Goal: Information Seeking & Learning: Learn about a topic

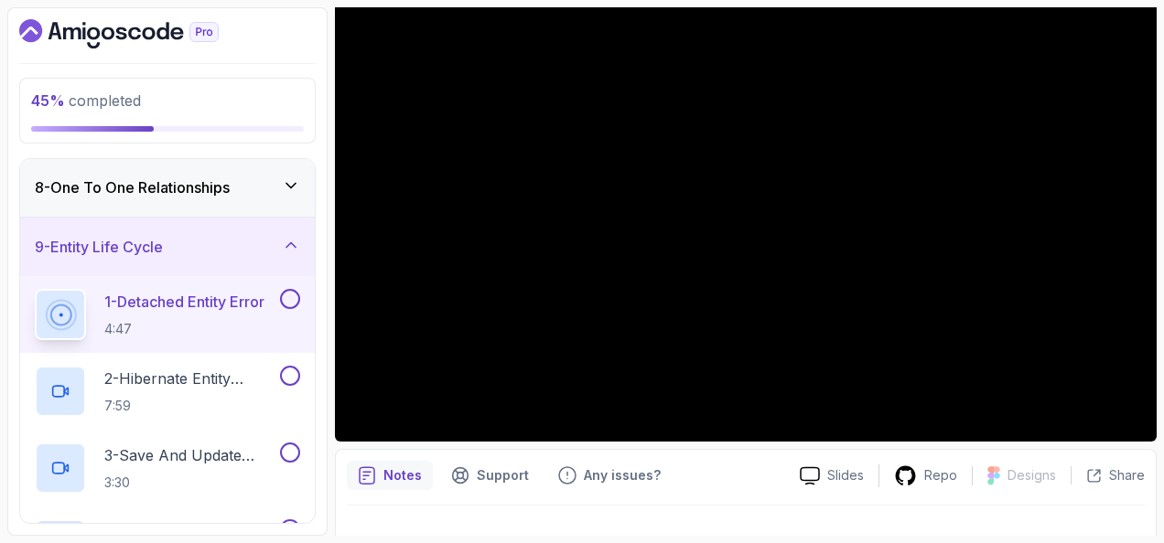
scroll to position [457, 0]
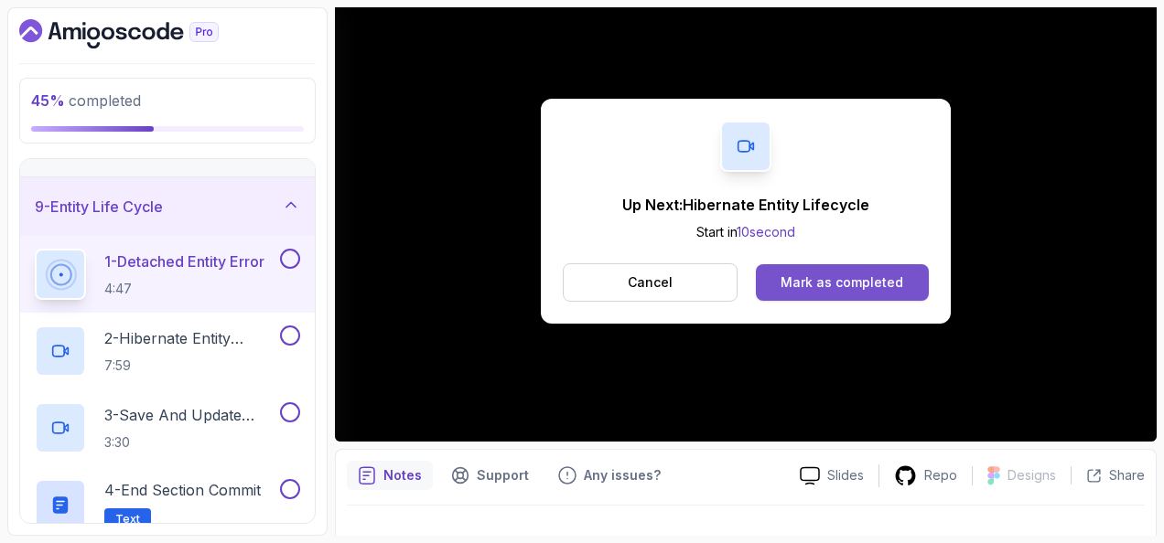
click at [885, 285] on div "Mark as completed" at bounding box center [841, 283] width 123 height 18
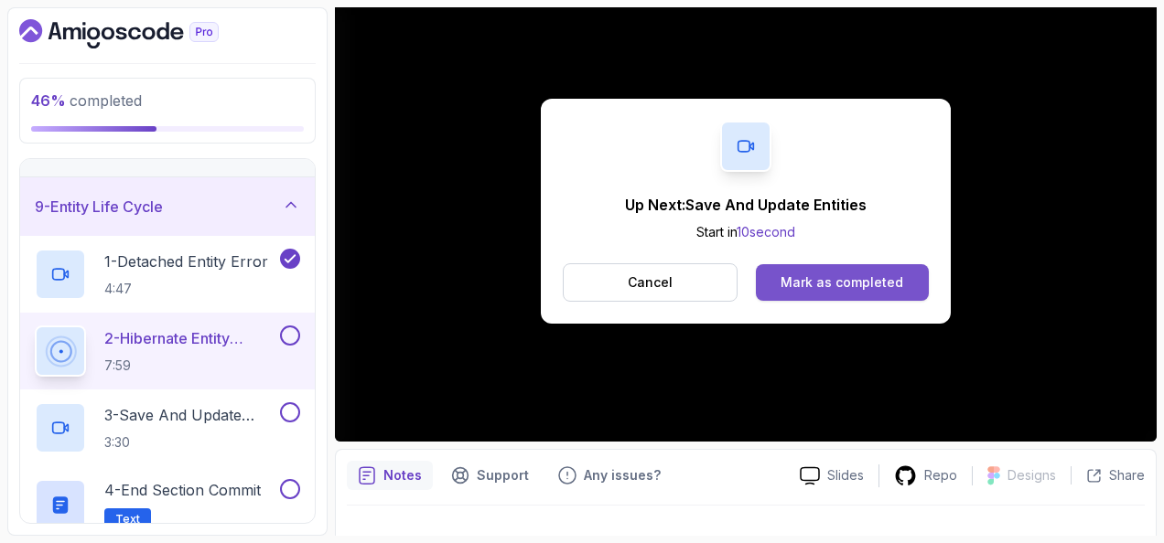
click at [778, 295] on button "Mark as completed" at bounding box center [842, 282] width 173 height 37
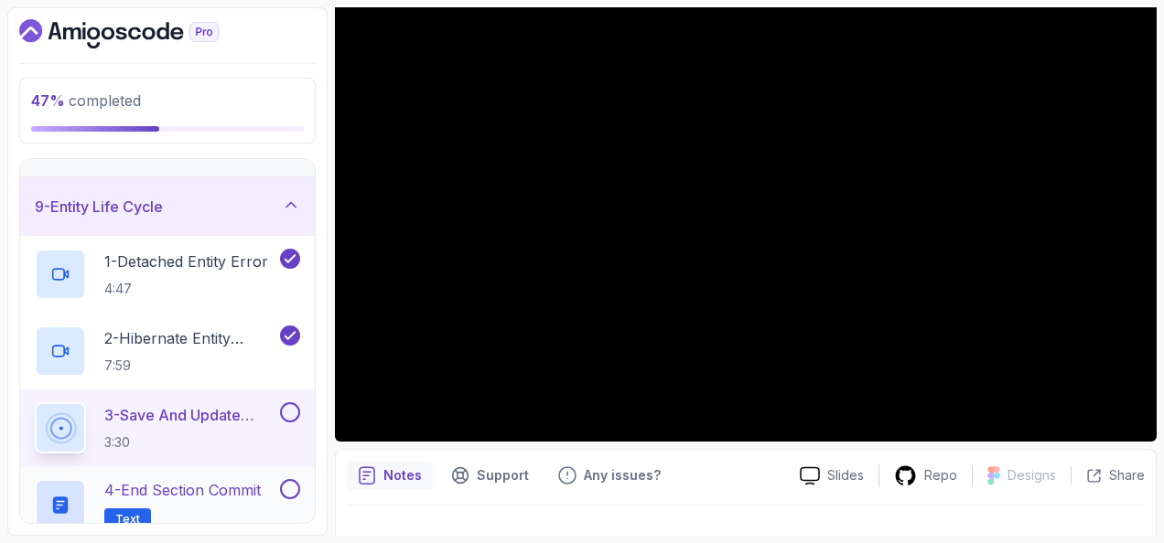
click at [296, 483] on button at bounding box center [290, 489] width 20 height 20
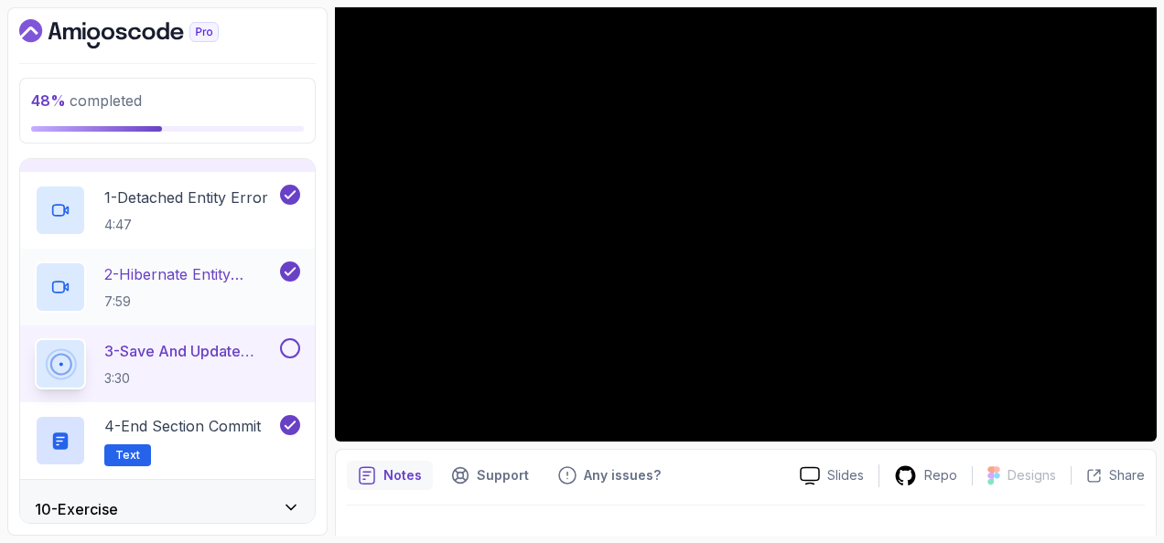
scroll to position [549, 0]
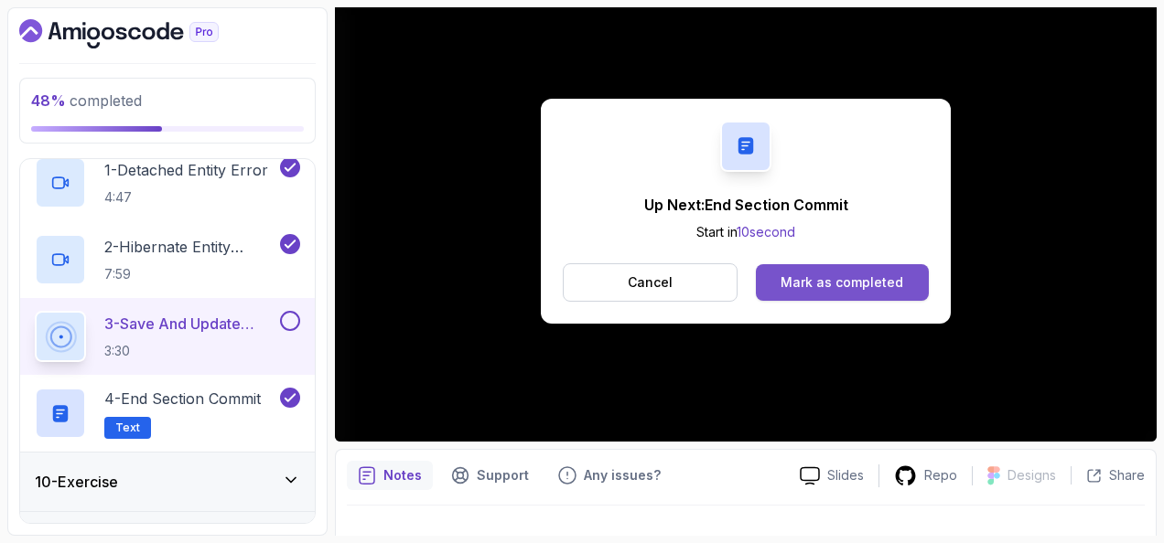
click at [902, 273] on button "Mark as completed" at bounding box center [842, 282] width 173 height 37
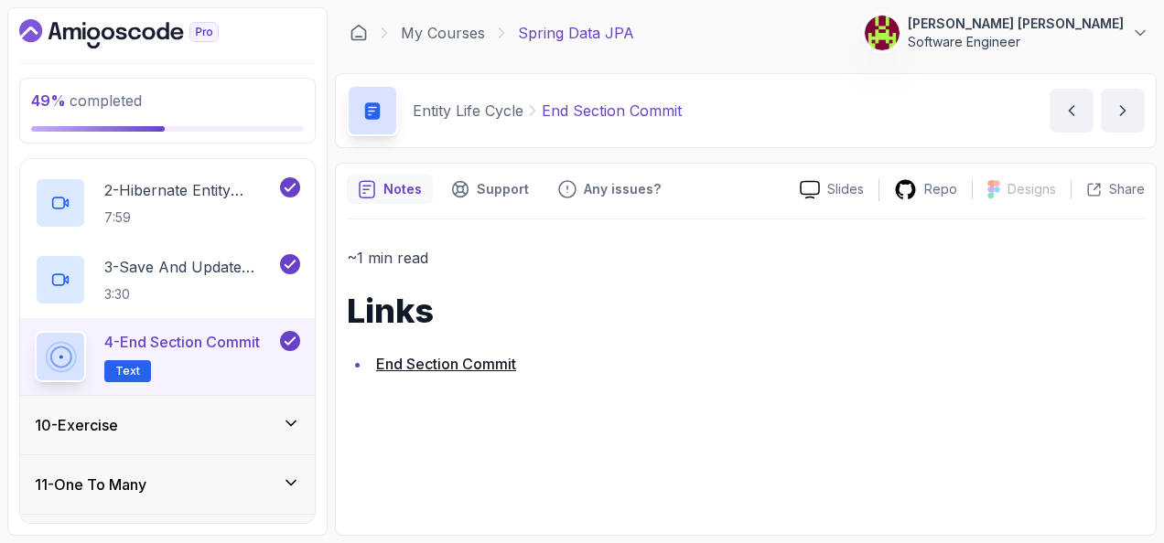
scroll to position [732, 0]
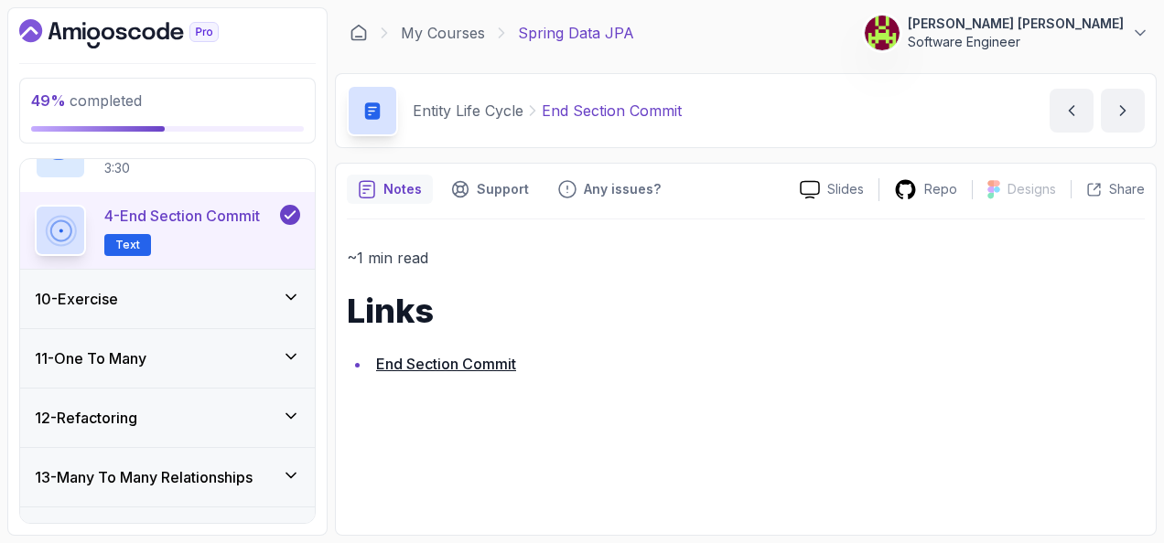
click at [236, 270] on div "10 - Exercise" at bounding box center [167, 299] width 295 height 59
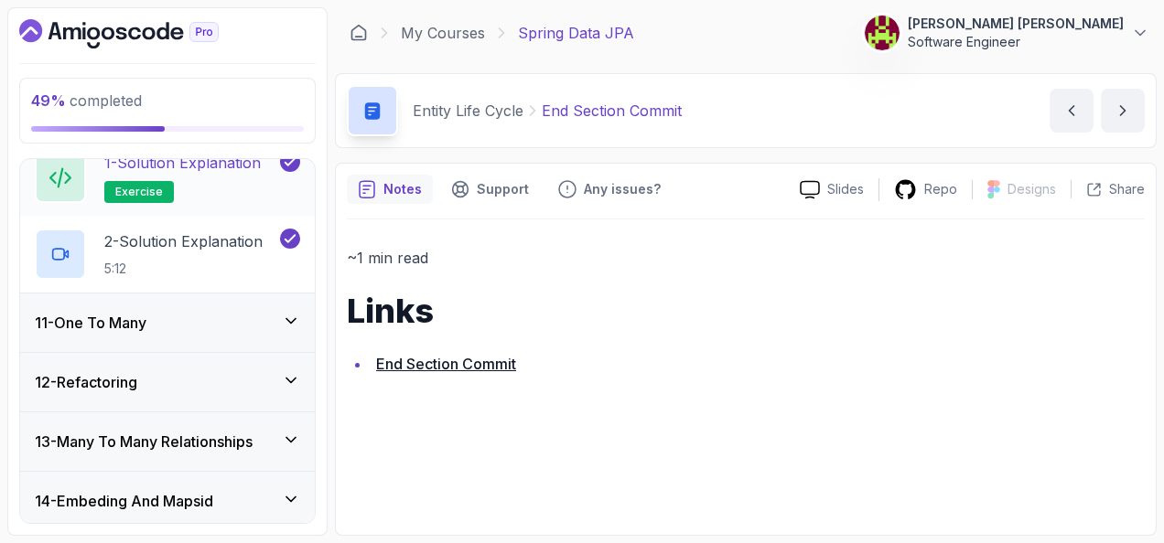
scroll to position [549, 0]
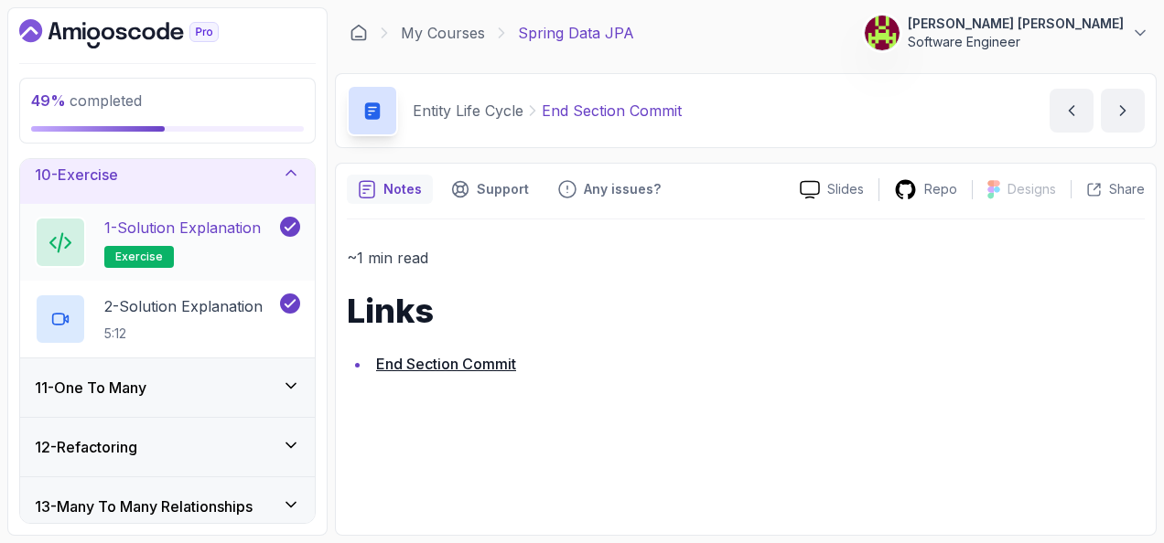
click at [242, 246] on h2 "1 - Solution Explanation exercise" at bounding box center [182, 242] width 156 height 51
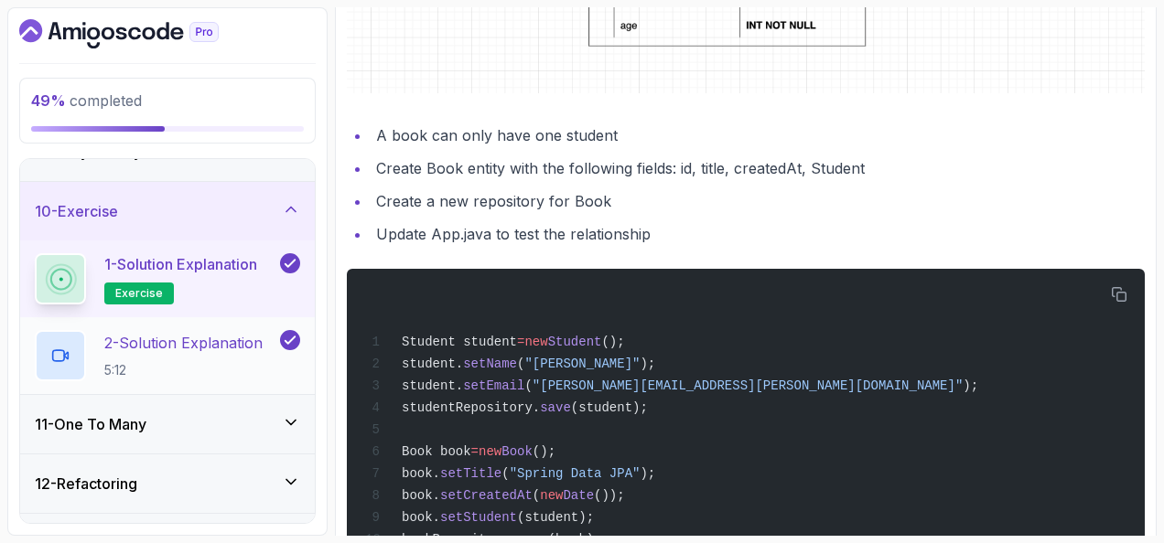
scroll to position [549, 0]
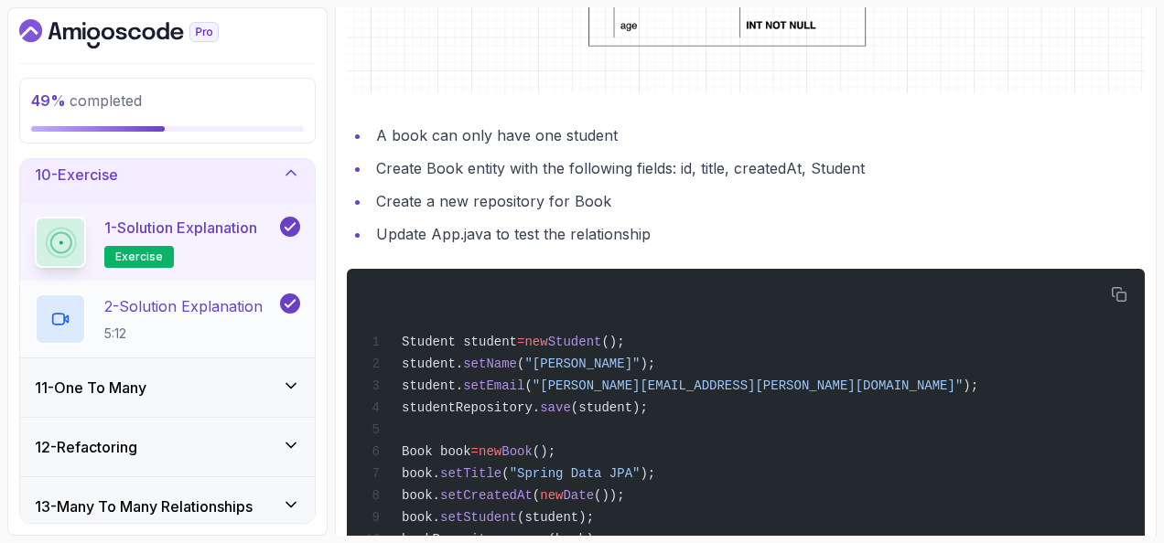
click at [223, 305] on p "2 - Solution Explanation" at bounding box center [183, 307] width 158 height 22
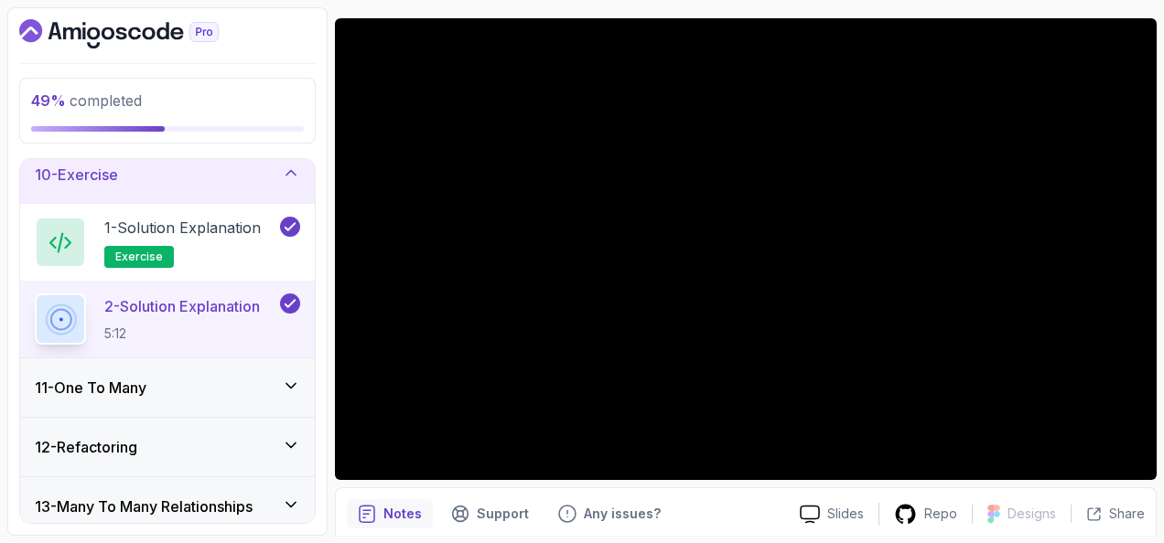
scroll to position [183, 0]
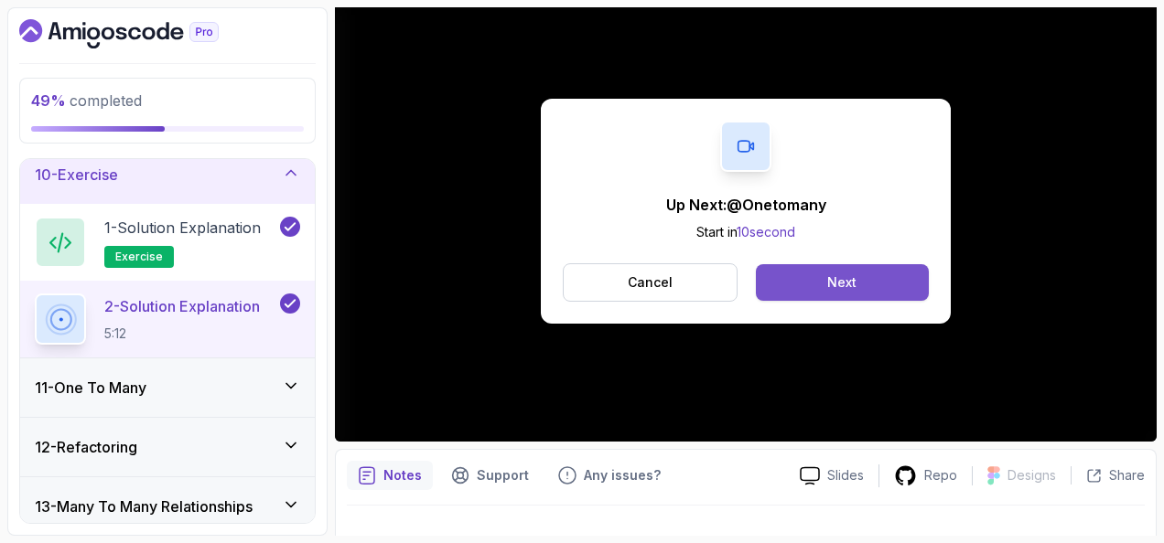
click at [855, 278] on div "Next" at bounding box center [841, 283] width 29 height 18
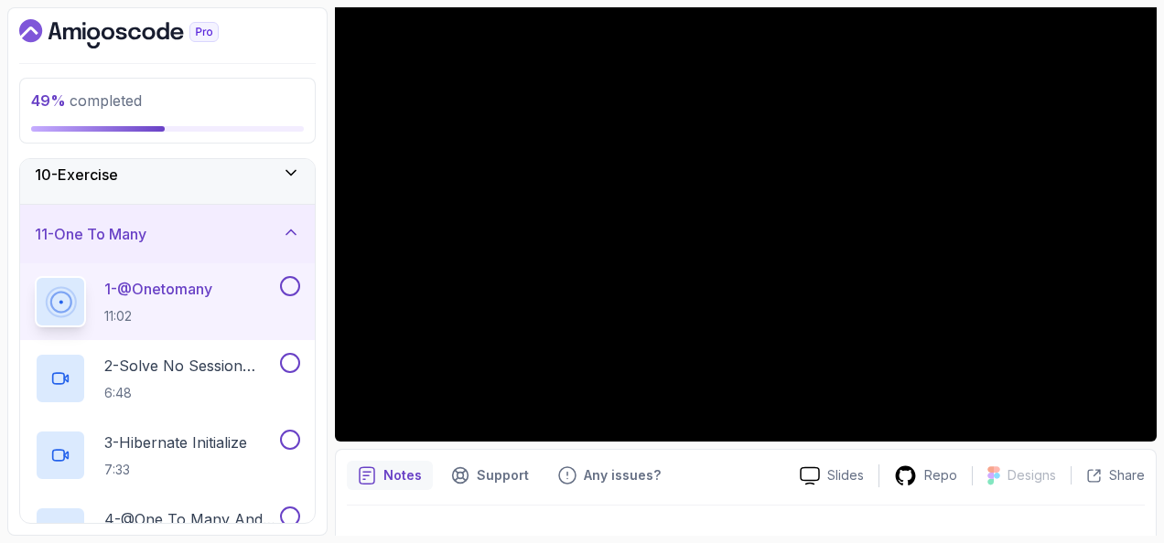
scroll to position [640, 0]
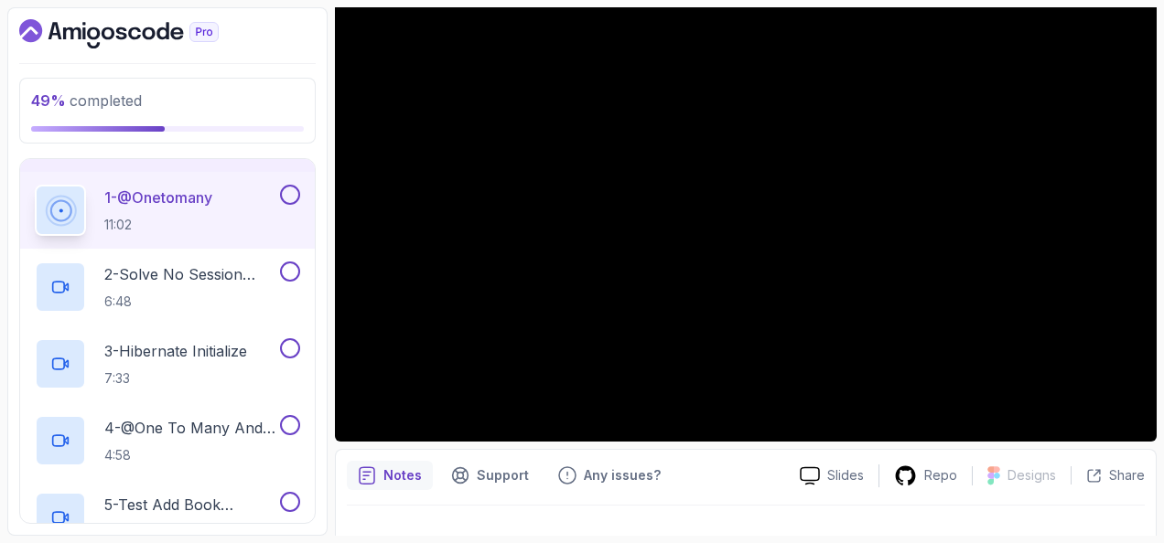
click at [293, 187] on button at bounding box center [290, 195] width 20 height 20
click at [273, 270] on p "2 - Solve No Session With Eager And Fetch" at bounding box center [190, 275] width 172 height 22
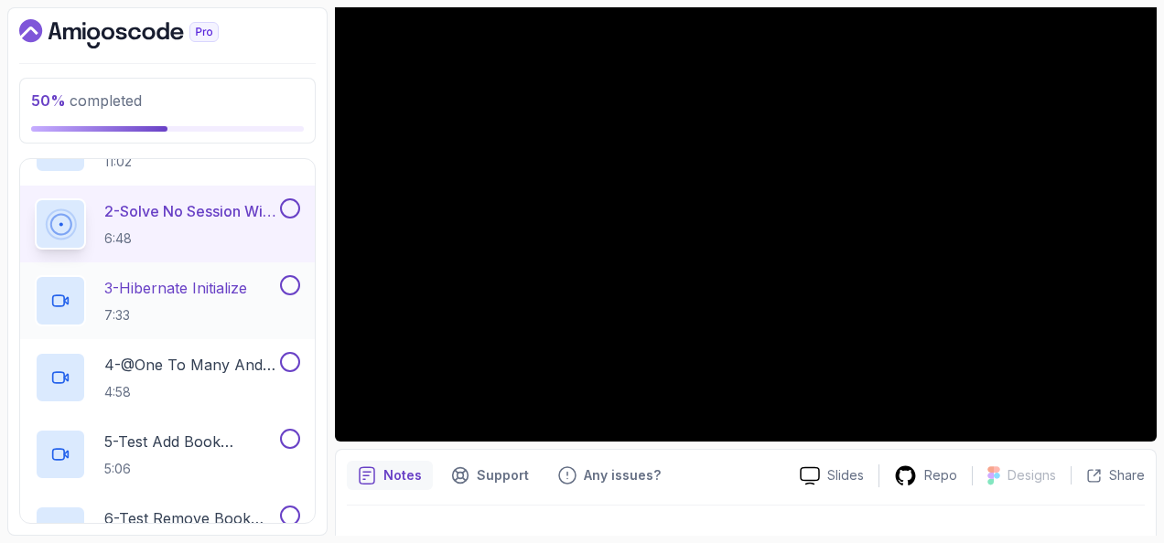
scroll to position [732, 0]
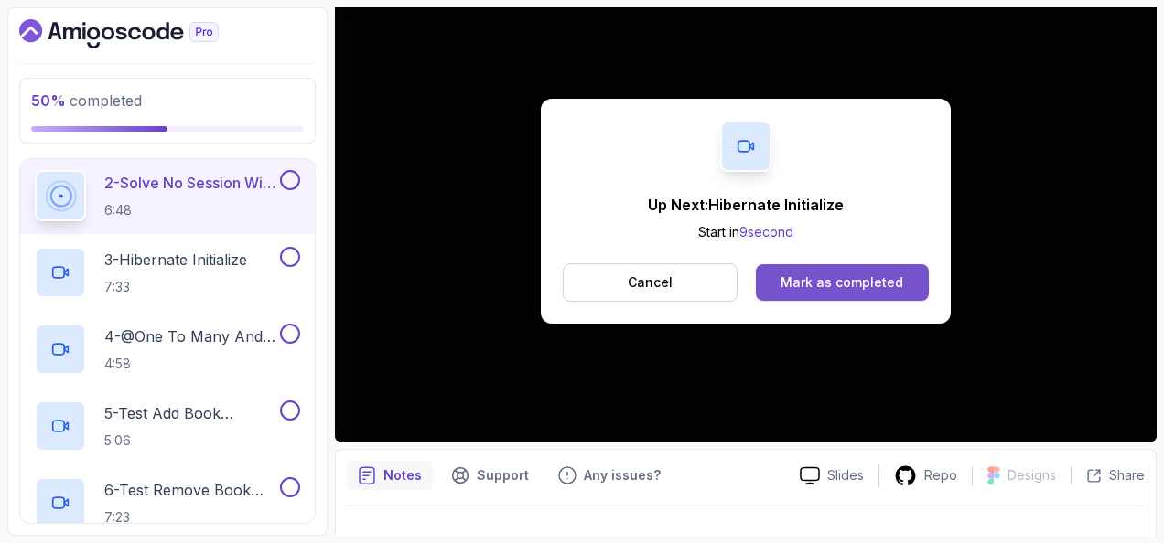
click at [840, 288] on div "Mark as completed" at bounding box center [841, 283] width 123 height 18
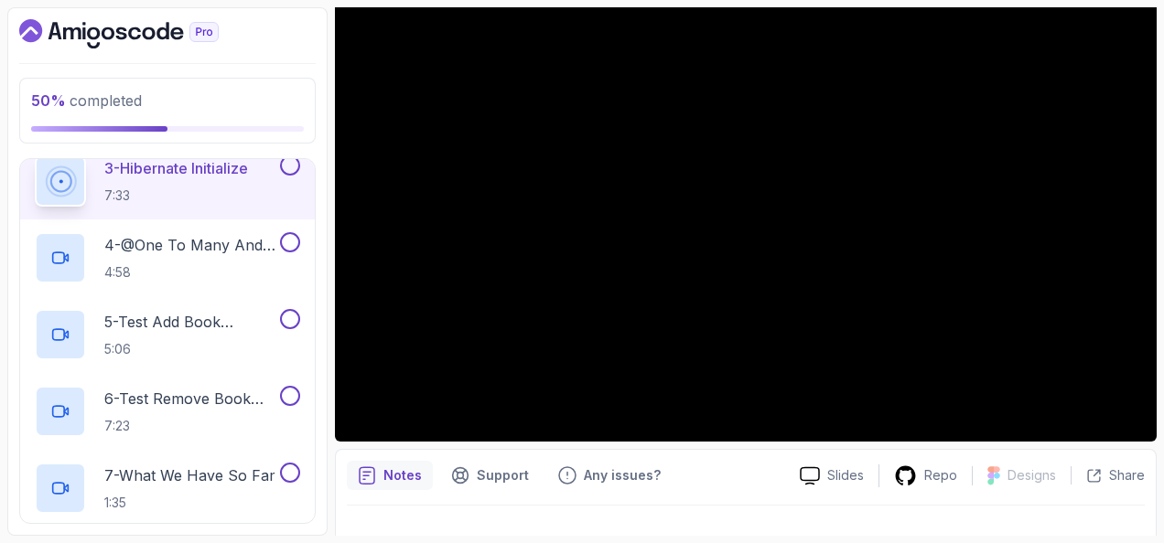
scroll to position [640, 0]
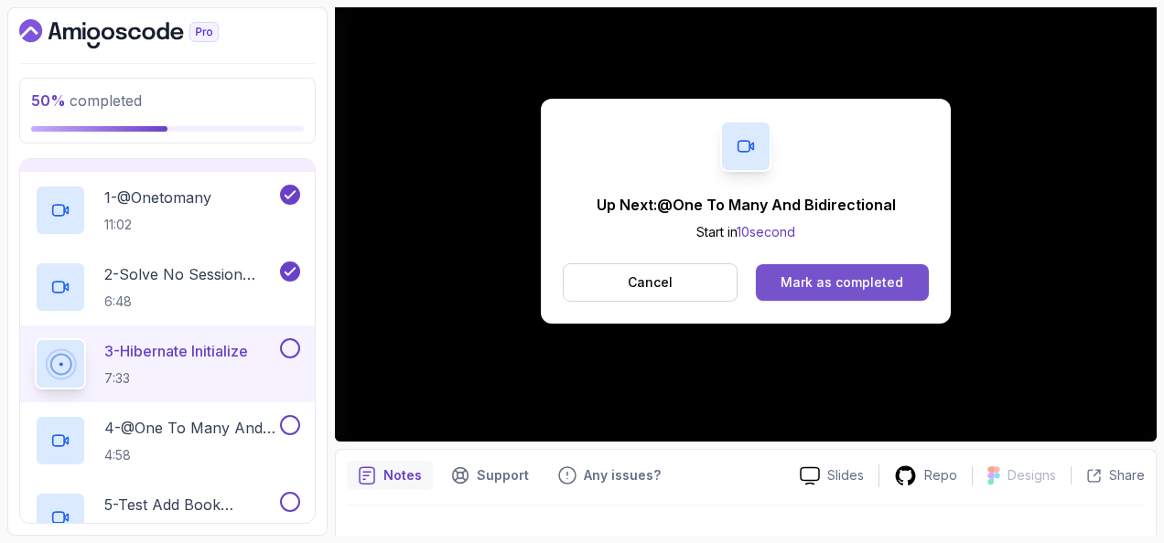
click at [889, 283] on div "Mark as completed" at bounding box center [841, 283] width 123 height 18
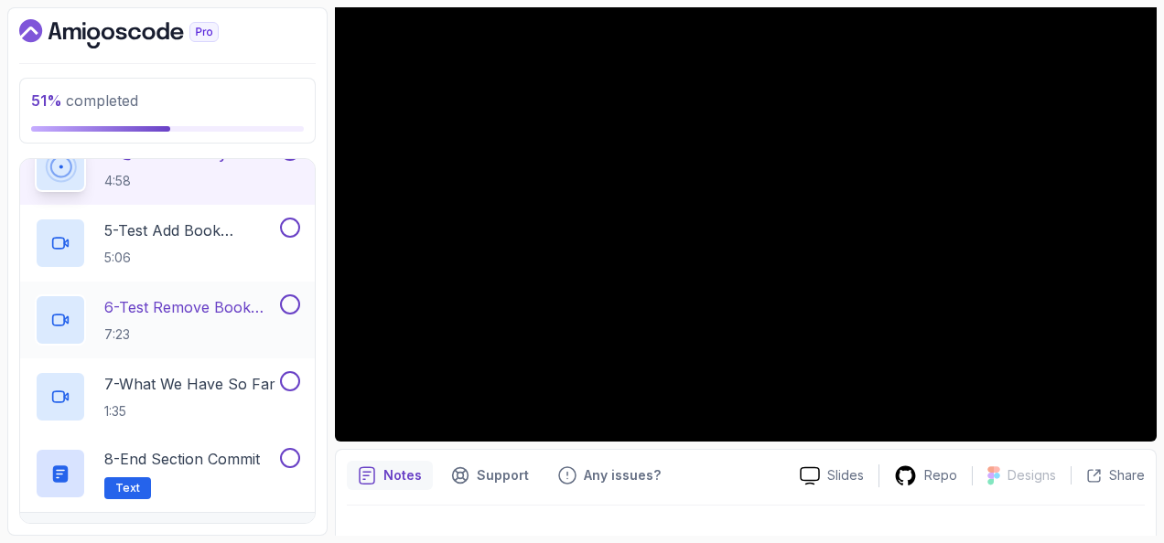
scroll to position [823, 0]
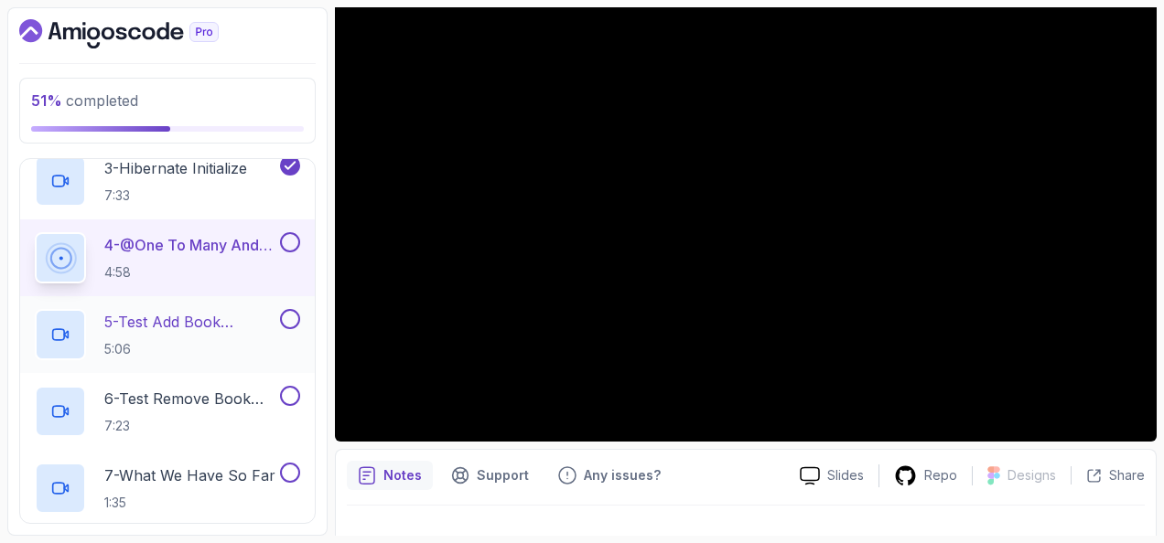
click at [294, 311] on button at bounding box center [290, 319] width 20 height 20
click at [294, 393] on button at bounding box center [290, 396] width 20 height 20
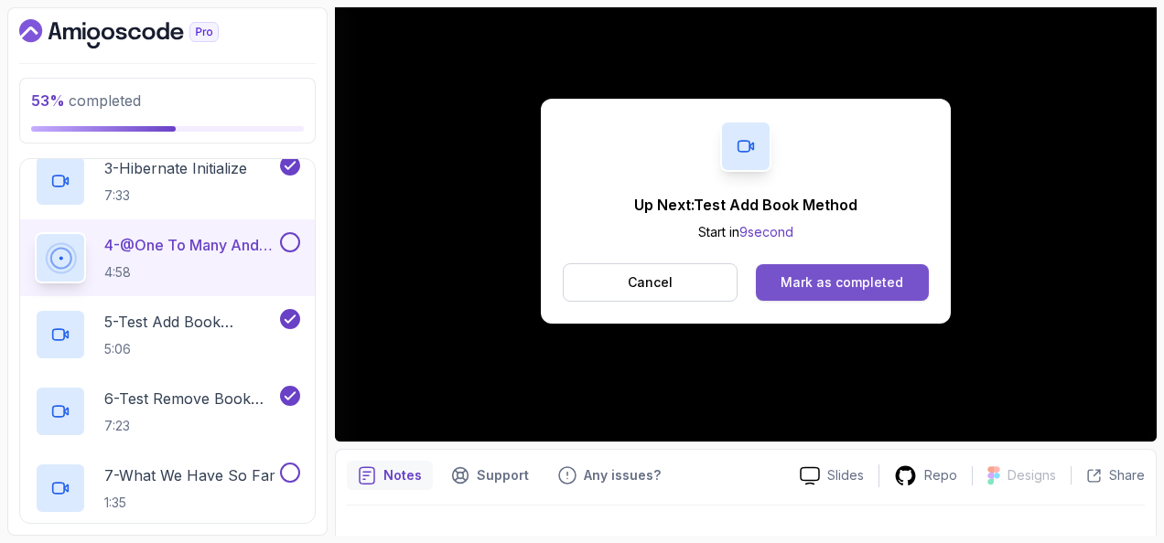
click at [838, 274] on div "Mark as completed" at bounding box center [841, 283] width 123 height 18
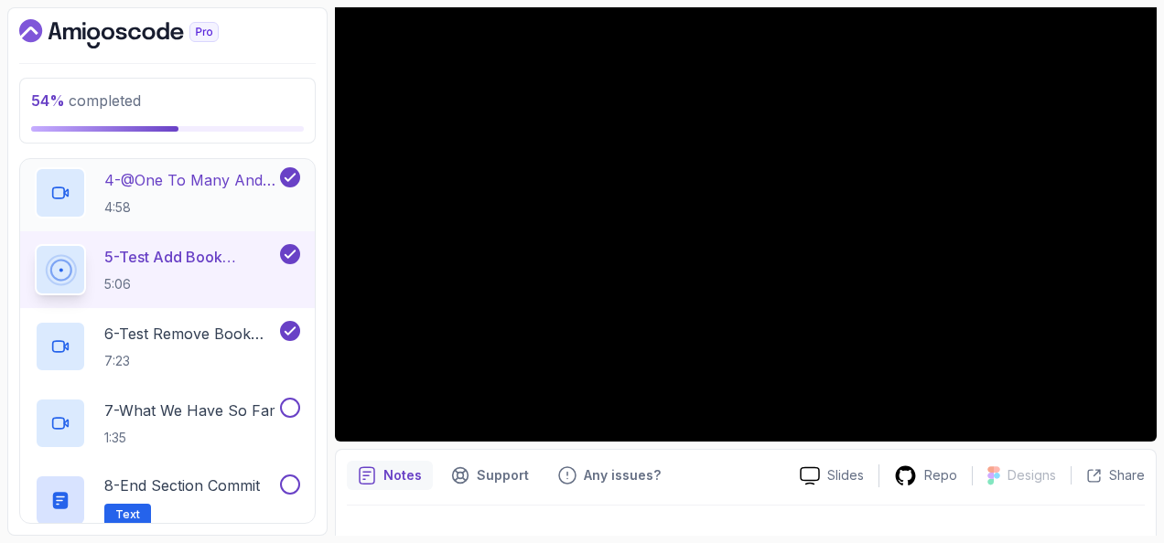
scroll to position [915, 0]
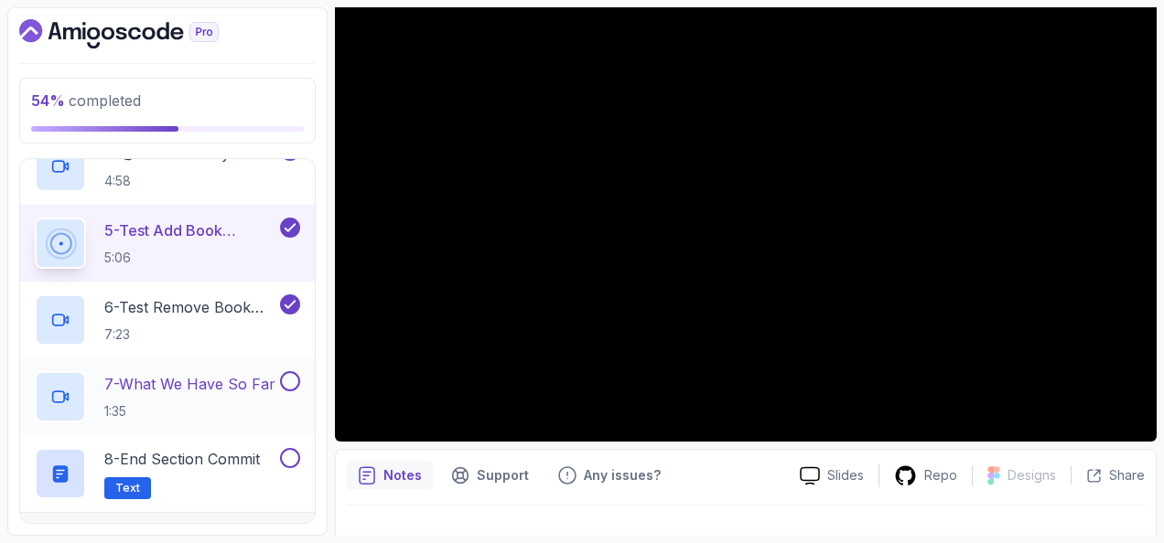
click at [198, 380] on p "7 - What We Have So Far" at bounding box center [189, 384] width 171 height 22
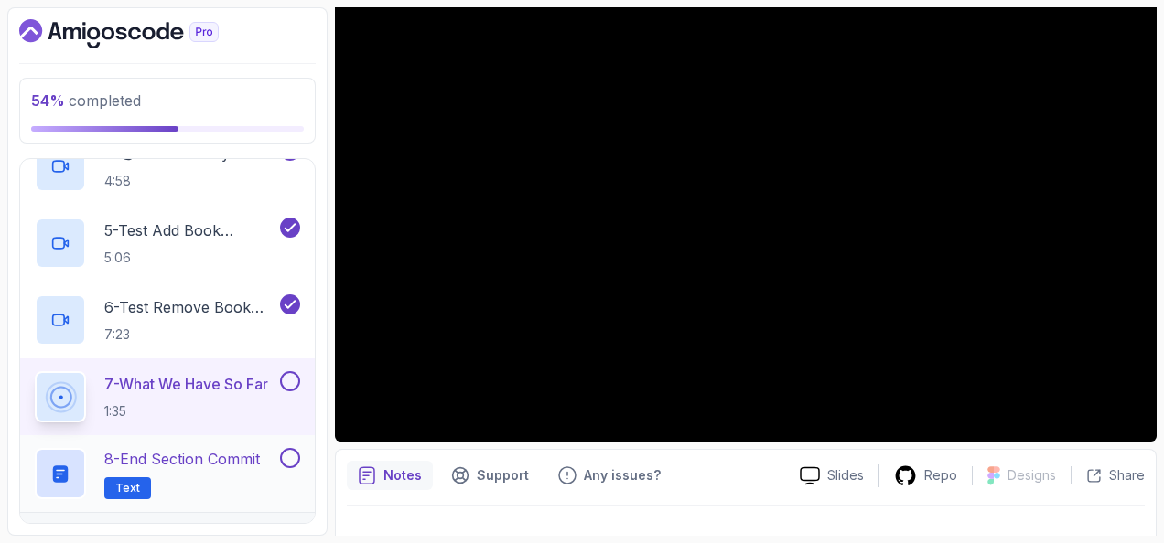
click at [298, 458] on button at bounding box center [290, 458] width 20 height 20
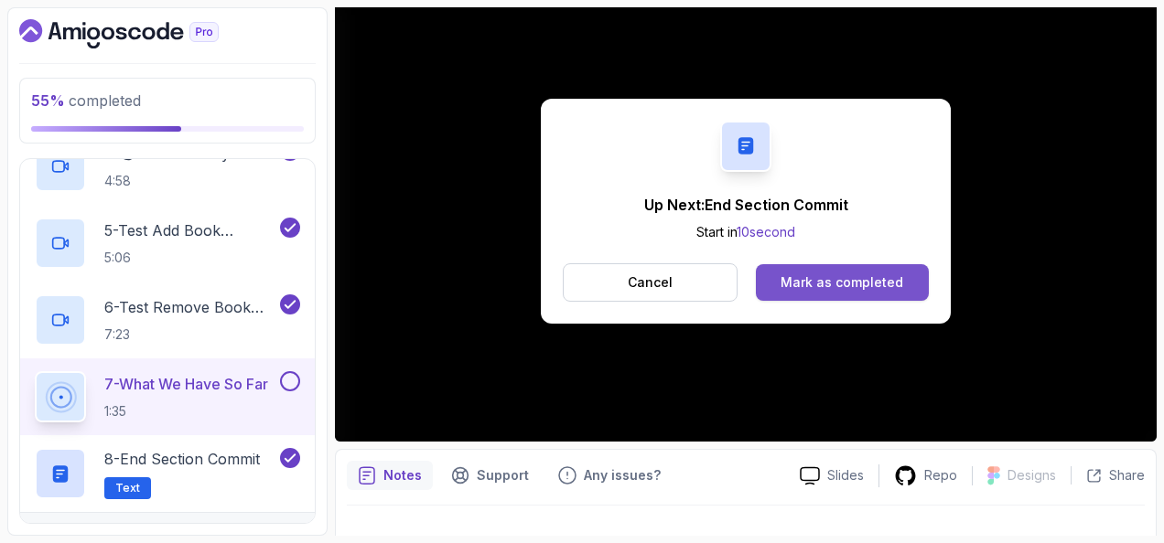
click at [833, 274] on div "Mark as completed" at bounding box center [841, 283] width 123 height 18
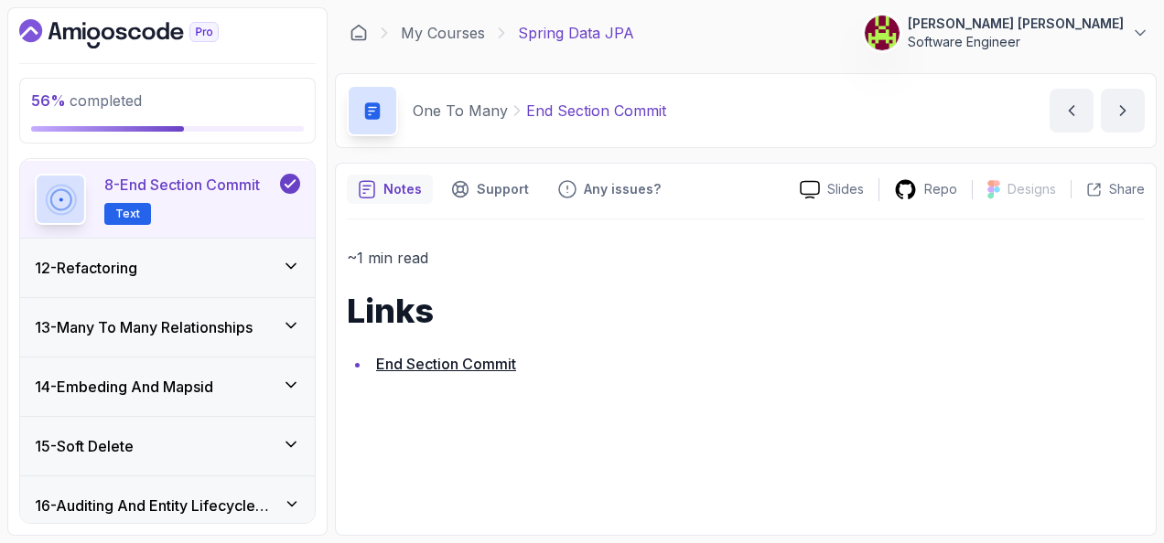
click at [247, 251] on div "12 - Refactoring" at bounding box center [167, 268] width 295 height 59
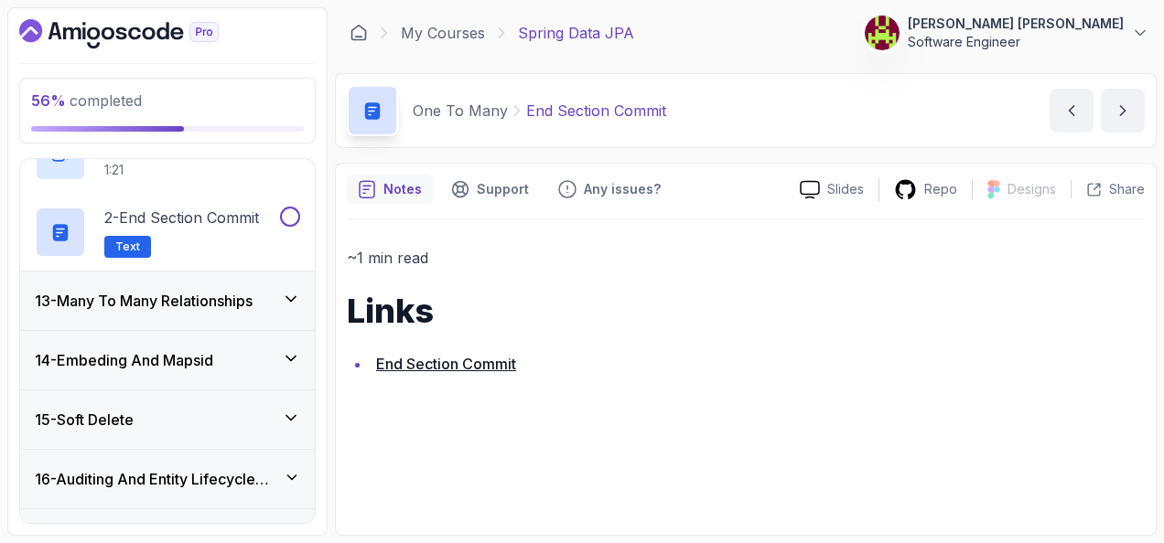
scroll to position [663, 0]
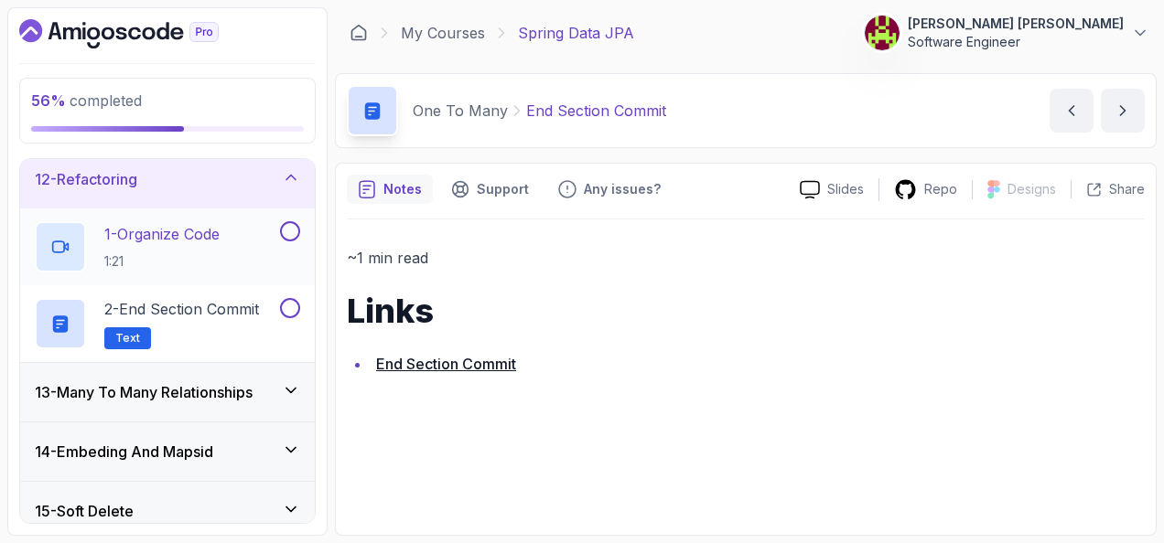
click at [240, 223] on div "1 - Organize Code 1:21" at bounding box center [156, 246] width 242 height 51
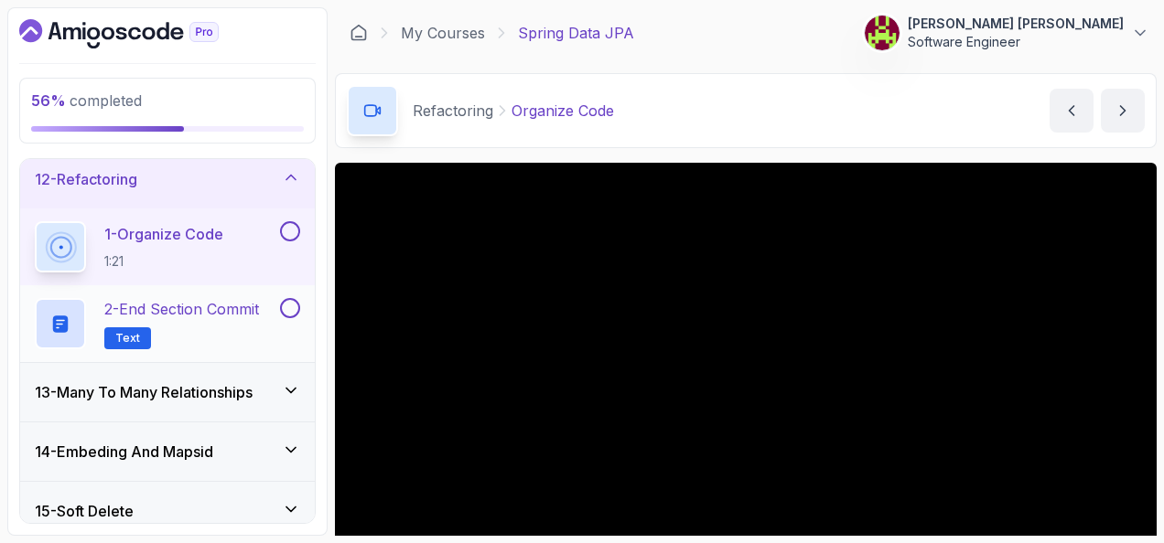
click at [291, 298] on button at bounding box center [290, 308] width 20 height 20
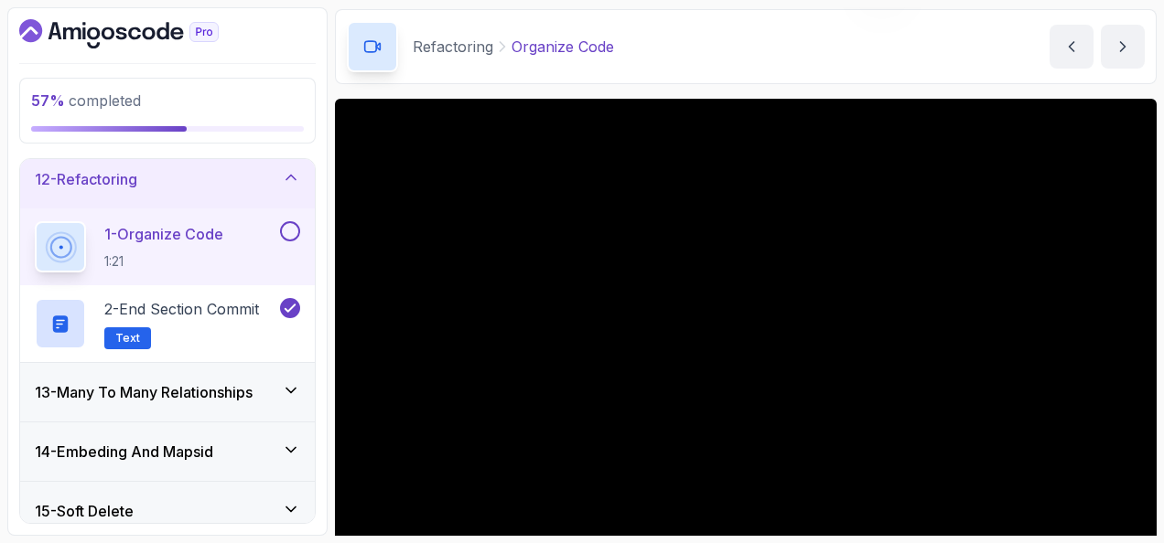
scroll to position [91, 0]
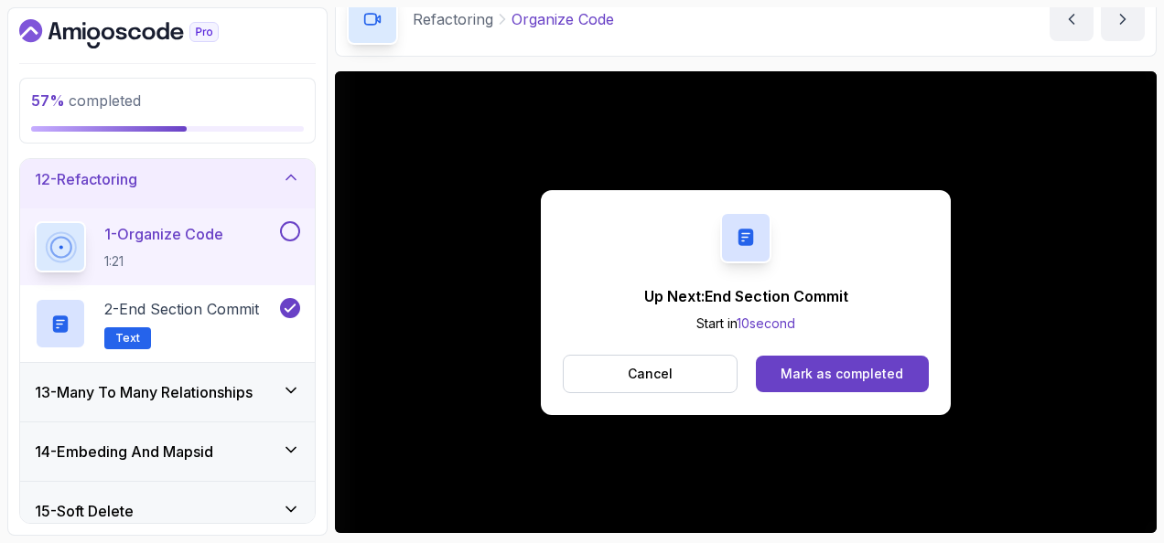
click at [891, 385] on button "Mark as completed" at bounding box center [842, 374] width 173 height 37
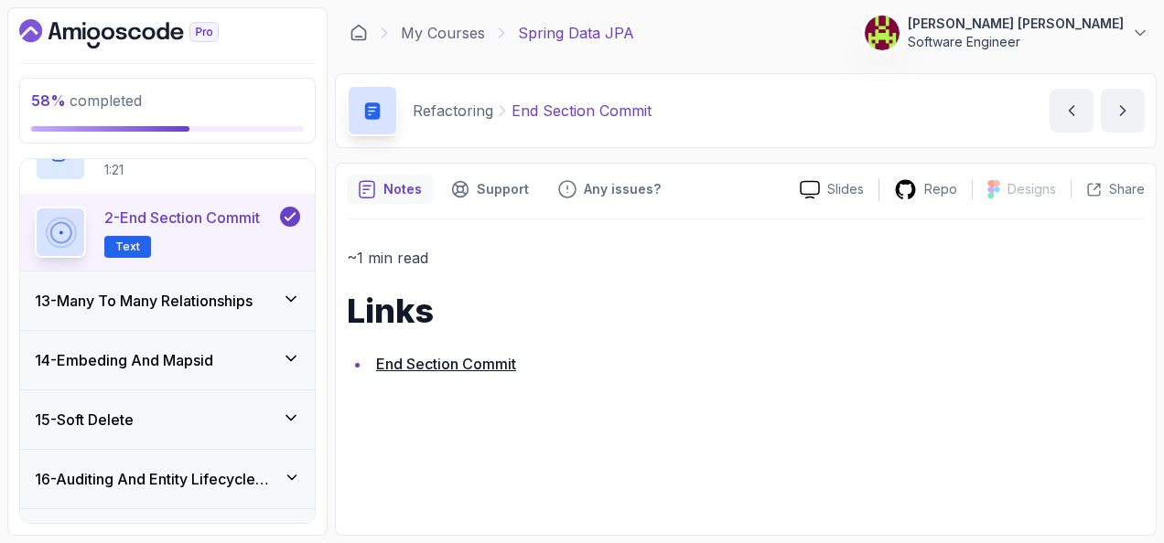
click at [165, 296] on h3 "13 - Many To Many Relationships" at bounding box center [144, 301] width 218 height 22
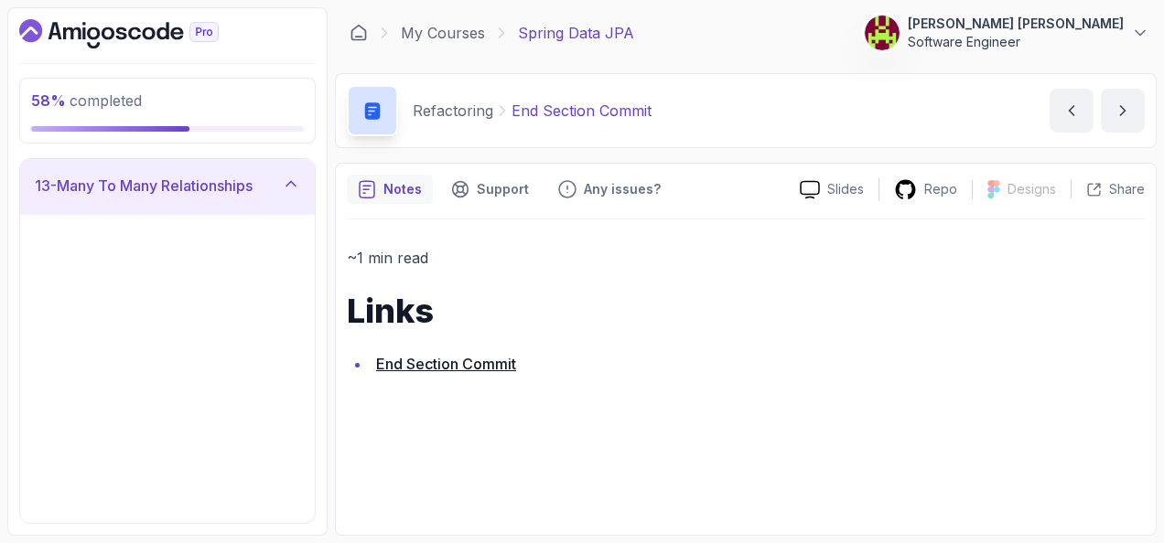
scroll to position [716, 0]
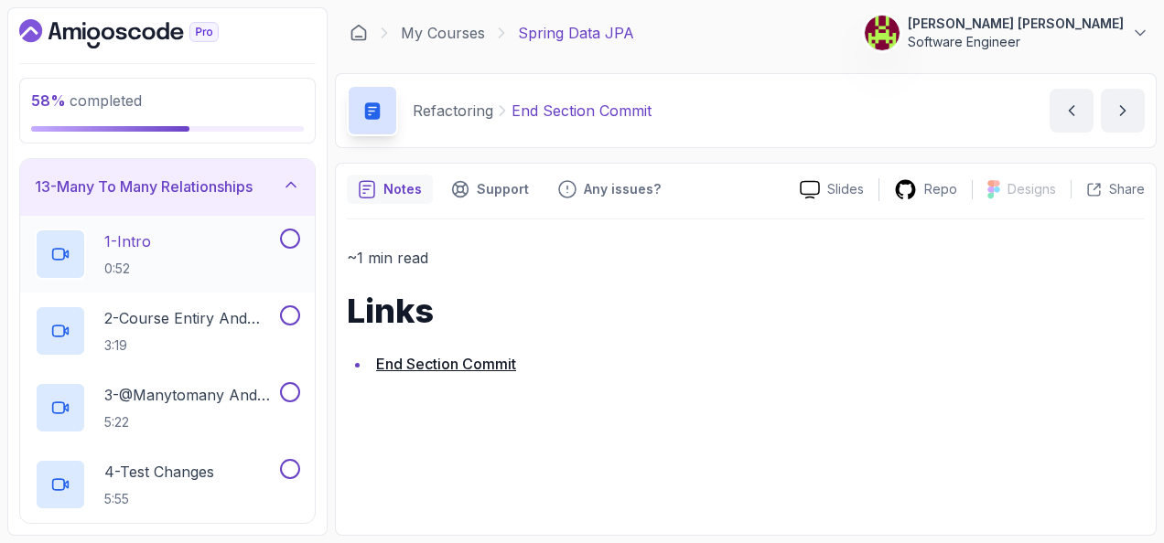
click at [185, 246] on div "1 - Intro 0:52" at bounding box center [156, 254] width 242 height 51
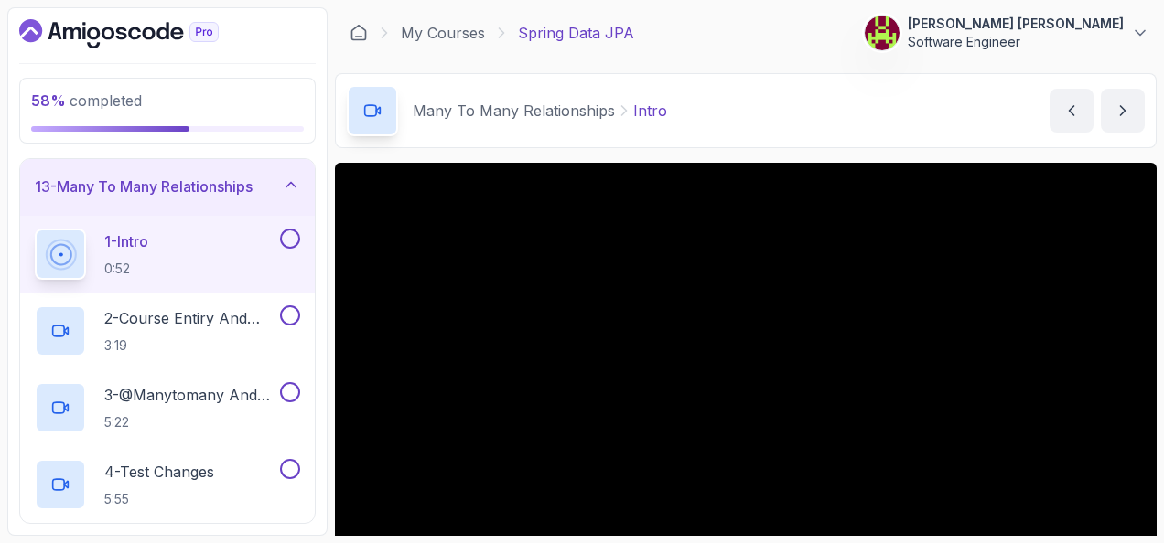
scroll to position [91, 0]
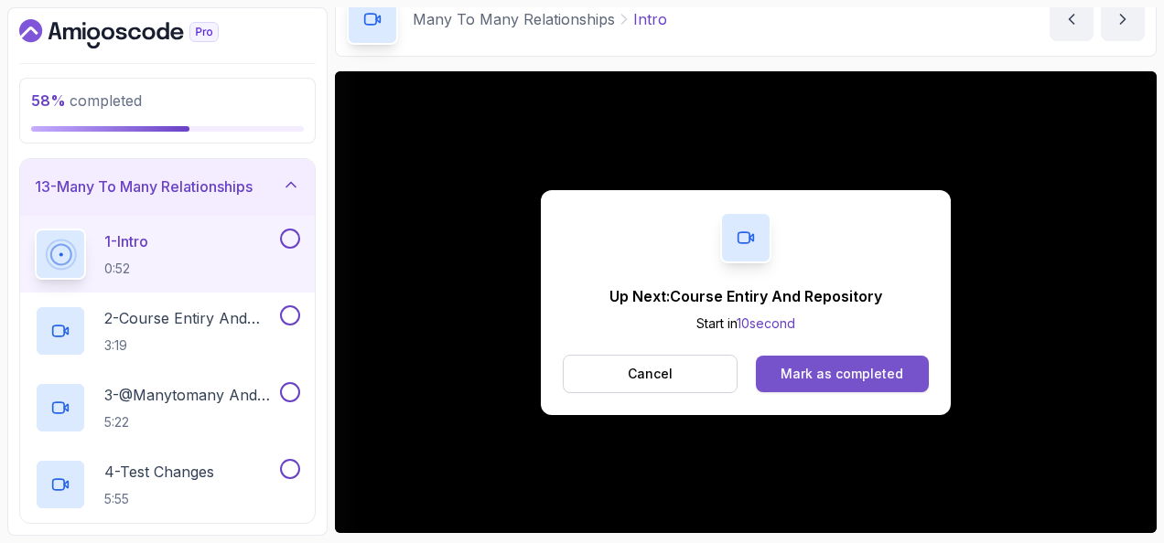
click at [817, 359] on button "Mark as completed" at bounding box center [842, 374] width 173 height 37
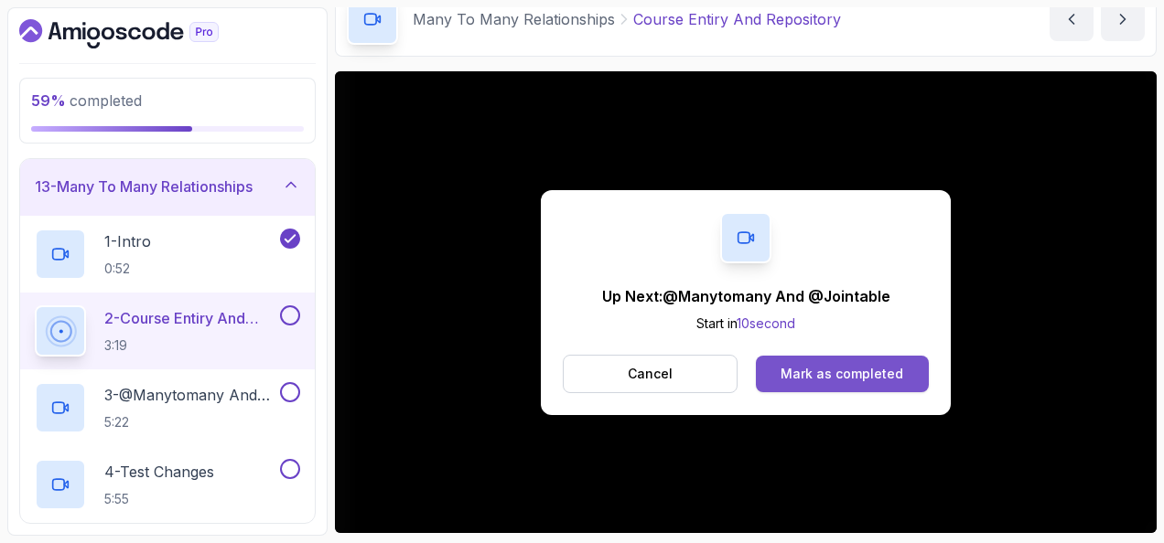
click at [844, 362] on button "Mark as completed" at bounding box center [842, 374] width 173 height 37
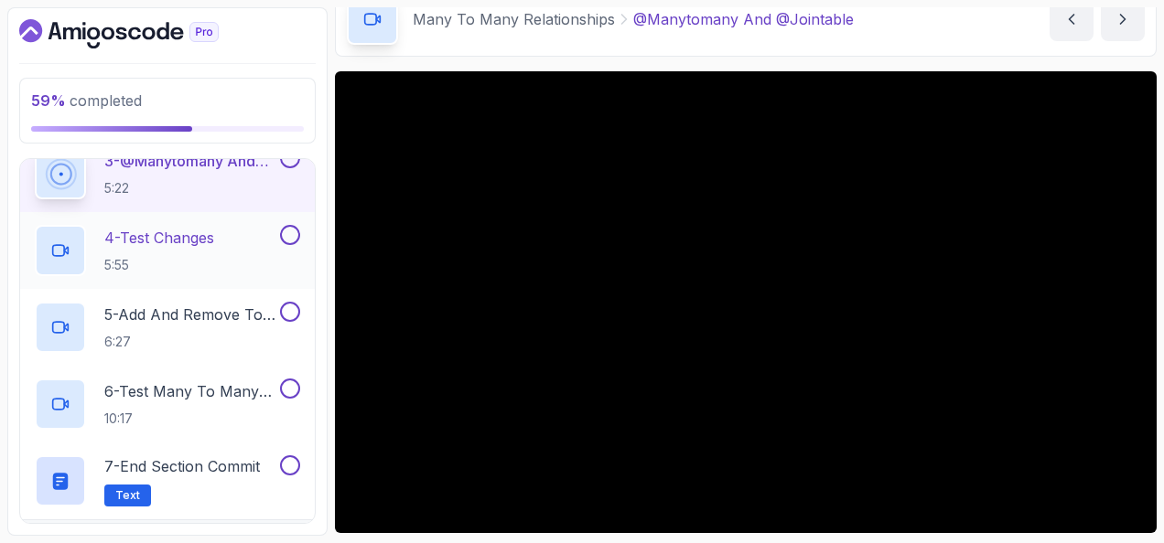
scroll to position [990, 0]
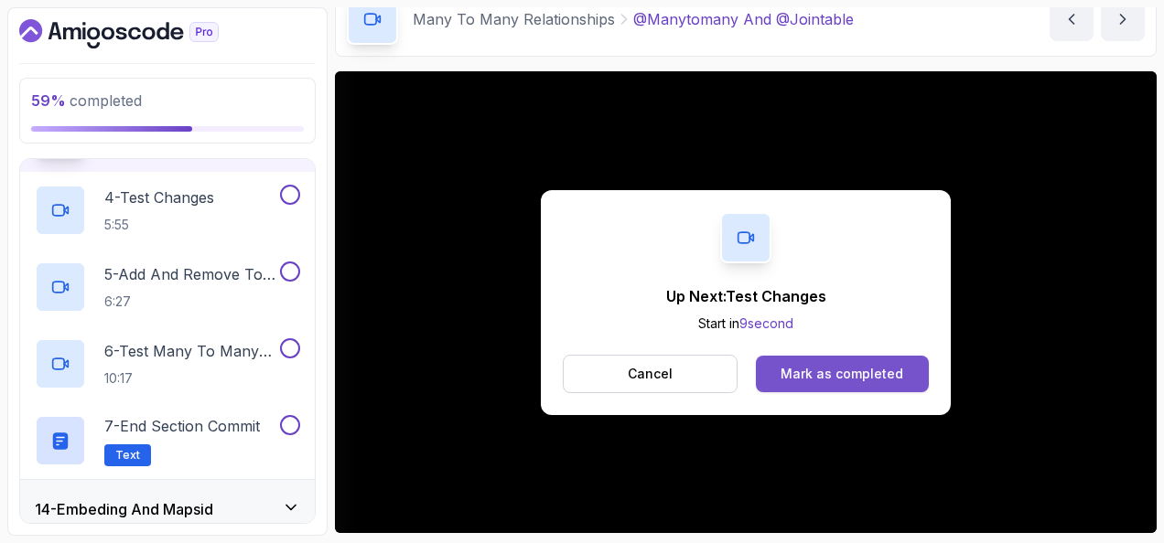
click at [908, 368] on button "Mark as completed" at bounding box center [842, 374] width 173 height 37
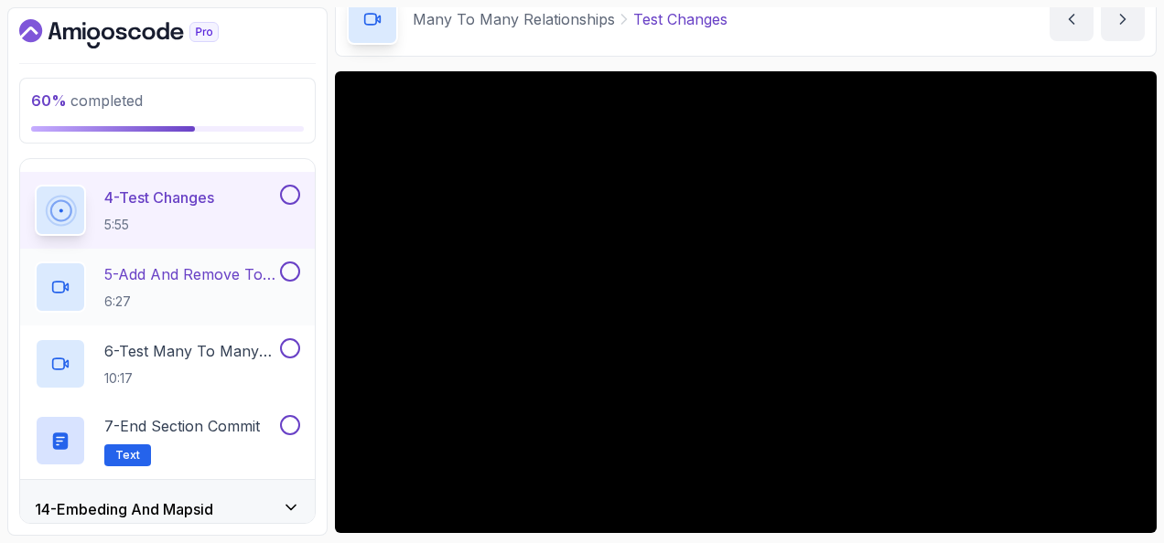
click at [285, 267] on button at bounding box center [290, 272] width 20 height 20
click at [288, 186] on button at bounding box center [290, 195] width 20 height 20
click at [240, 346] on p "6 - Test Many To Many Changes" at bounding box center [190, 351] width 172 height 22
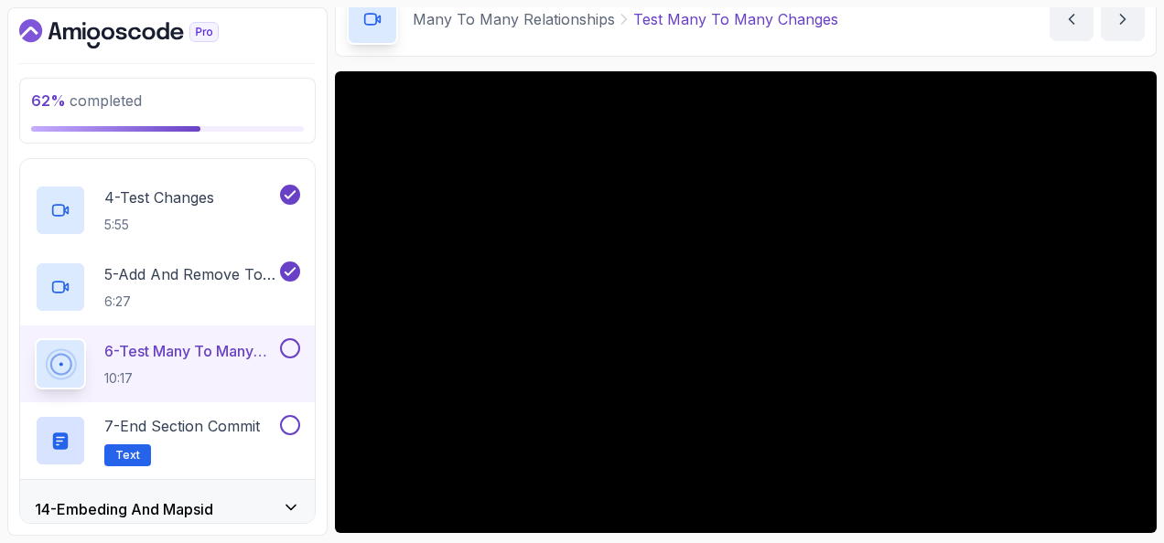
click at [290, 340] on button at bounding box center [290, 349] width 20 height 20
click at [297, 425] on button at bounding box center [290, 425] width 20 height 20
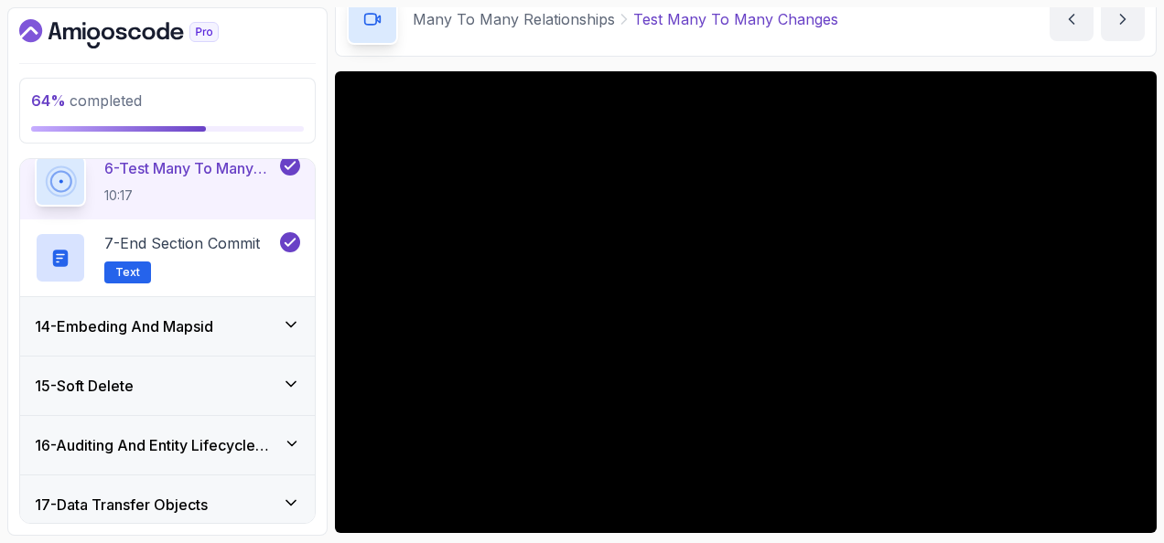
click at [277, 328] on div "14 - Embeding And Mapsid" at bounding box center [167, 327] width 265 height 22
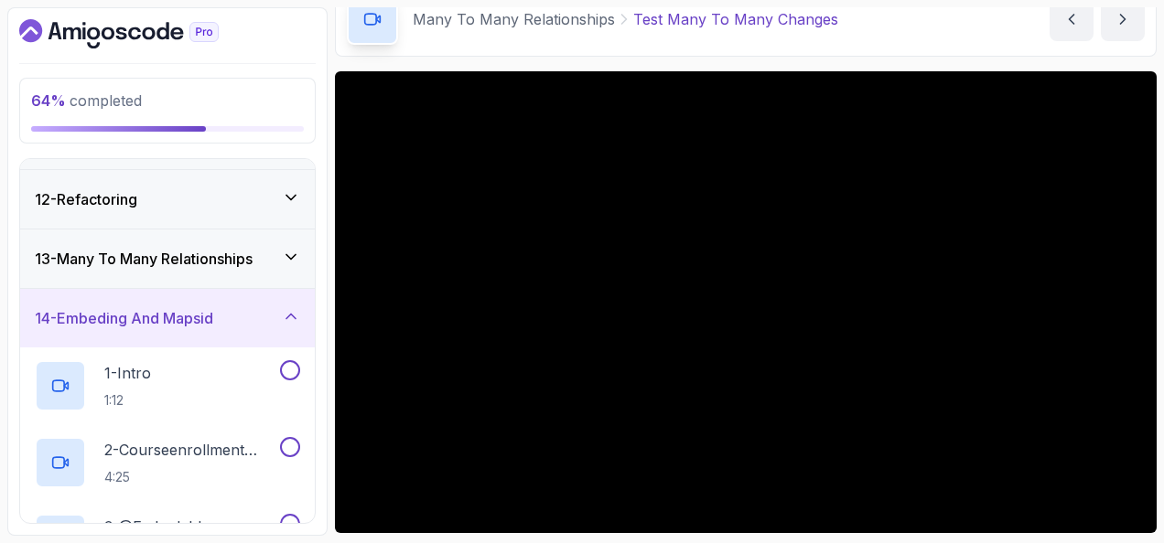
scroll to position [671, 0]
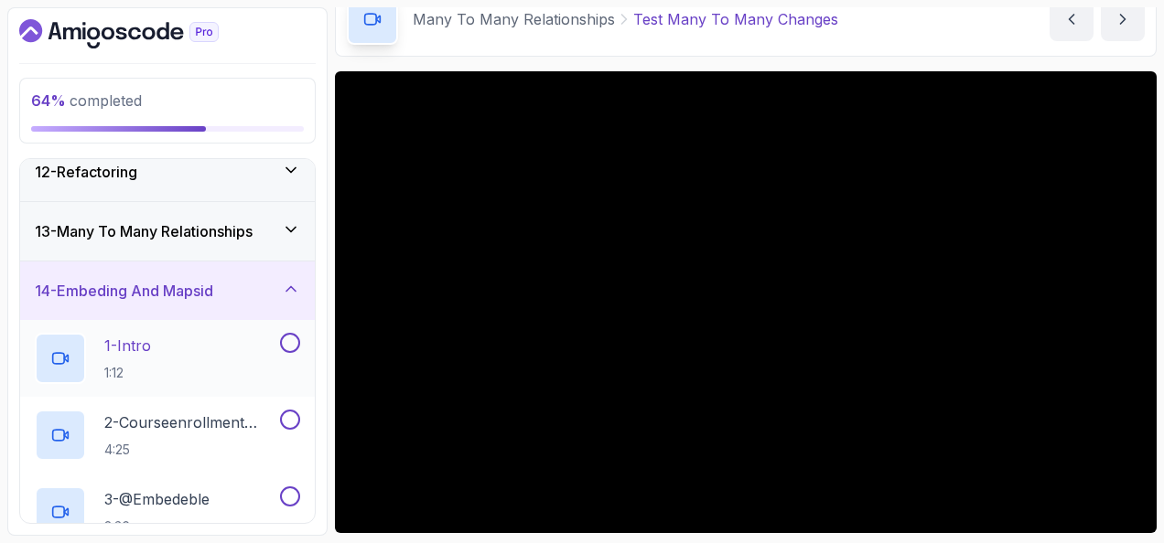
click at [216, 335] on div "1 - Intro 1:12" at bounding box center [156, 358] width 242 height 51
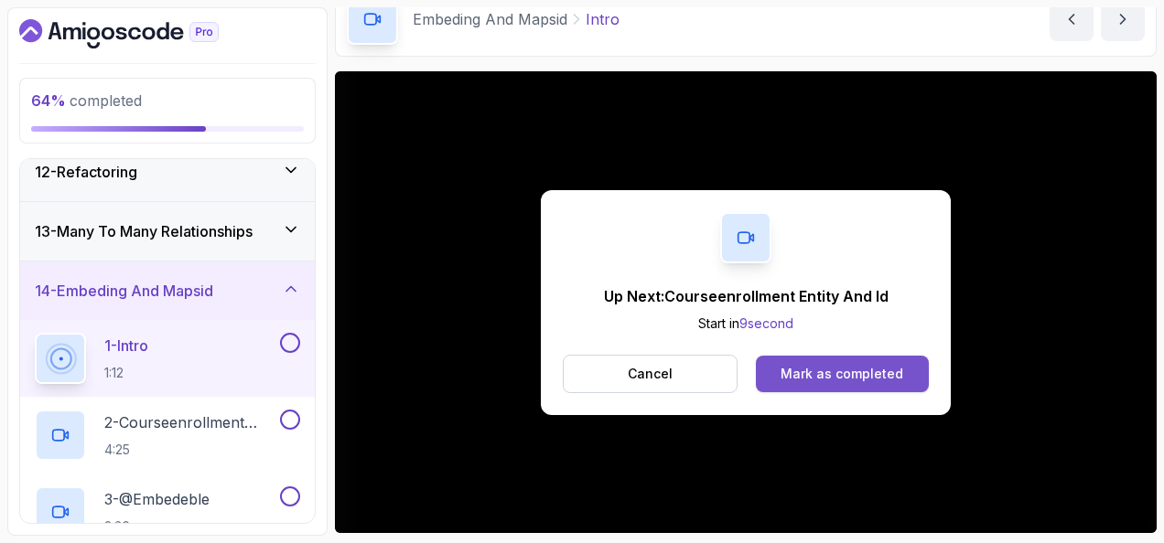
click at [772, 390] on button "Mark as completed" at bounding box center [842, 374] width 173 height 37
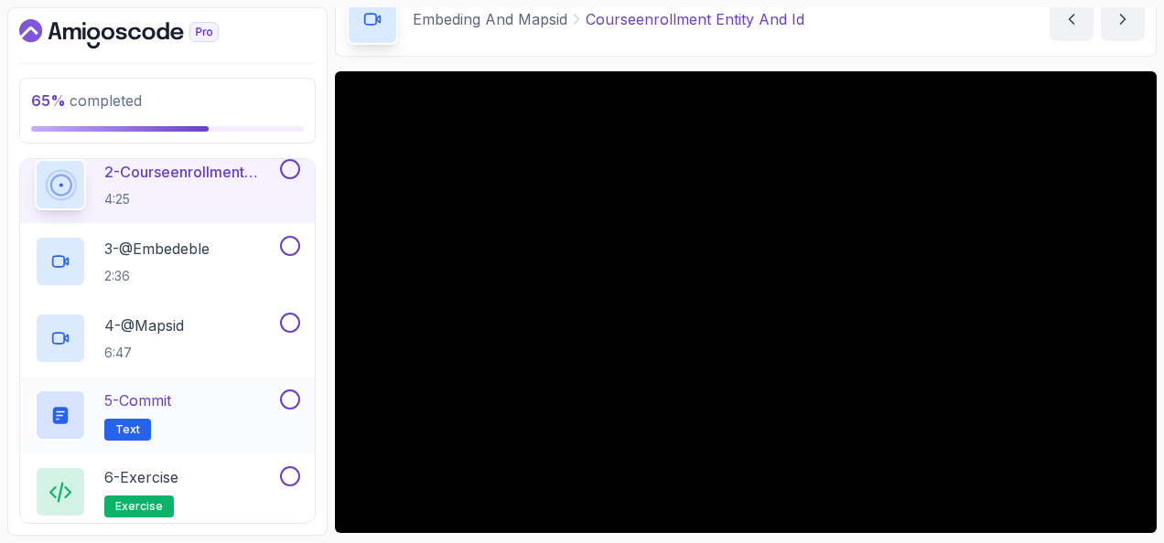
scroll to position [945, 0]
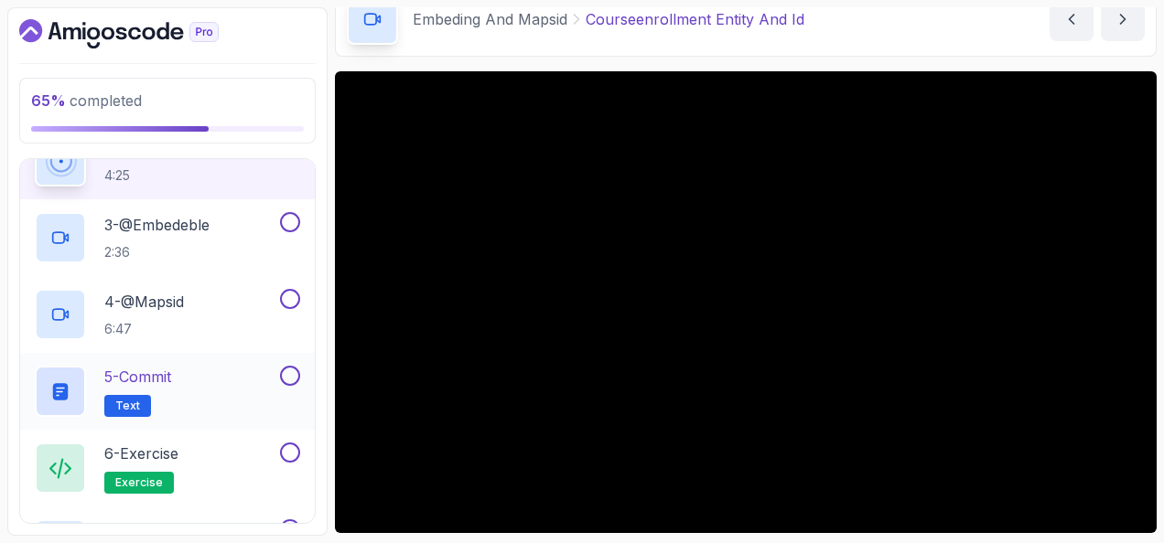
click at [285, 366] on button at bounding box center [290, 376] width 20 height 20
click at [289, 443] on button at bounding box center [290, 453] width 20 height 20
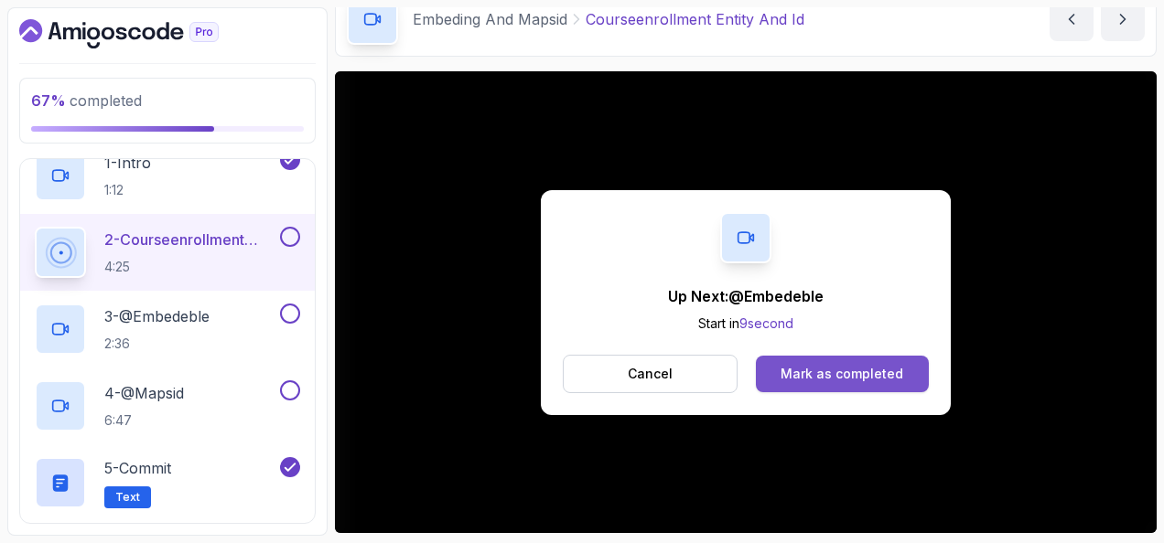
click at [880, 379] on div "Mark as completed" at bounding box center [841, 374] width 123 height 18
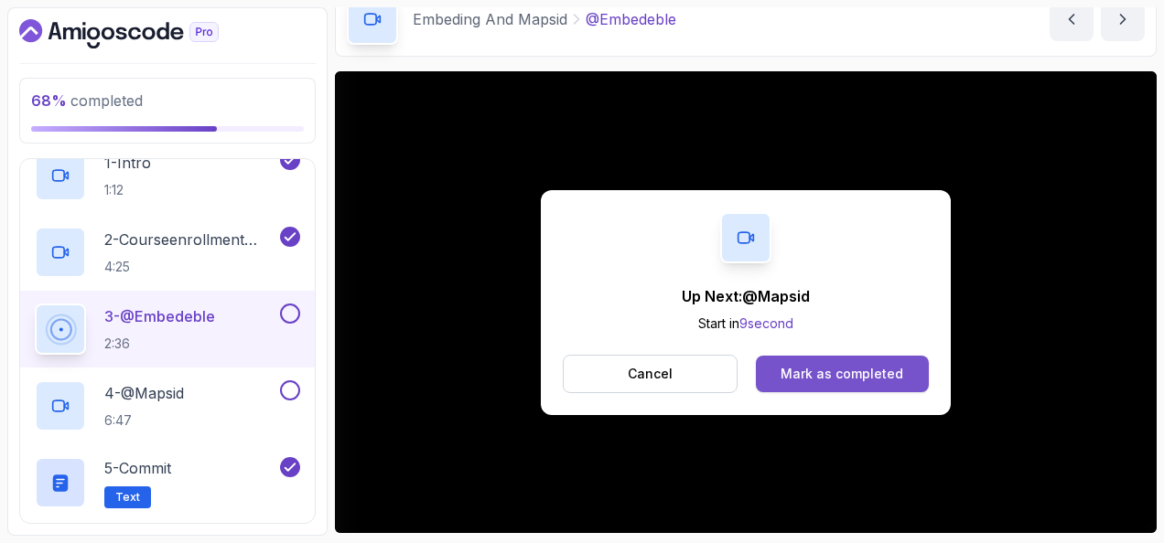
click at [836, 373] on div "Mark as completed" at bounding box center [841, 374] width 123 height 18
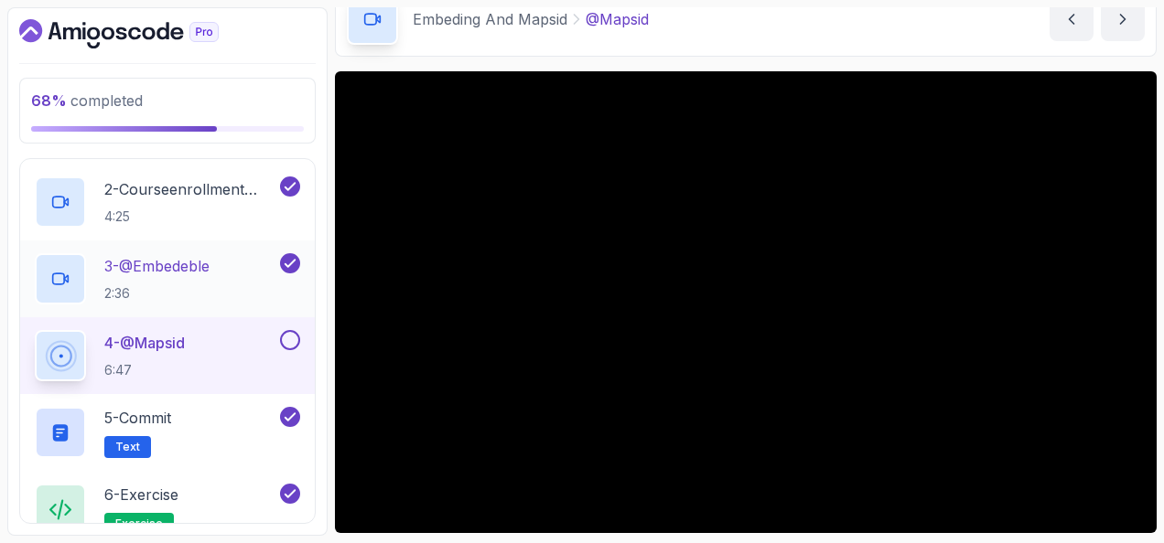
scroll to position [945, 0]
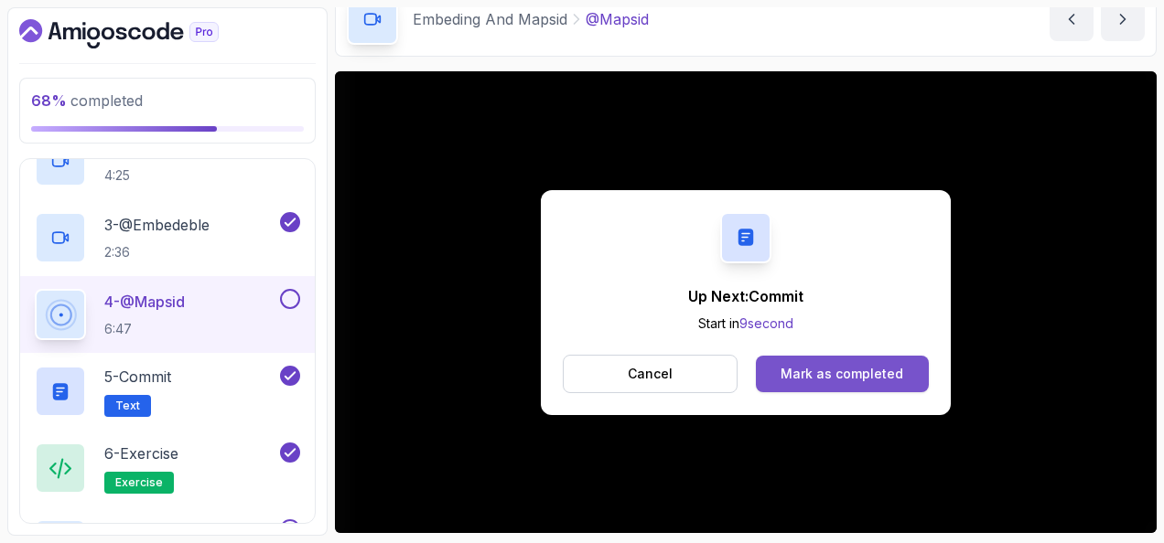
click at [909, 377] on button "Mark as completed" at bounding box center [842, 374] width 173 height 37
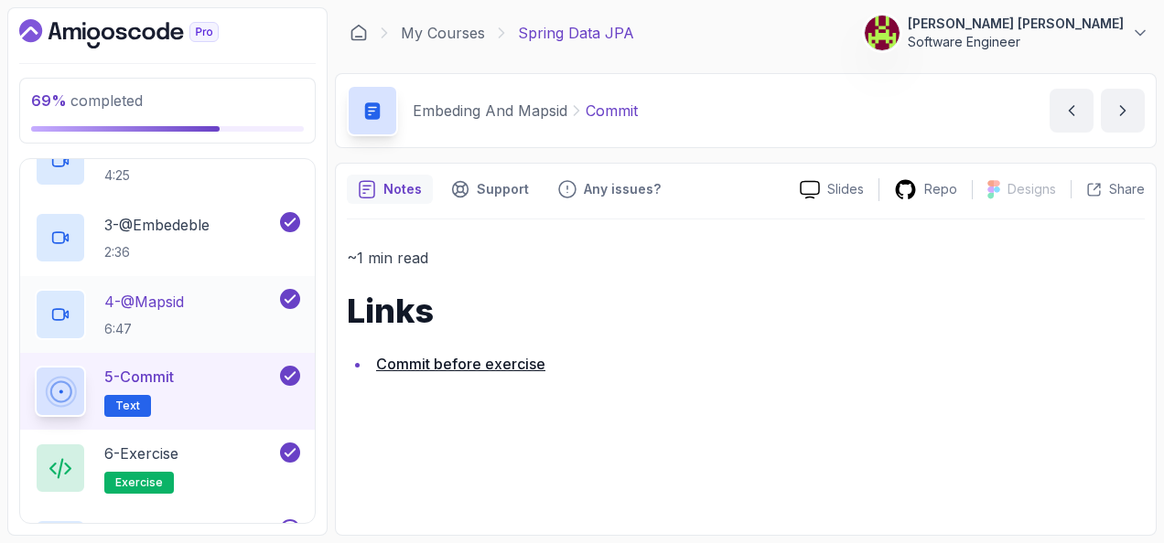
scroll to position [1220, 0]
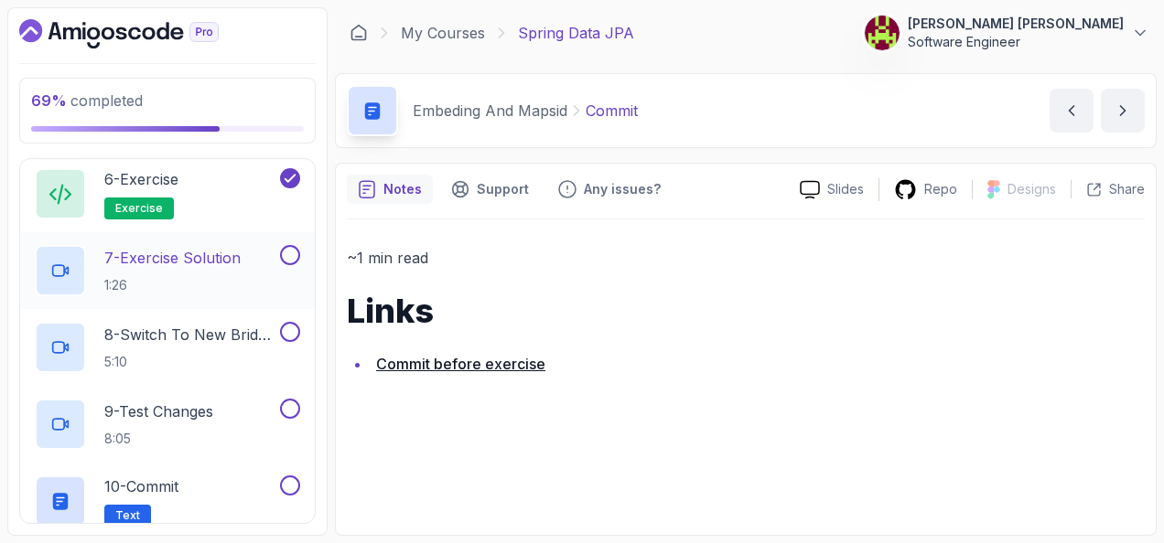
click at [283, 245] on div at bounding box center [288, 255] width 24 height 20
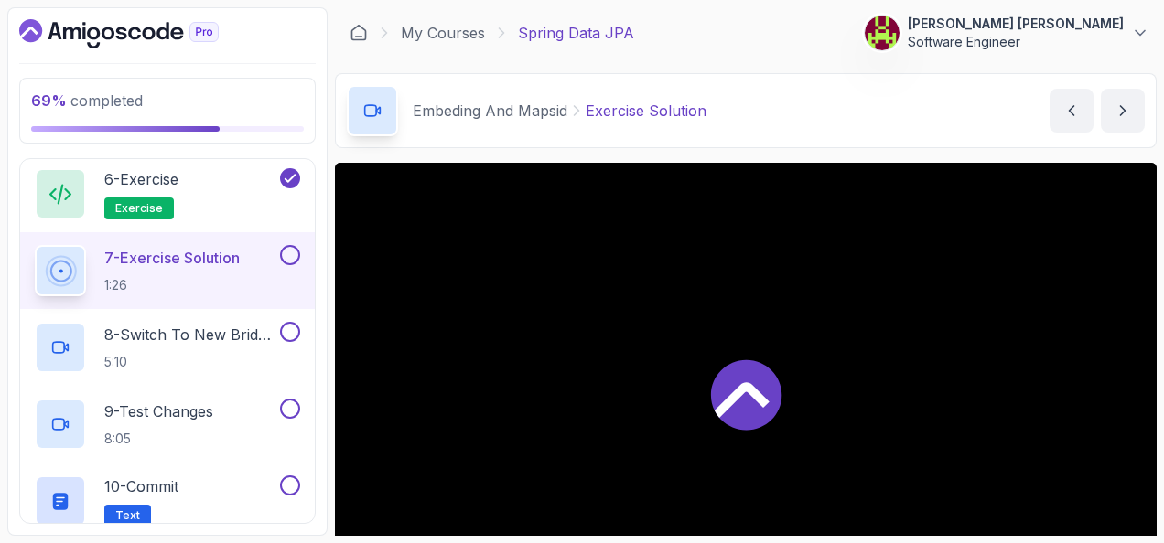
click at [226, 256] on p "7 - Exercise Solution" at bounding box center [171, 258] width 135 height 22
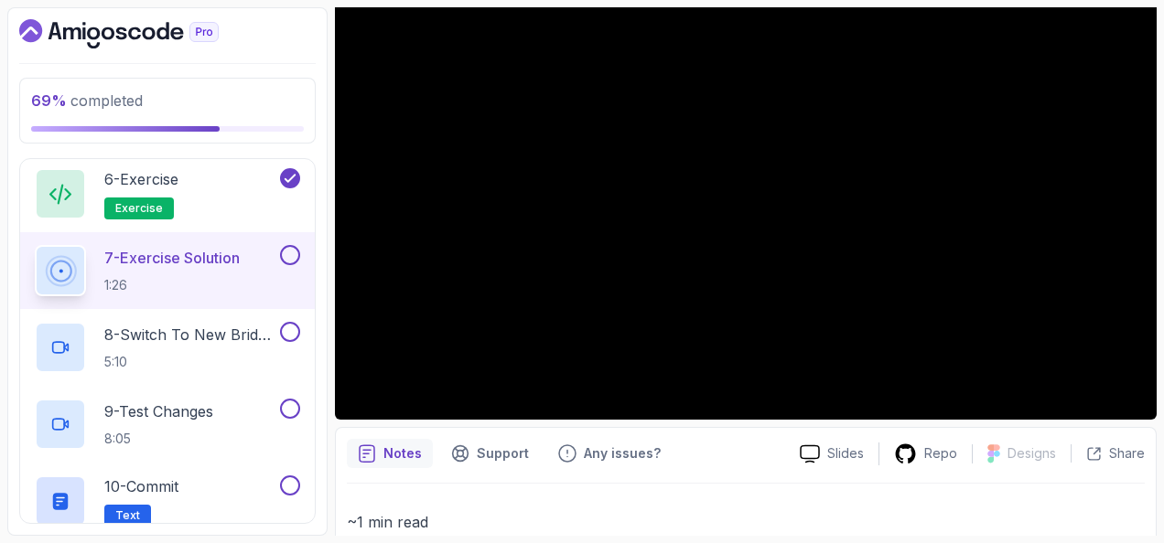
scroll to position [91, 0]
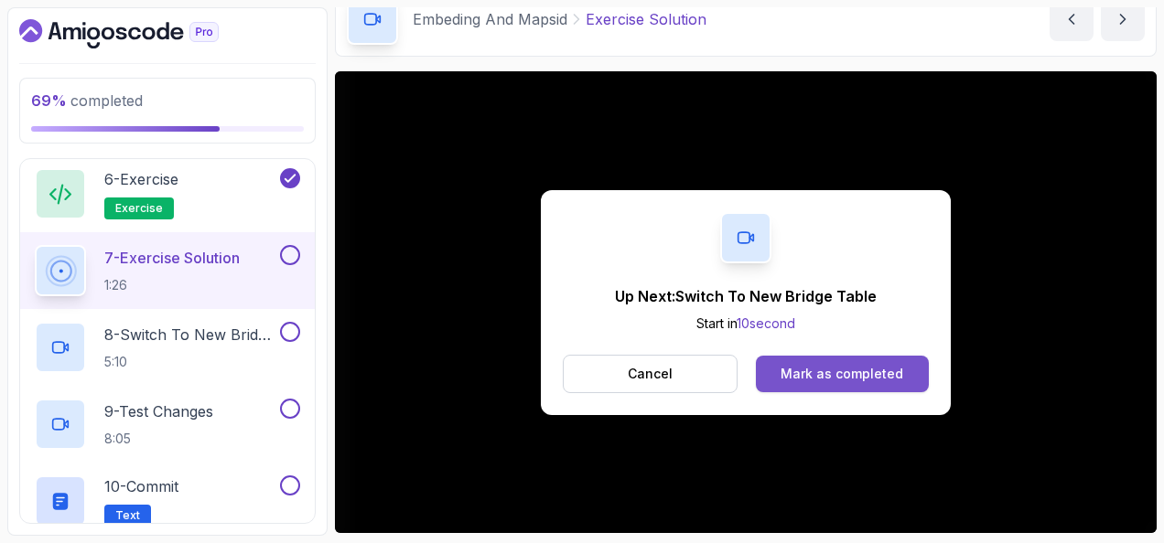
click at [844, 368] on div "Mark as completed" at bounding box center [841, 374] width 123 height 18
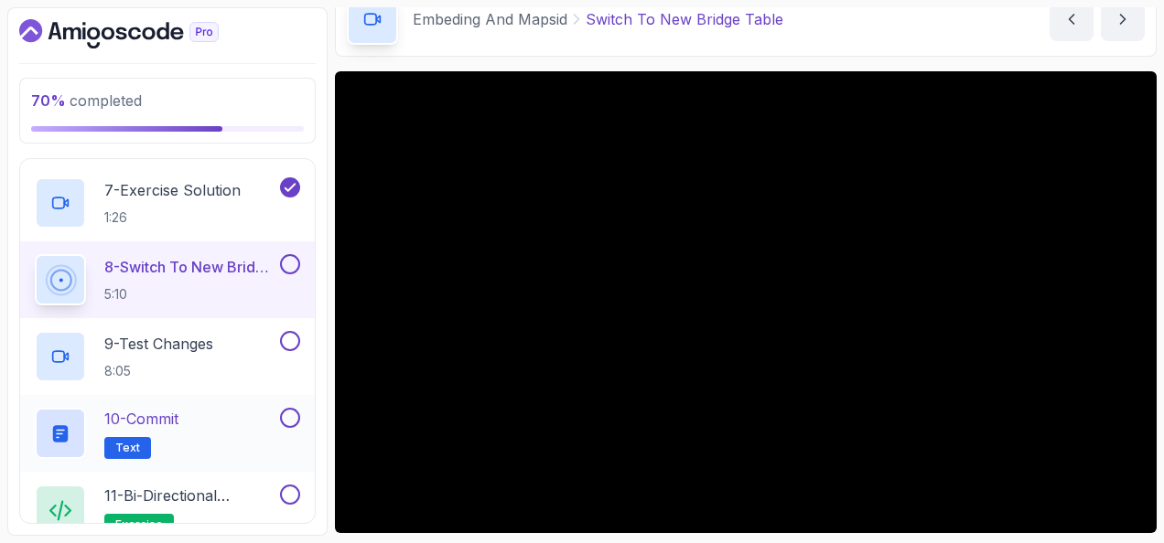
scroll to position [1311, 0]
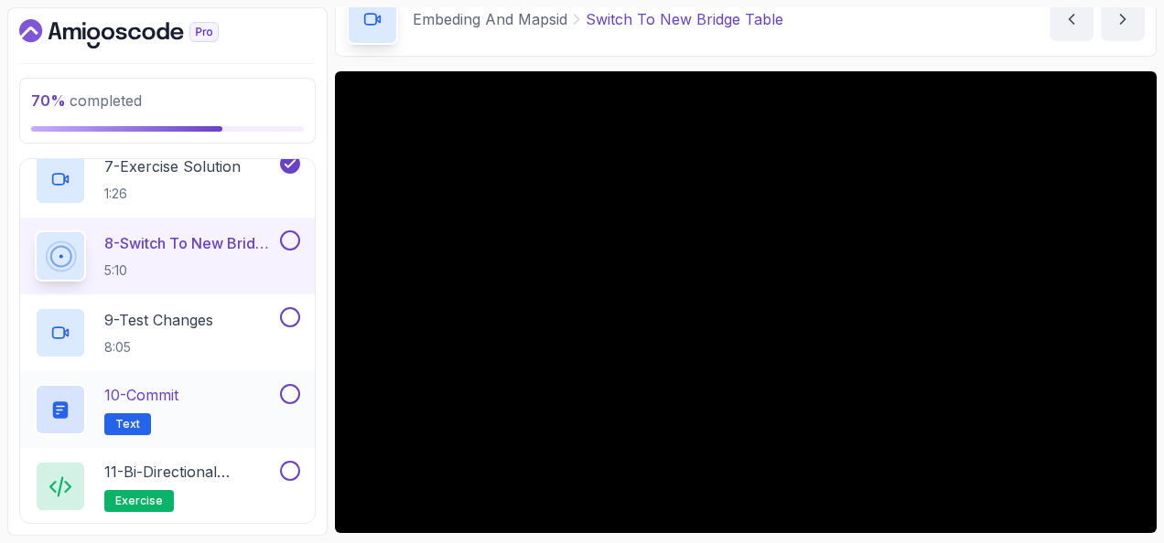
click at [295, 386] on button at bounding box center [290, 394] width 20 height 20
click at [293, 454] on div "11 - Bi-directional Exercise exercise" at bounding box center [167, 486] width 295 height 77
click at [293, 463] on button at bounding box center [290, 471] width 20 height 20
click at [291, 313] on button at bounding box center [290, 317] width 20 height 20
click at [287, 231] on button at bounding box center [290, 241] width 20 height 20
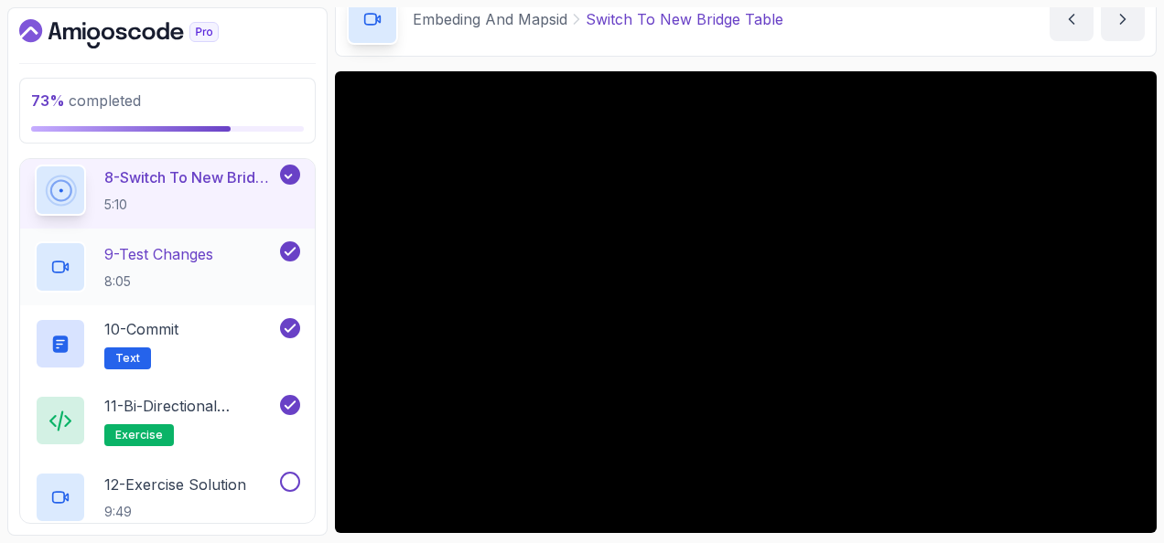
scroll to position [1494, 0]
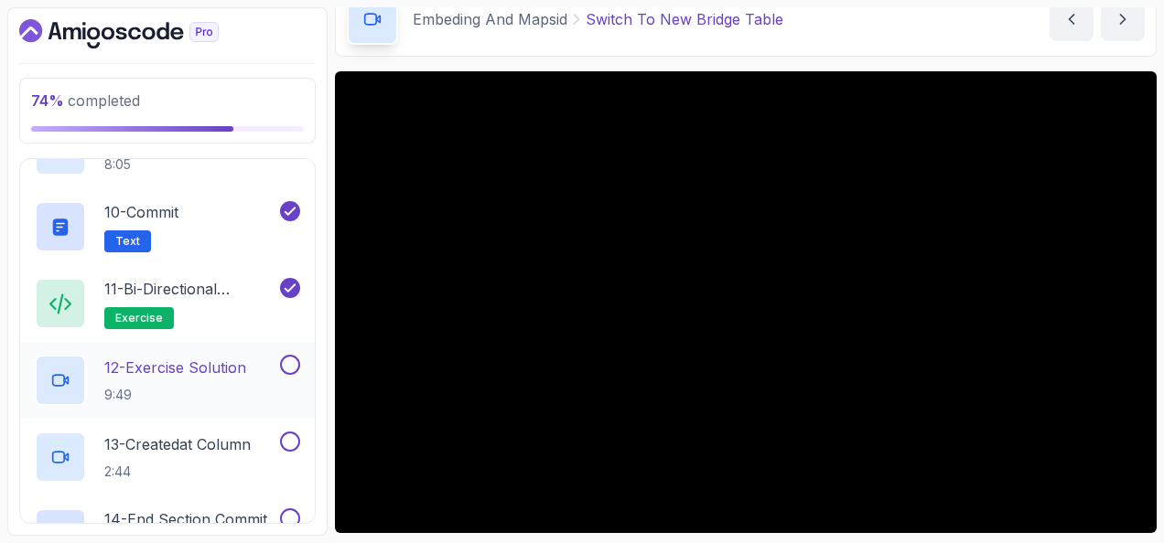
click at [183, 373] on h2 "12 - Exercise Solution 9:49" at bounding box center [175, 381] width 142 height 48
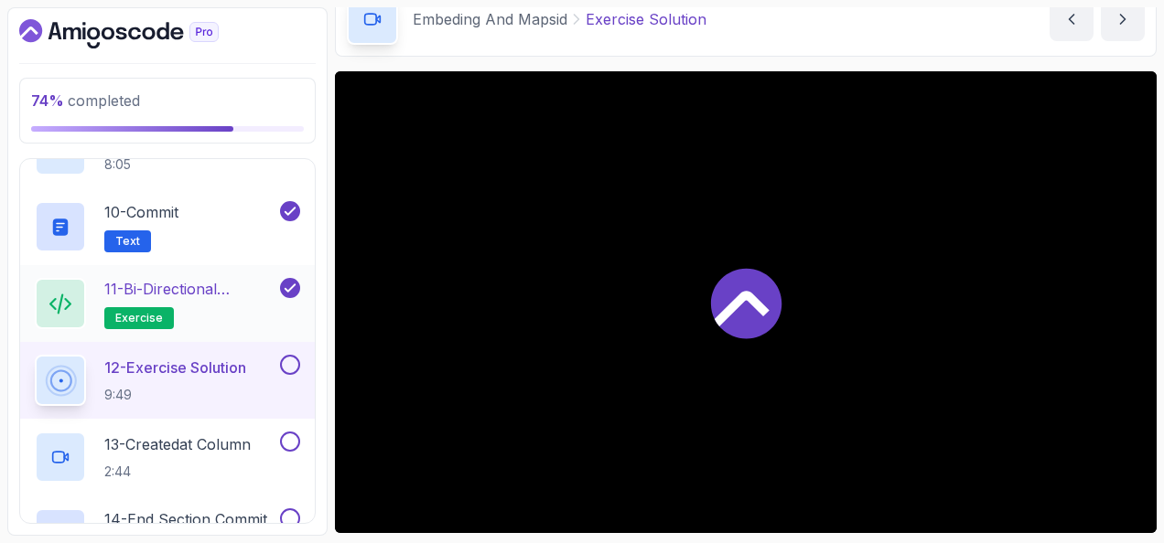
scroll to position [1586, 0]
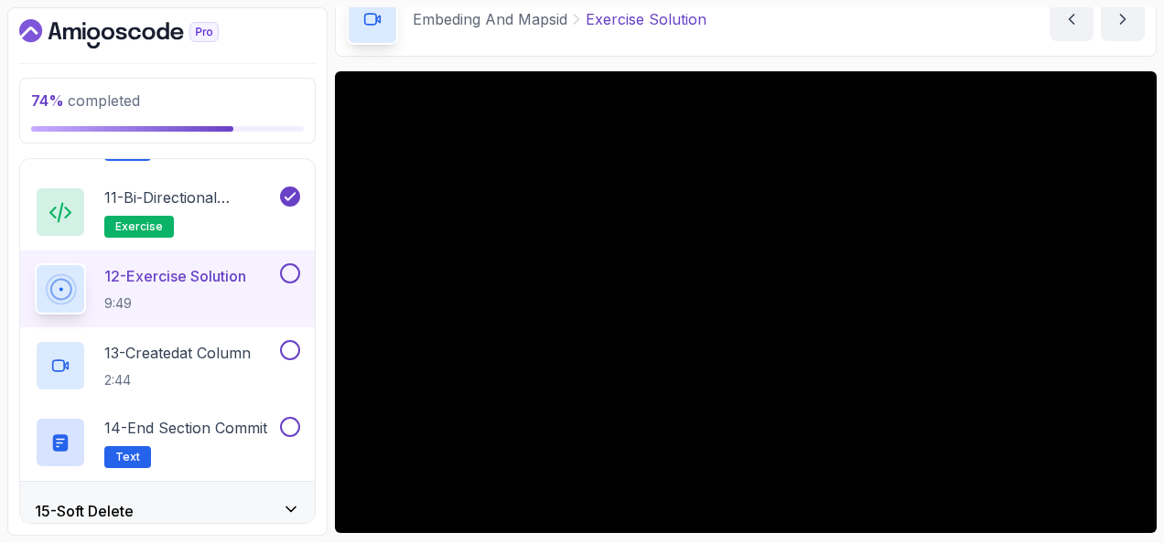
click at [291, 264] on button at bounding box center [290, 274] width 20 height 20
click at [215, 360] on h2 "13 - Createdat Column 2:44" at bounding box center [177, 366] width 146 height 48
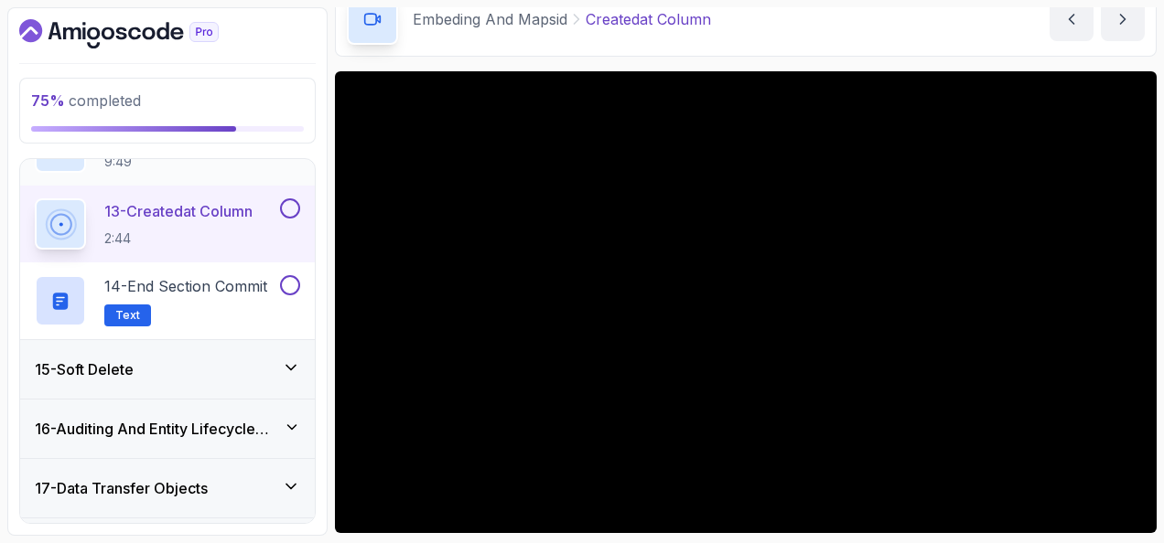
scroll to position [1769, 0]
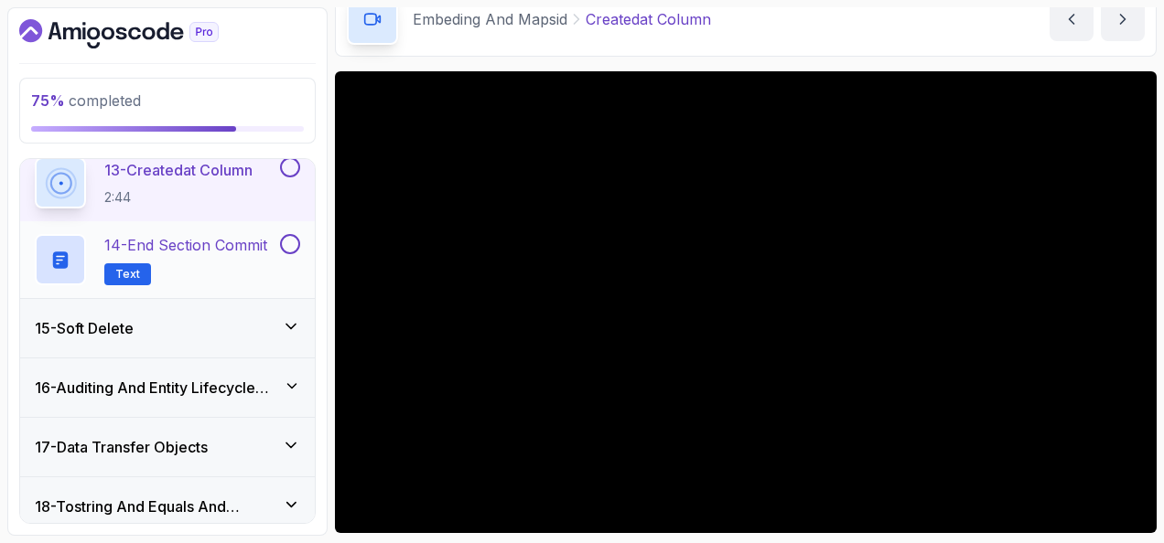
click at [292, 228] on div "14 - End Section Commit Text" at bounding box center [167, 259] width 295 height 77
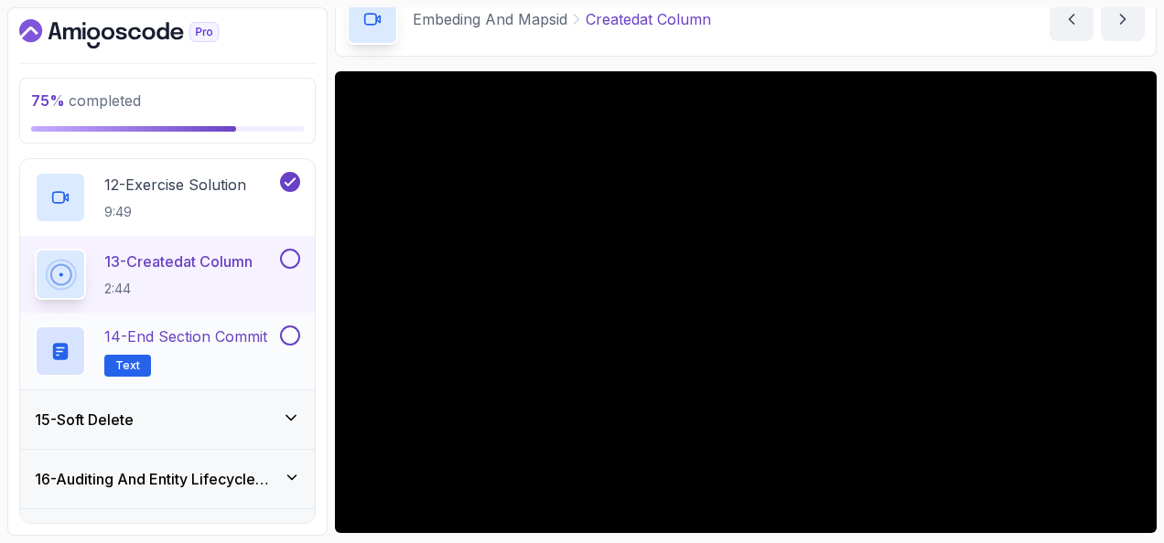
click at [288, 329] on button at bounding box center [290, 336] width 20 height 20
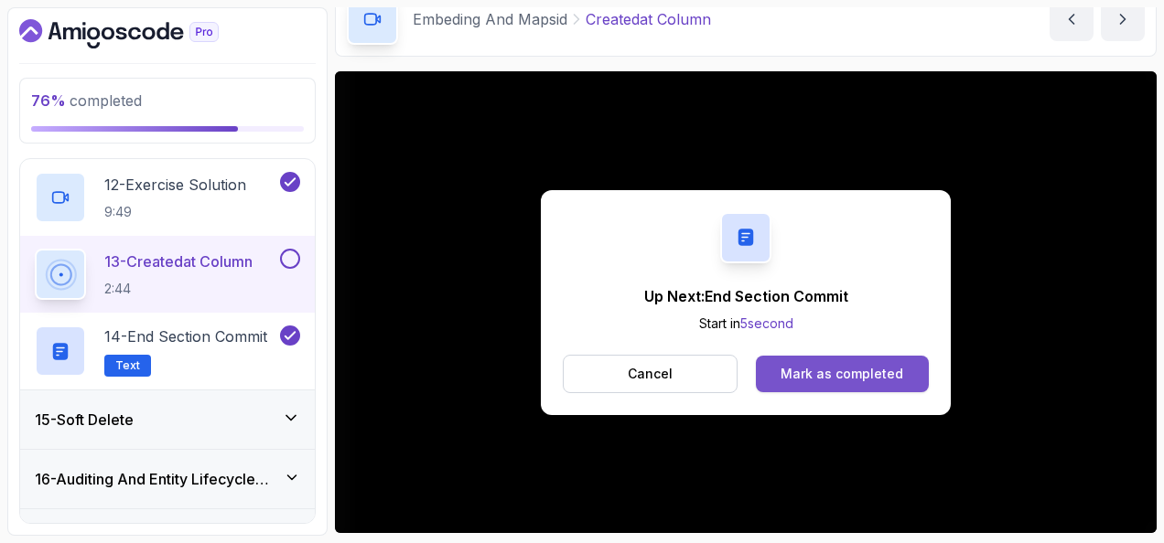
click at [826, 365] on div "Mark as completed" at bounding box center [841, 374] width 123 height 18
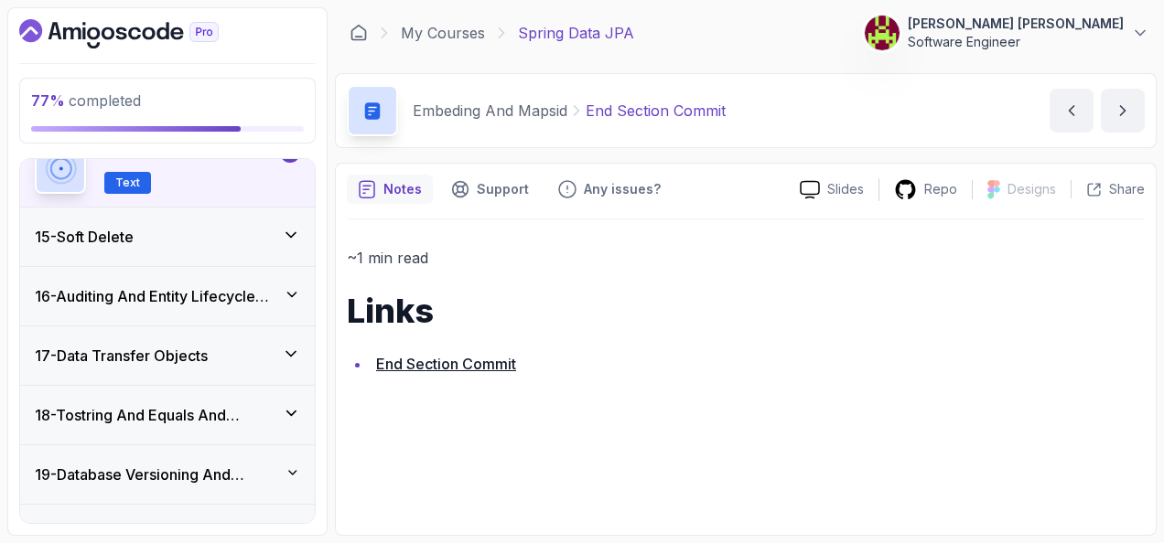
click at [242, 240] on div "15 - Soft Delete" at bounding box center [167, 237] width 265 height 22
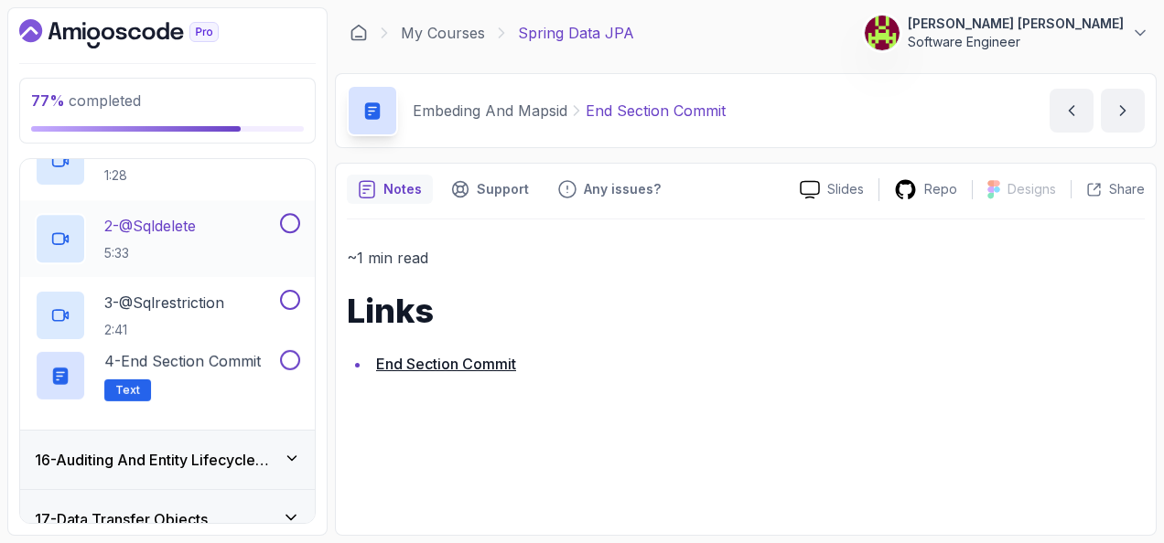
scroll to position [876, 0]
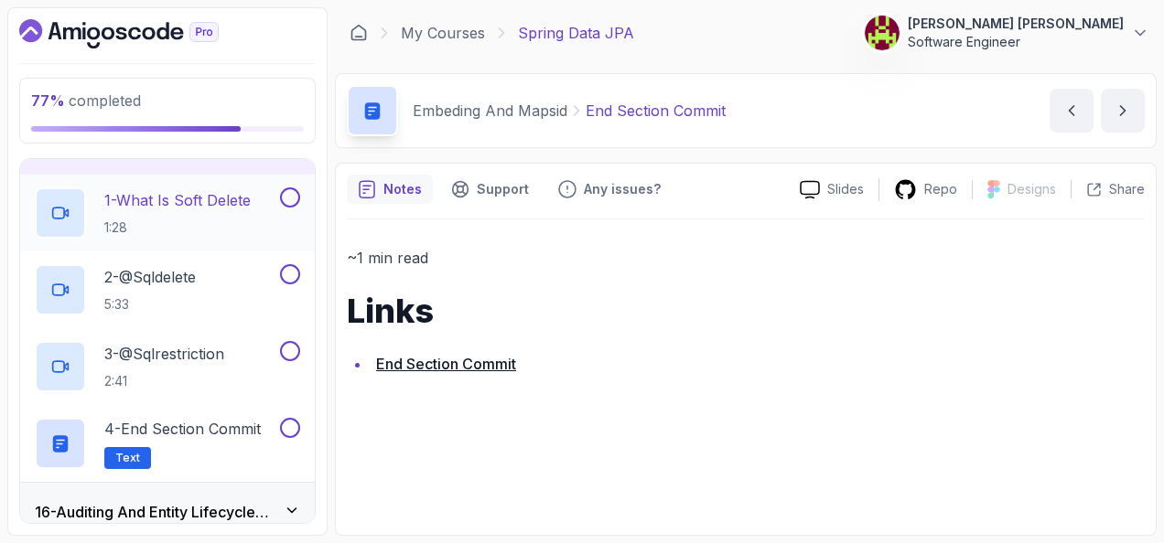
click at [243, 194] on p "1 - What Is Soft Delete" at bounding box center [177, 200] width 146 height 22
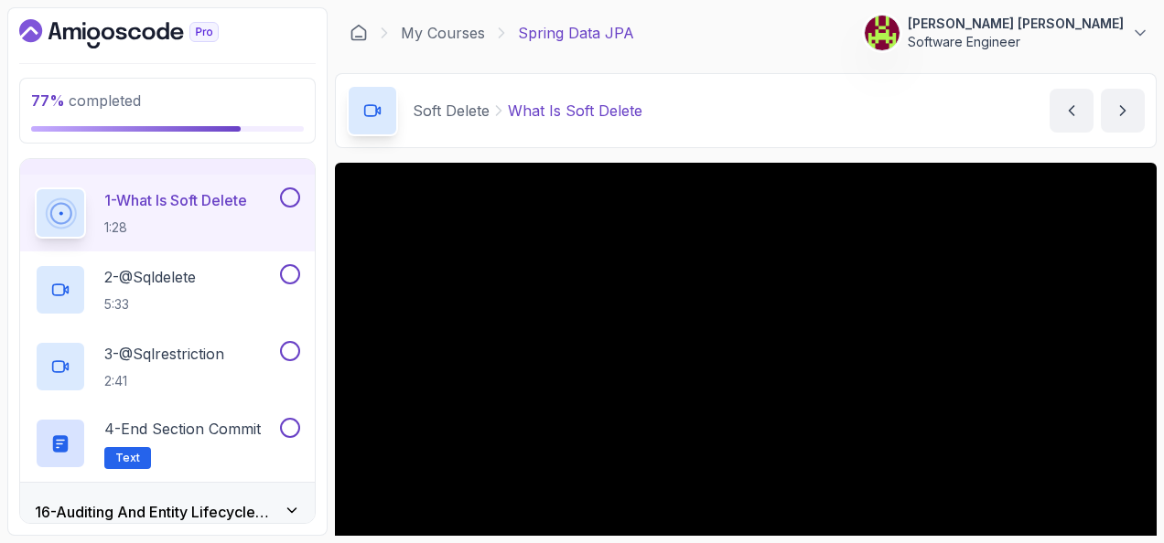
scroll to position [91, 0]
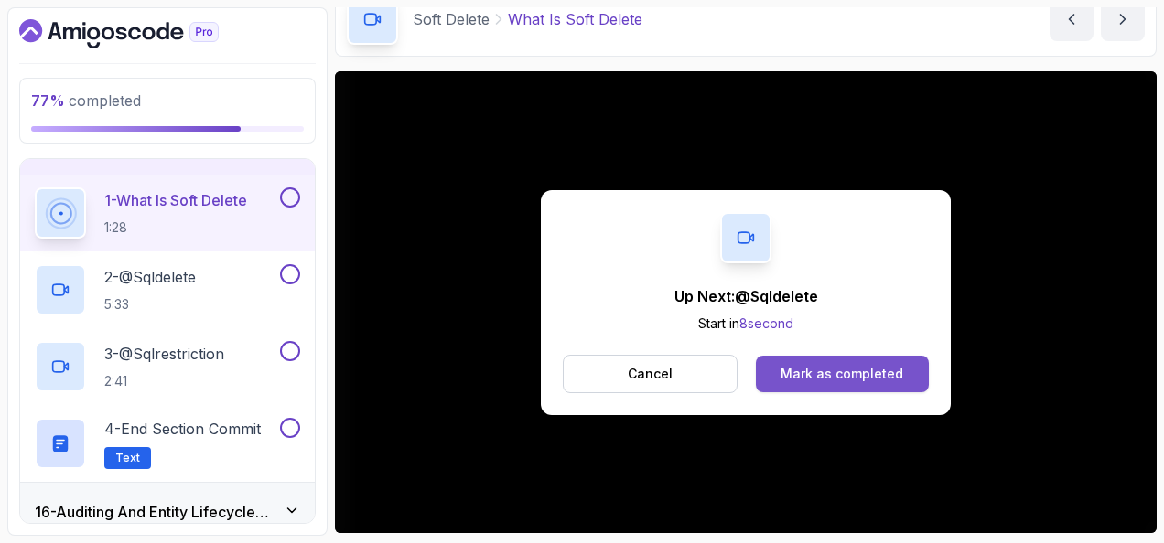
click at [816, 386] on button "Mark as completed" at bounding box center [842, 374] width 173 height 37
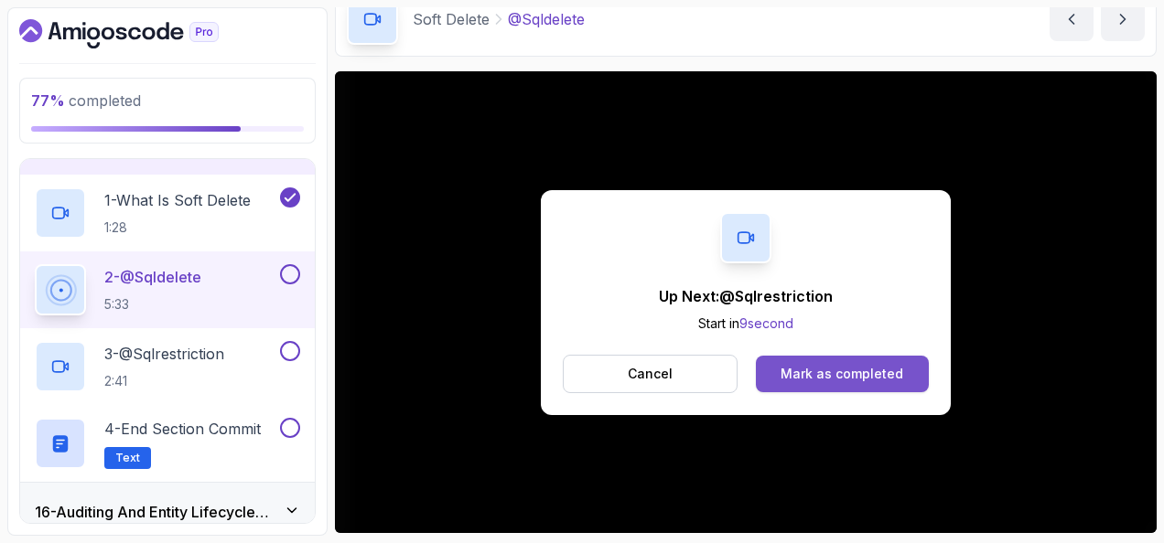
click at [860, 357] on button "Mark as completed" at bounding box center [842, 374] width 173 height 37
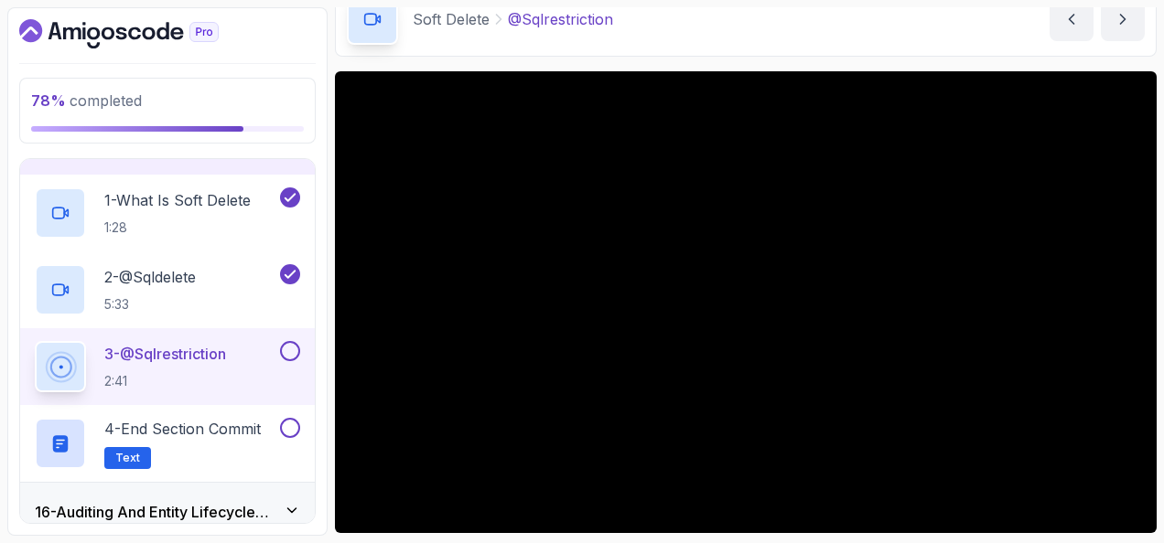
drag, startPoint x: 335, startPoint y: 299, endPoint x: 750, endPoint y: 53, distance: 482.8
click at [750, 53] on div "Soft Delete @Sqlrestriction @Sqlrestriction by nelson" at bounding box center [746, 19] width 822 height 75
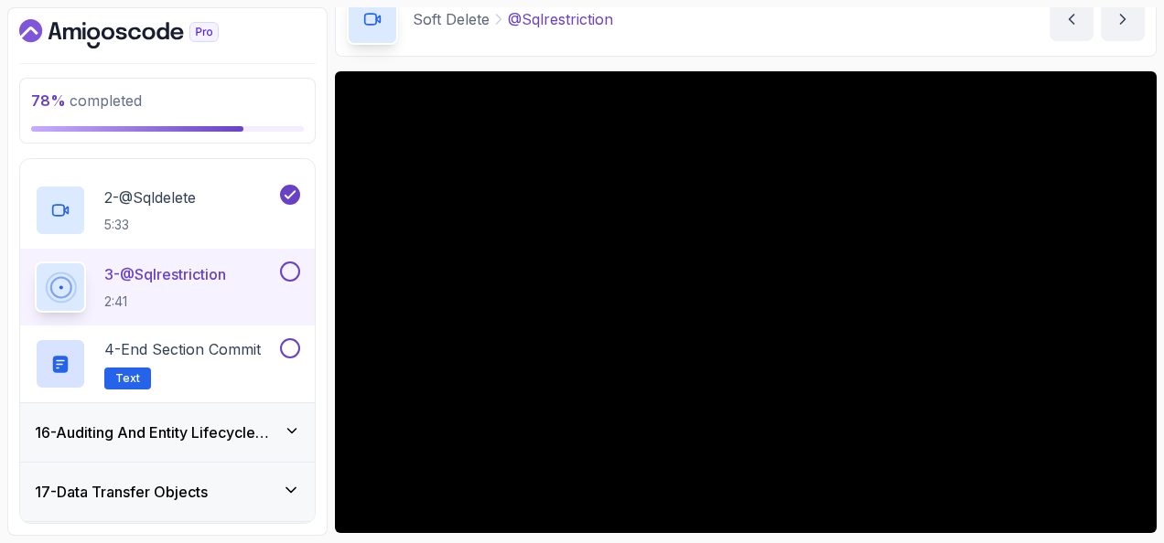
scroll to position [1059, 0]
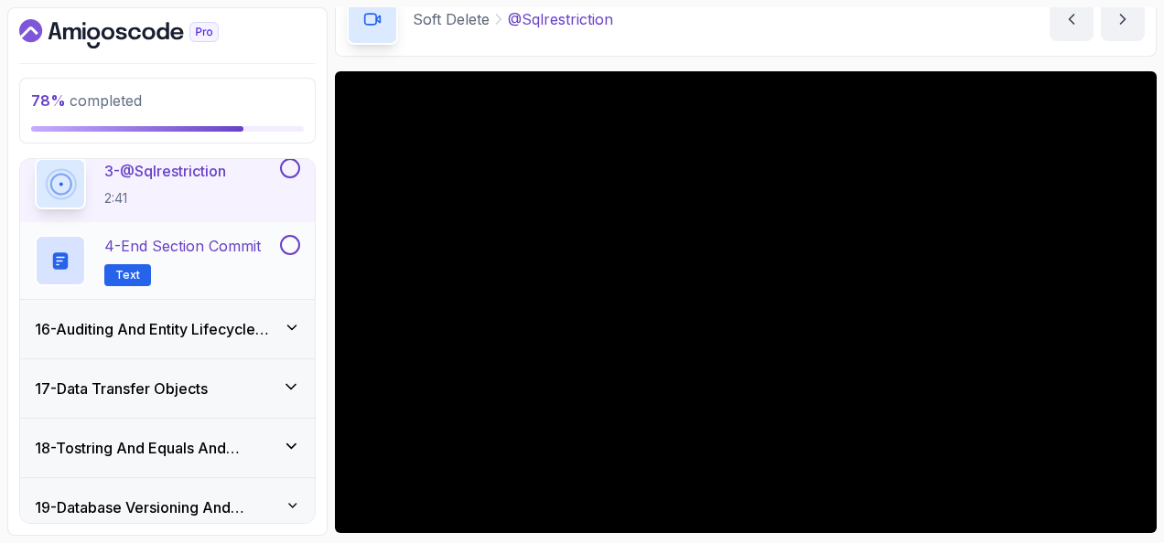
click at [290, 239] on button at bounding box center [290, 245] width 20 height 20
click at [285, 169] on button at bounding box center [290, 168] width 20 height 20
click at [288, 319] on icon at bounding box center [292, 327] width 18 height 16
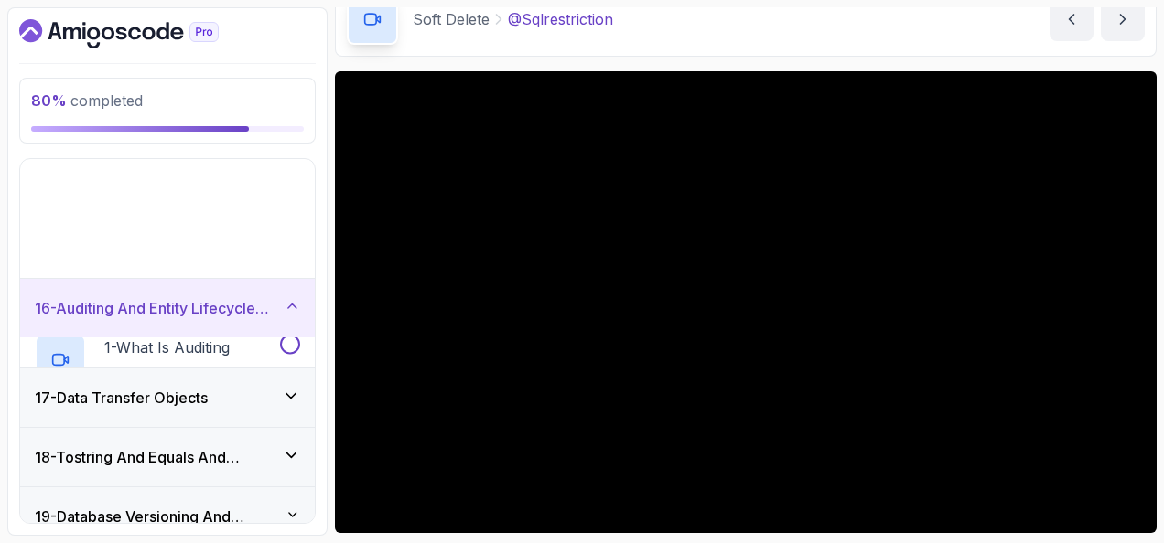
scroll to position [876, 0]
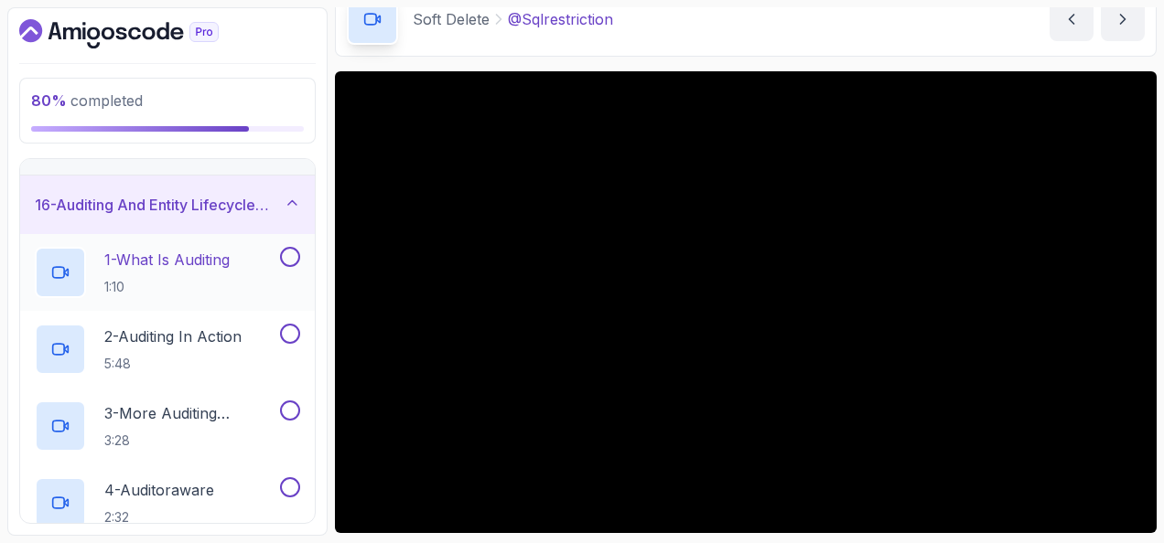
click at [210, 255] on p "1 - What Is Auditing" at bounding box center [166, 260] width 125 height 22
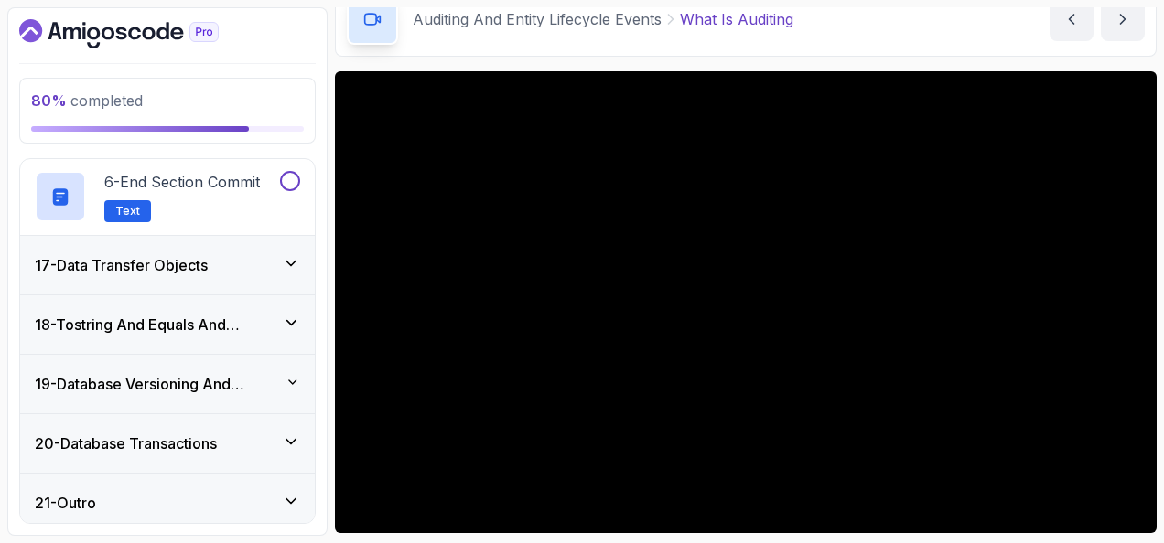
scroll to position [1337, 0]
click at [189, 415] on div "20 - Database Transactions" at bounding box center [167, 443] width 295 height 59
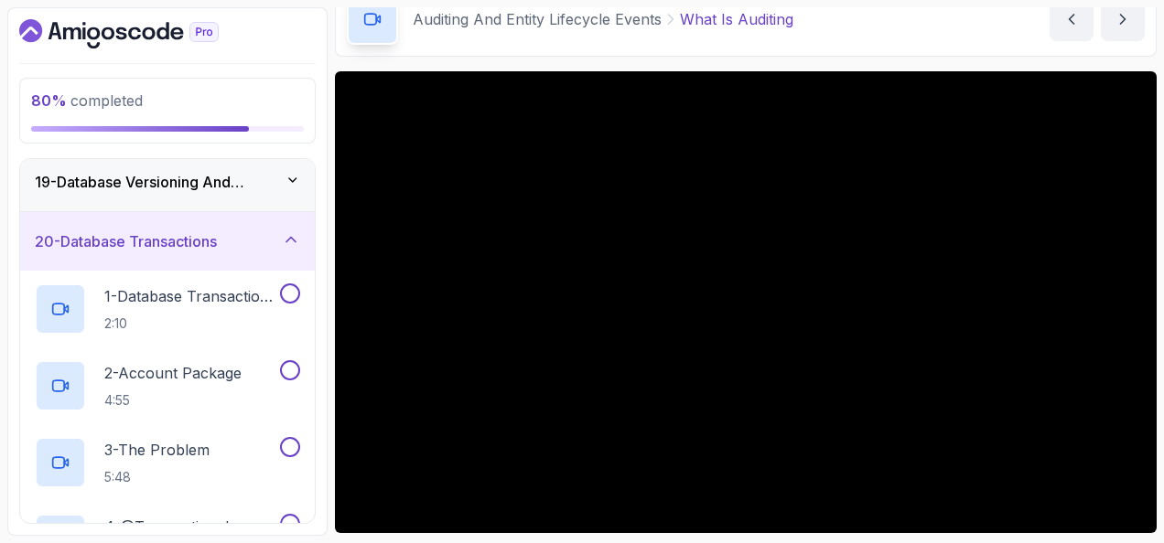
click at [241, 231] on div "20 - Database Transactions" at bounding box center [167, 242] width 265 height 22
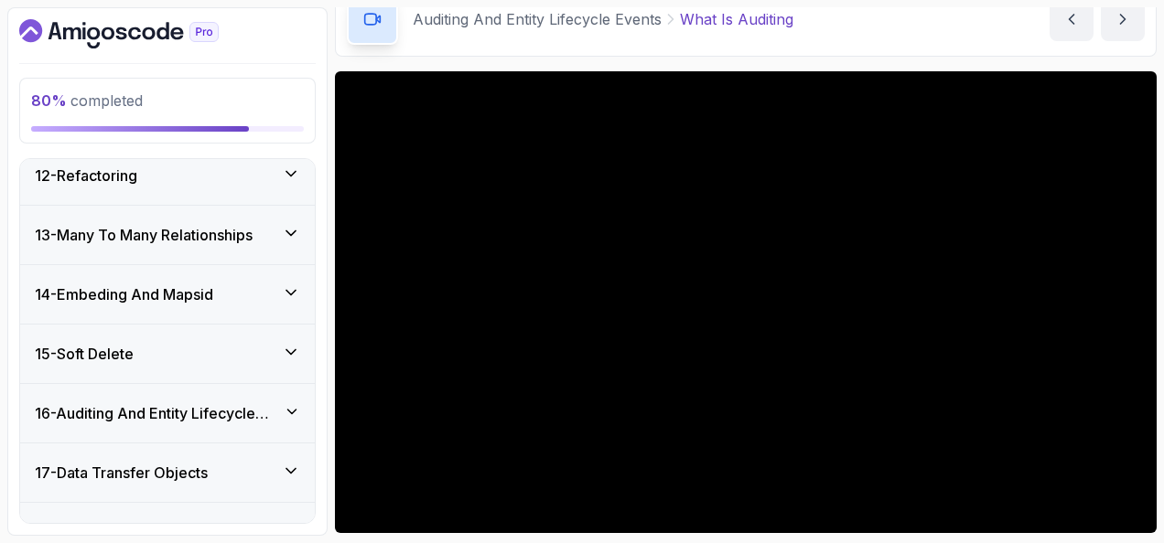
scroll to position [784, 0]
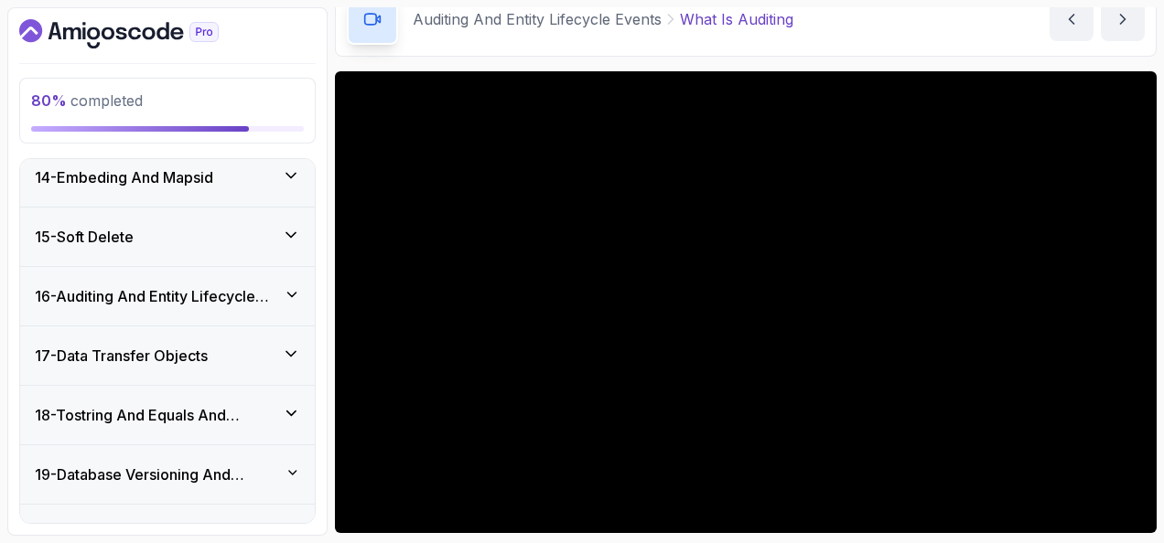
click at [234, 285] on h3 "16 - Auditing And Entity Lifecycle Events" at bounding box center [159, 296] width 249 height 22
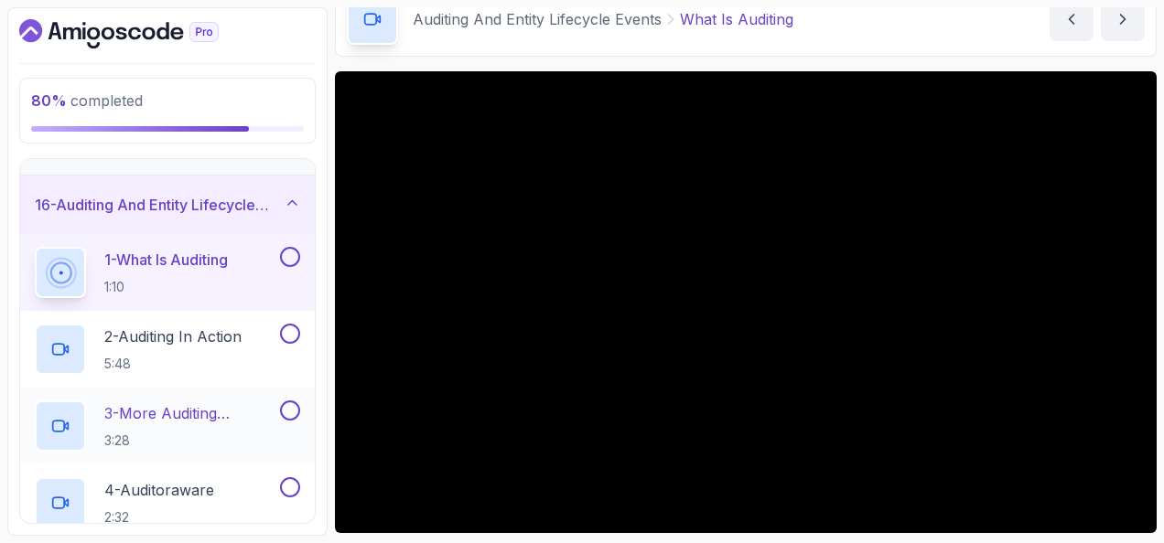
scroll to position [967, 0]
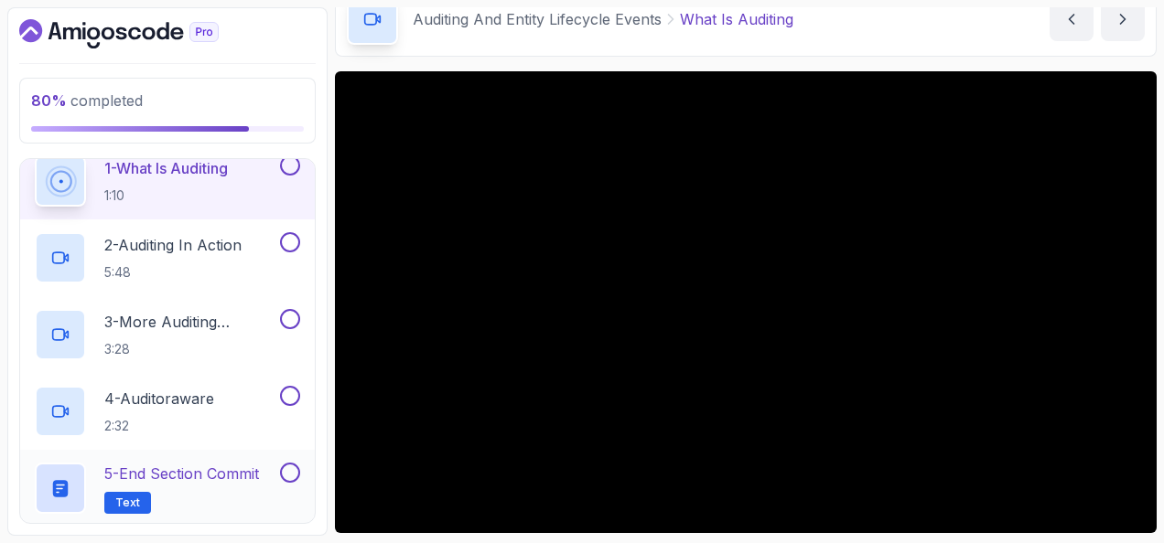
click at [293, 463] on button at bounding box center [290, 473] width 20 height 20
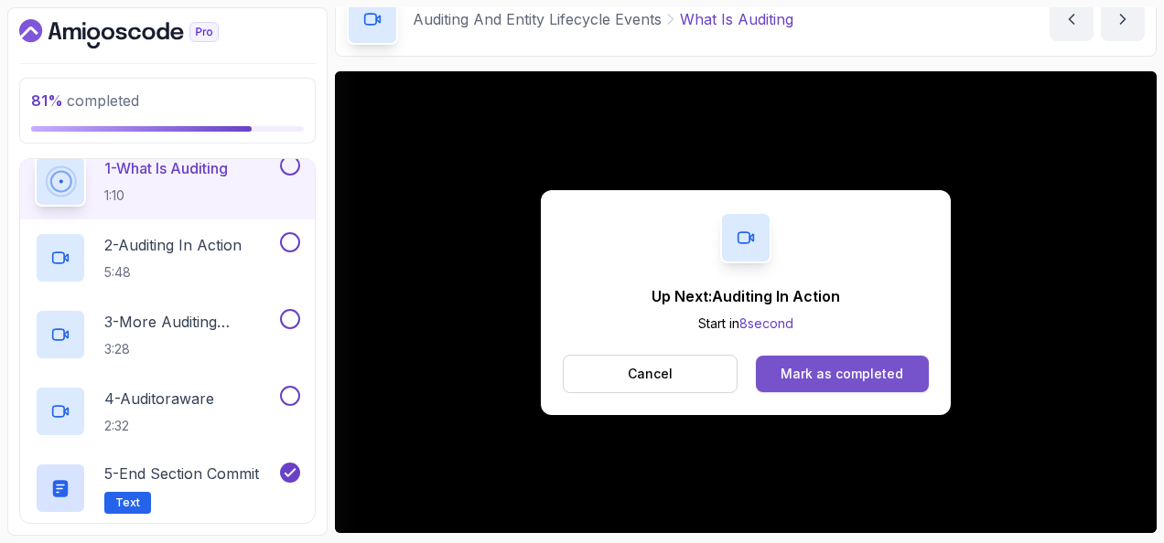
click at [780, 360] on button "Mark as completed" at bounding box center [842, 374] width 173 height 37
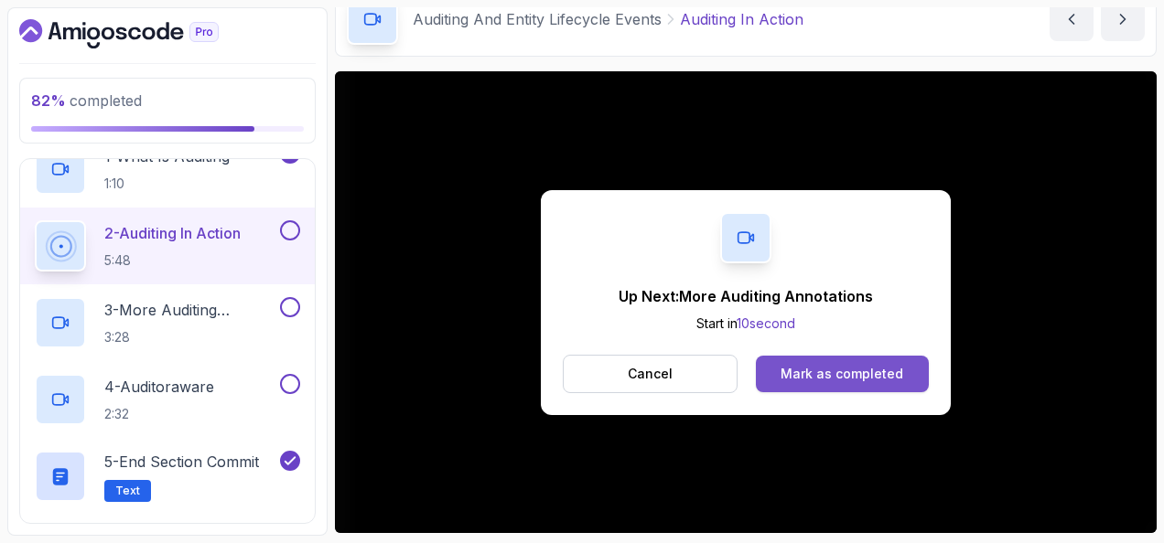
click at [896, 361] on button "Mark as completed" at bounding box center [842, 374] width 173 height 37
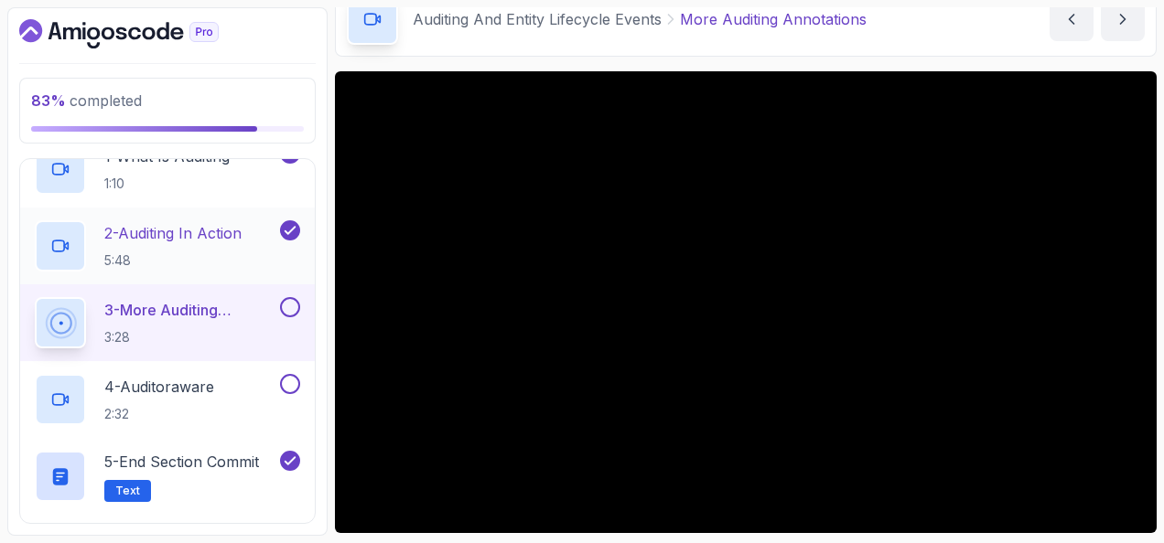
scroll to position [888, 0]
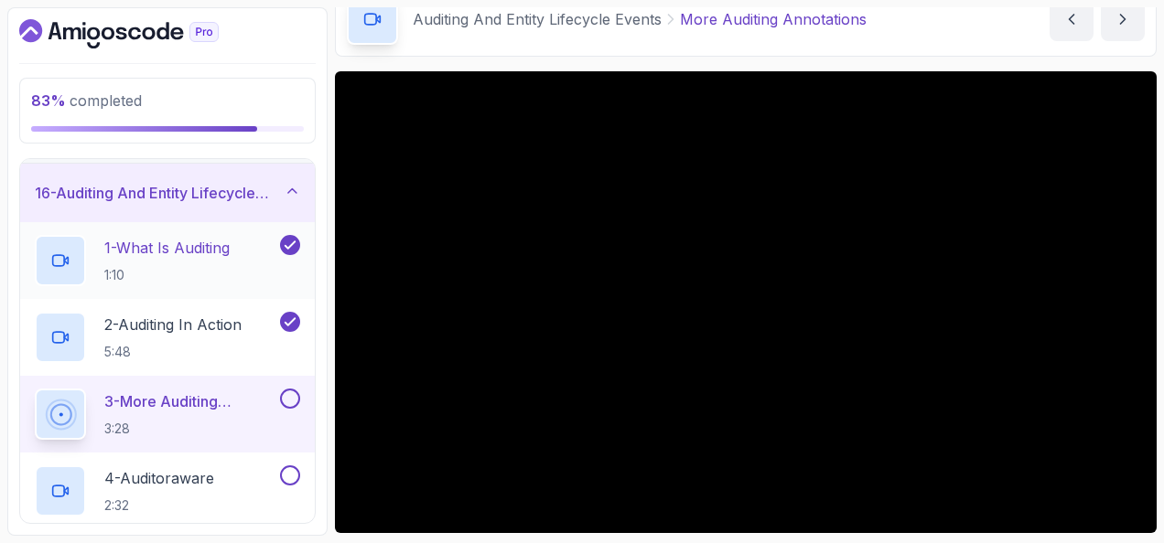
click at [203, 243] on p "1 - What Is Auditing" at bounding box center [166, 248] width 125 height 22
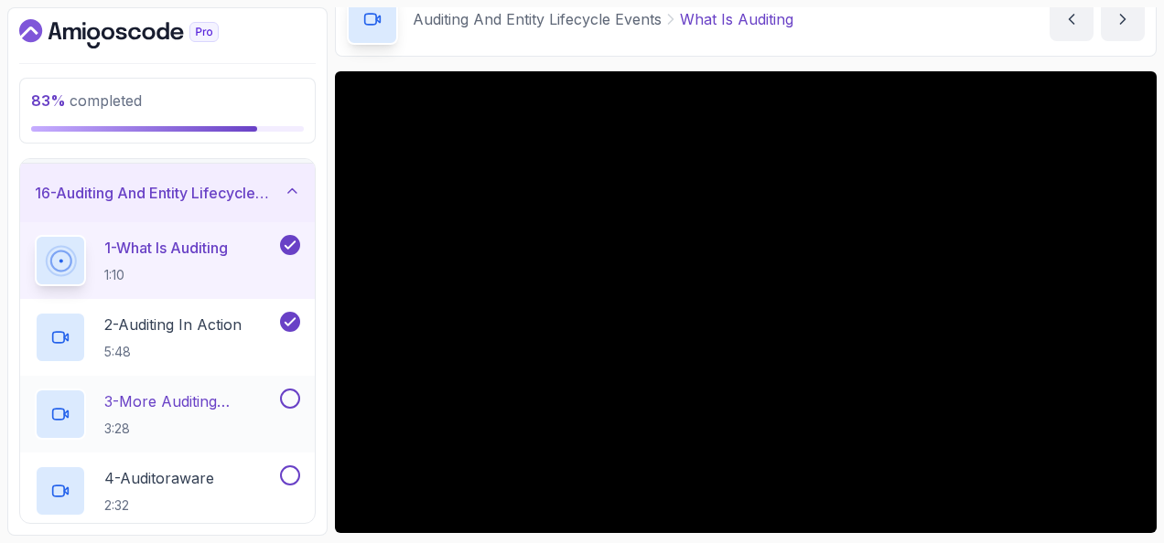
click at [212, 391] on p "3 - More Auditing Annotations" at bounding box center [190, 402] width 172 height 22
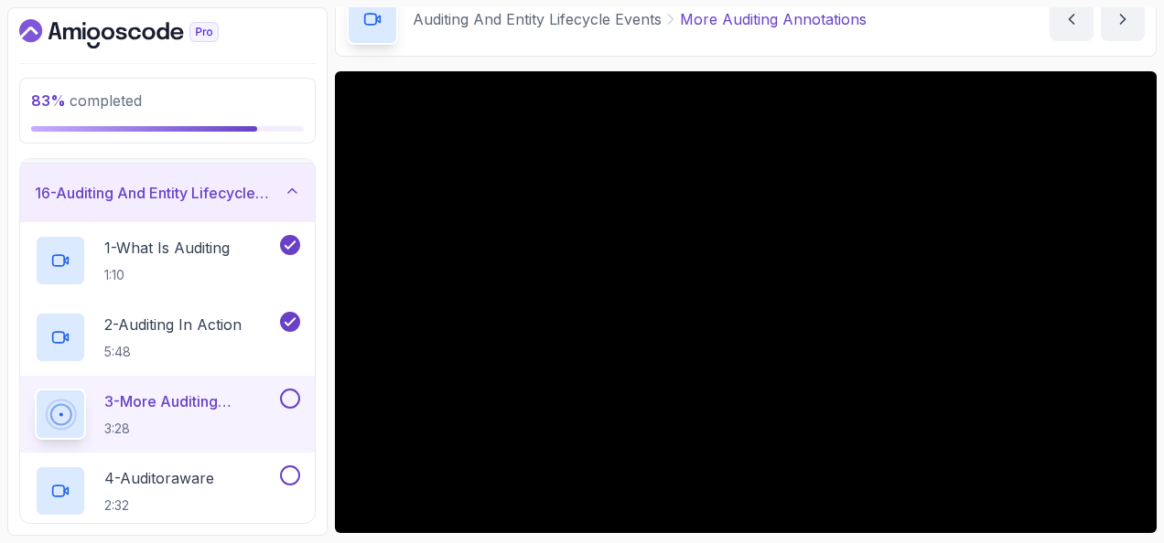
click at [295, 396] on button at bounding box center [290, 399] width 20 height 20
click at [214, 497] on p "2:32" at bounding box center [159, 506] width 110 height 18
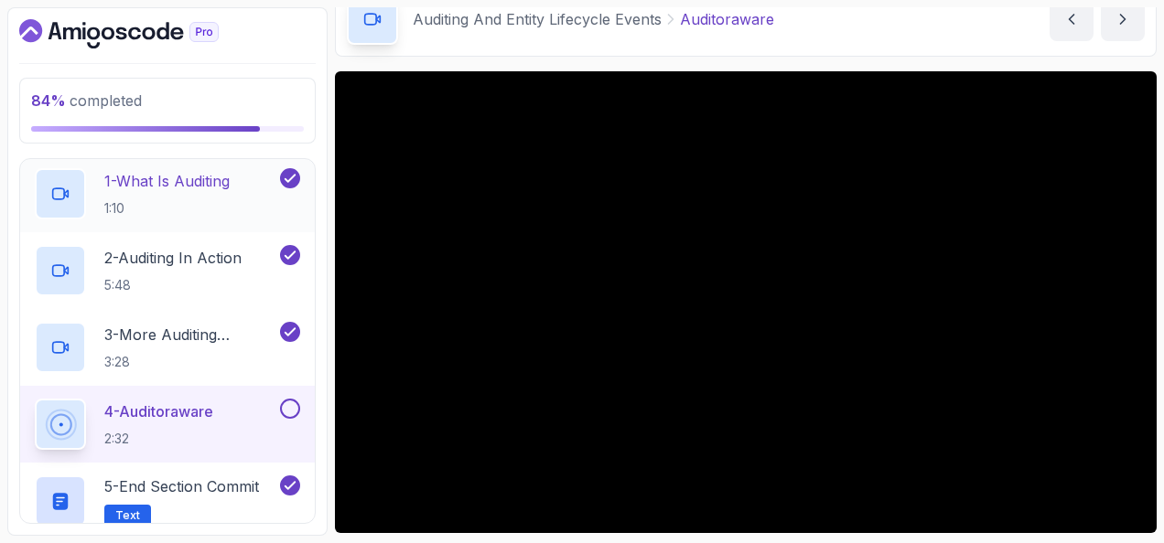
scroll to position [1071, 0]
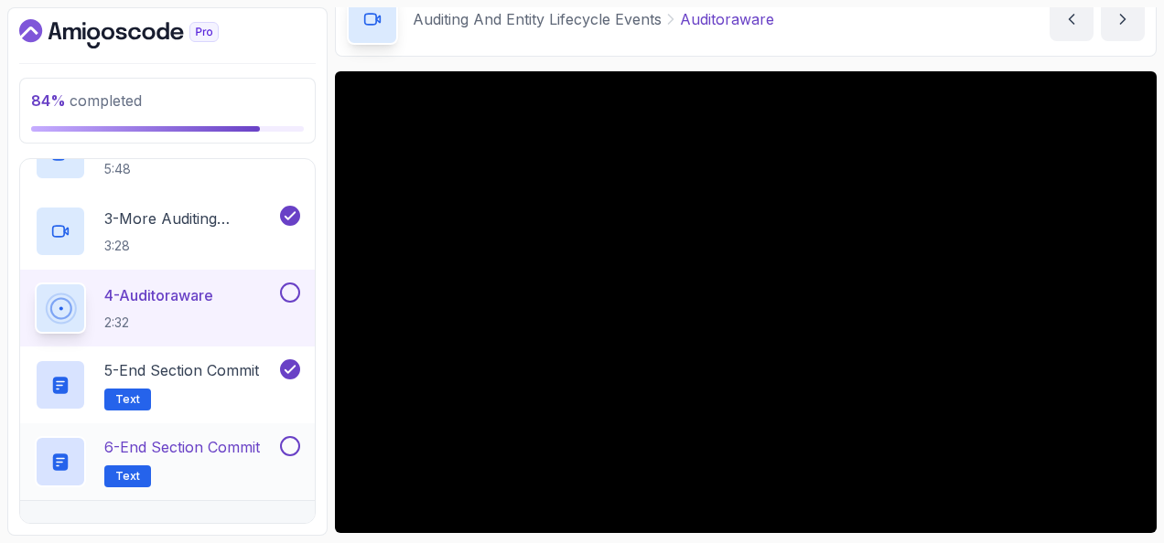
click at [296, 437] on button at bounding box center [290, 446] width 20 height 20
click at [325, 362] on div "85 % completed 1 - Intro 2 - Environment Setup 3 - Getting Started 4 - Reposito…" at bounding box center [167, 271] width 320 height 529
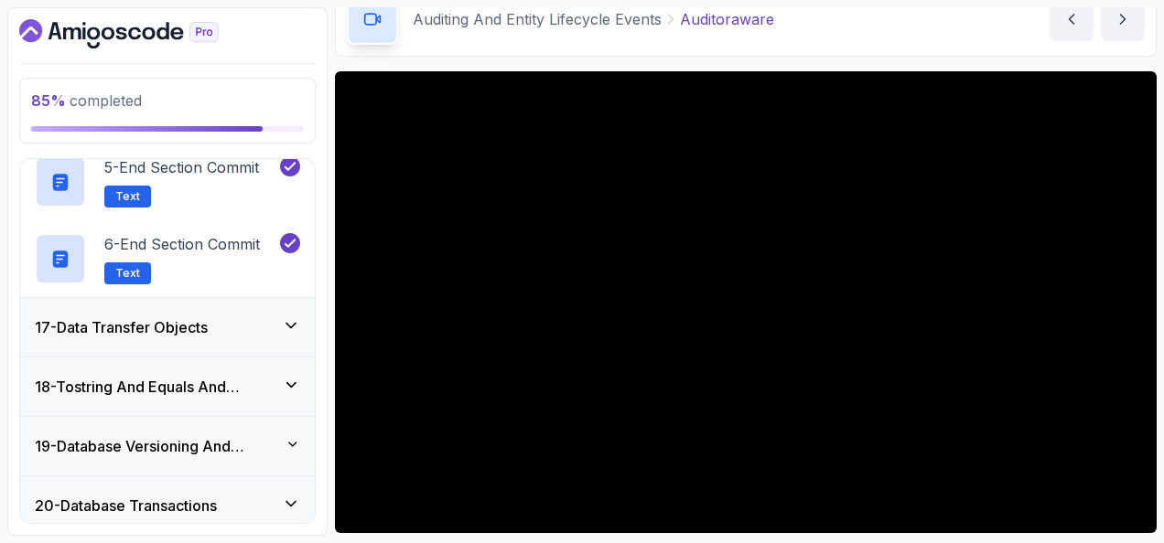
scroll to position [1245, 0]
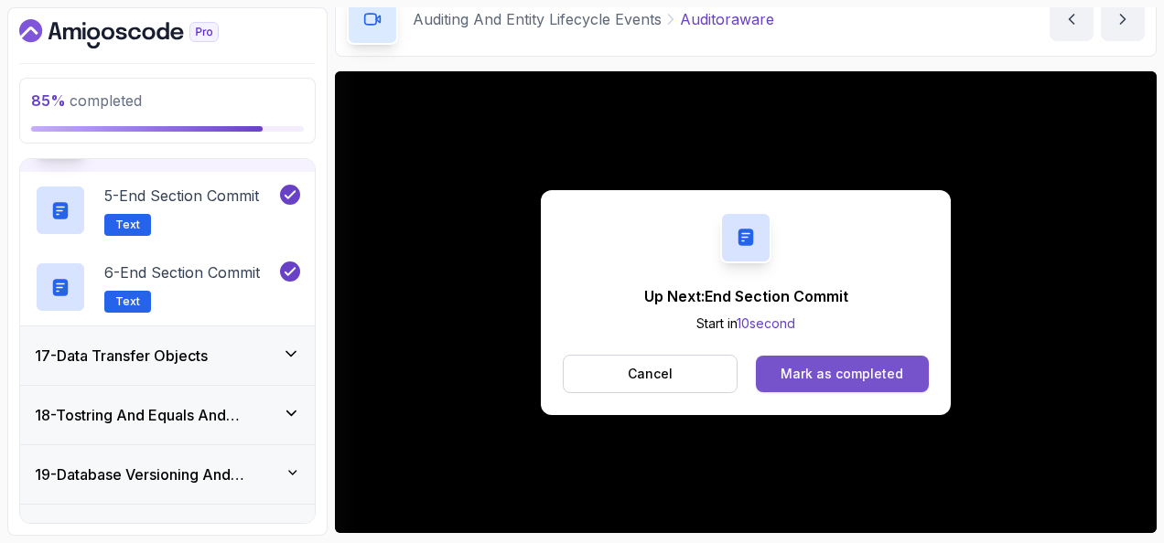
click at [869, 362] on button "Mark as completed" at bounding box center [842, 374] width 173 height 37
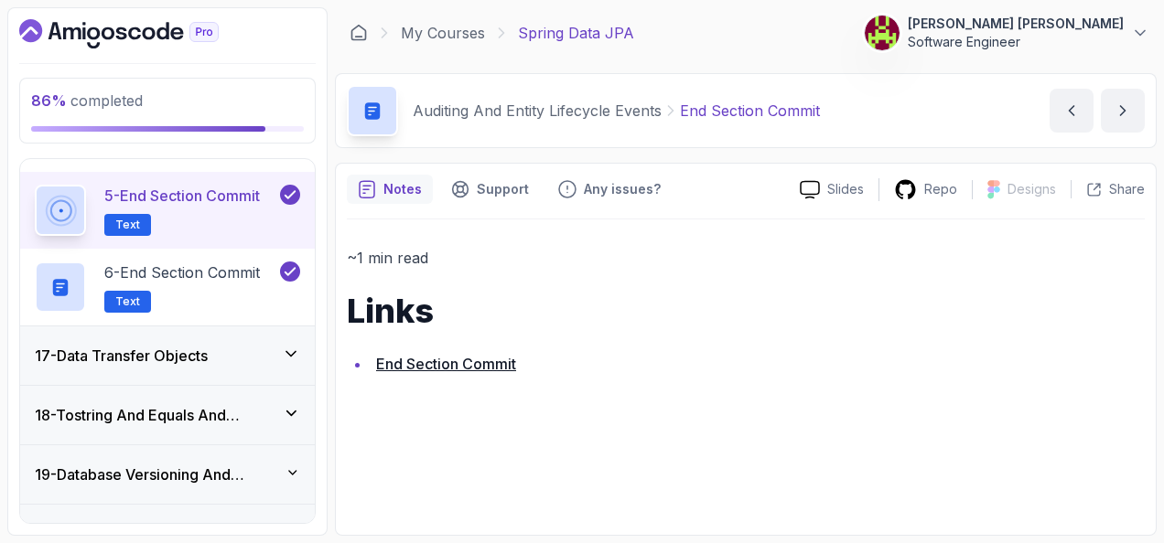
click at [218, 345] on div "17 - Data Transfer Objects" at bounding box center [167, 356] width 265 height 22
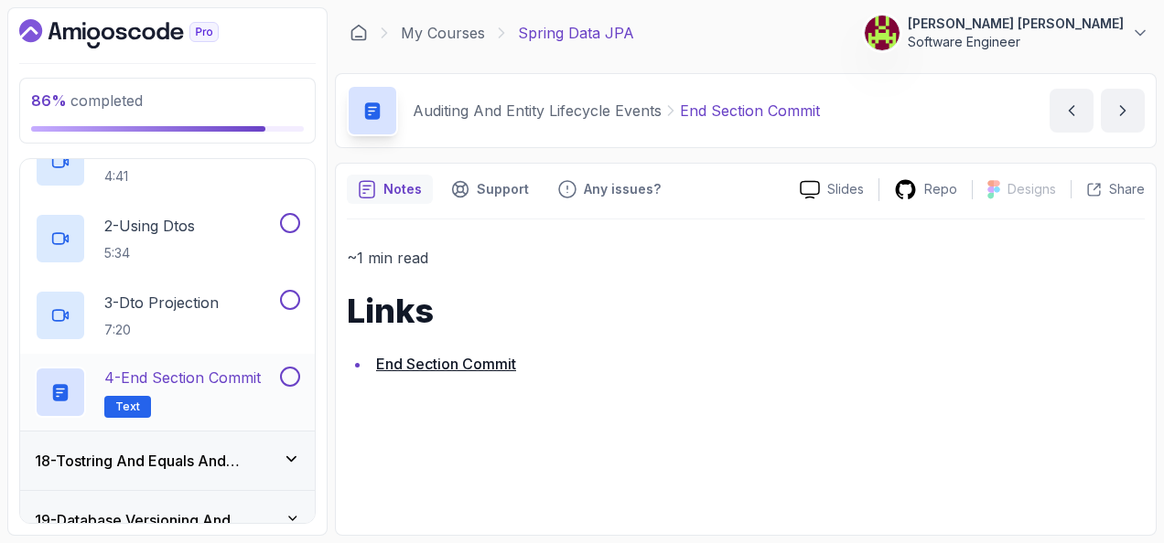
scroll to position [876, 0]
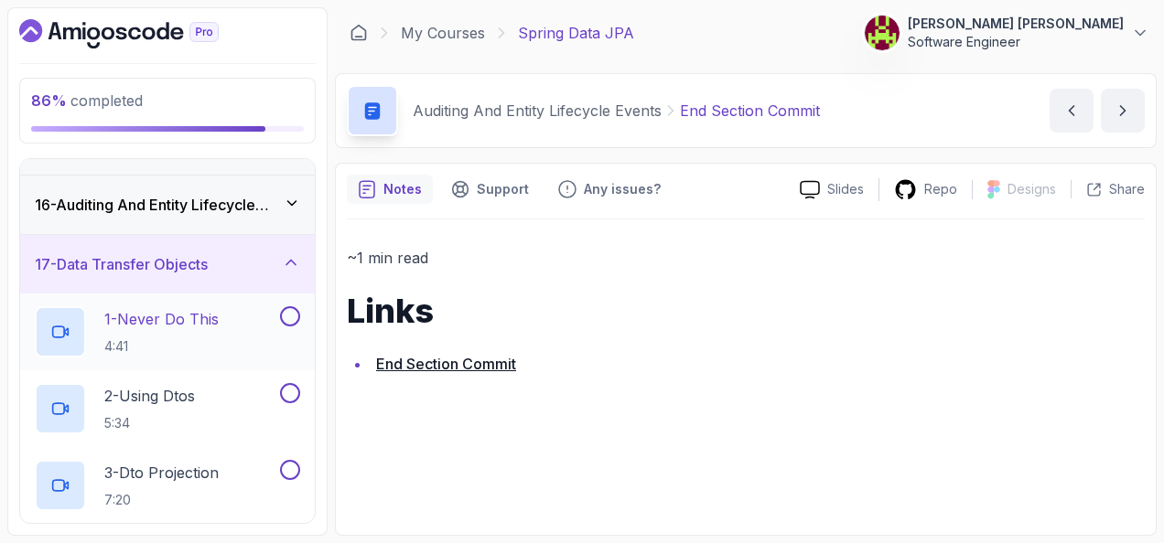
click at [214, 318] on p "1 - Never Do This" at bounding box center [161, 319] width 114 height 22
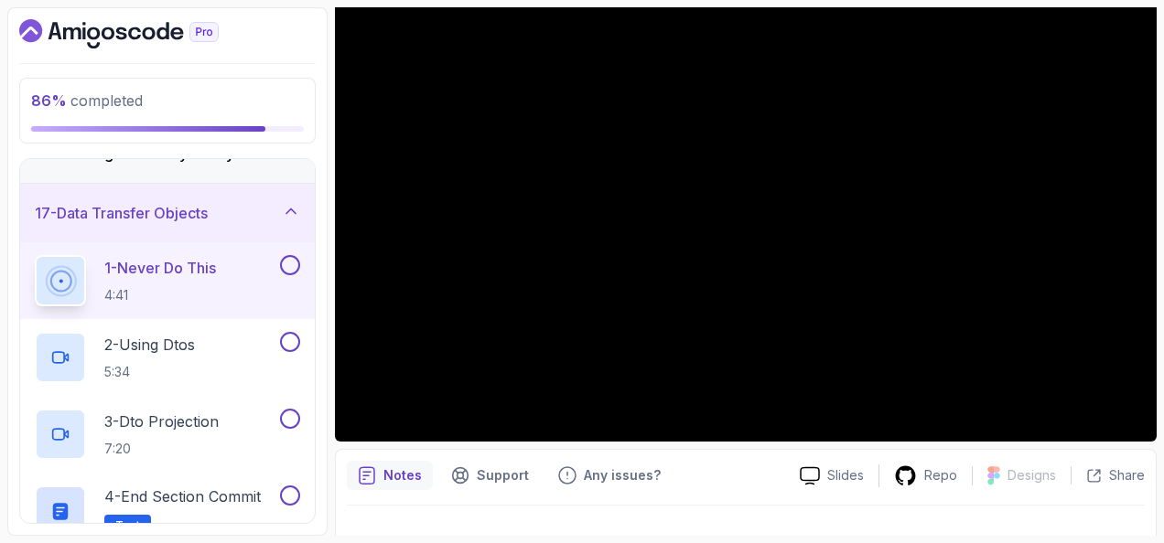
scroll to position [967, 0]
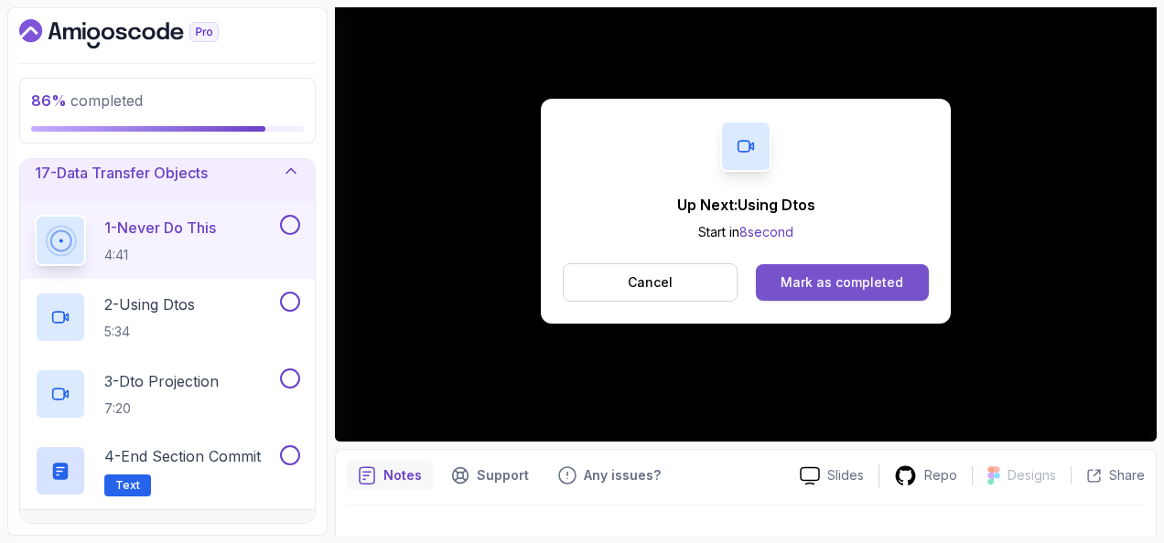
click at [899, 285] on div "Mark as completed" at bounding box center [841, 283] width 123 height 18
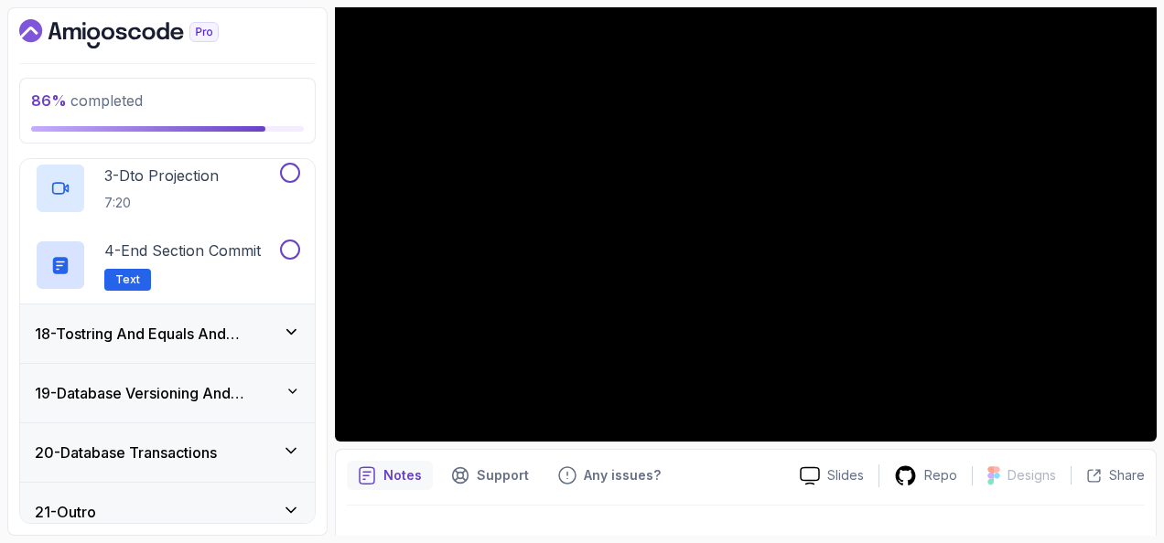
scroll to position [1183, 0]
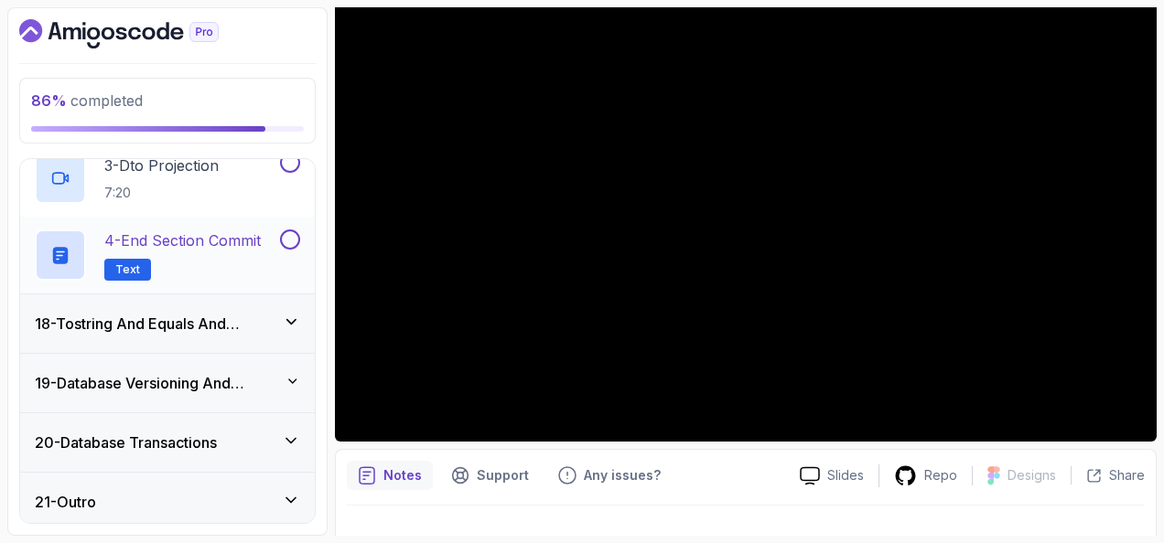
click at [243, 239] on p "4 - End Section Commit" at bounding box center [182, 241] width 156 height 22
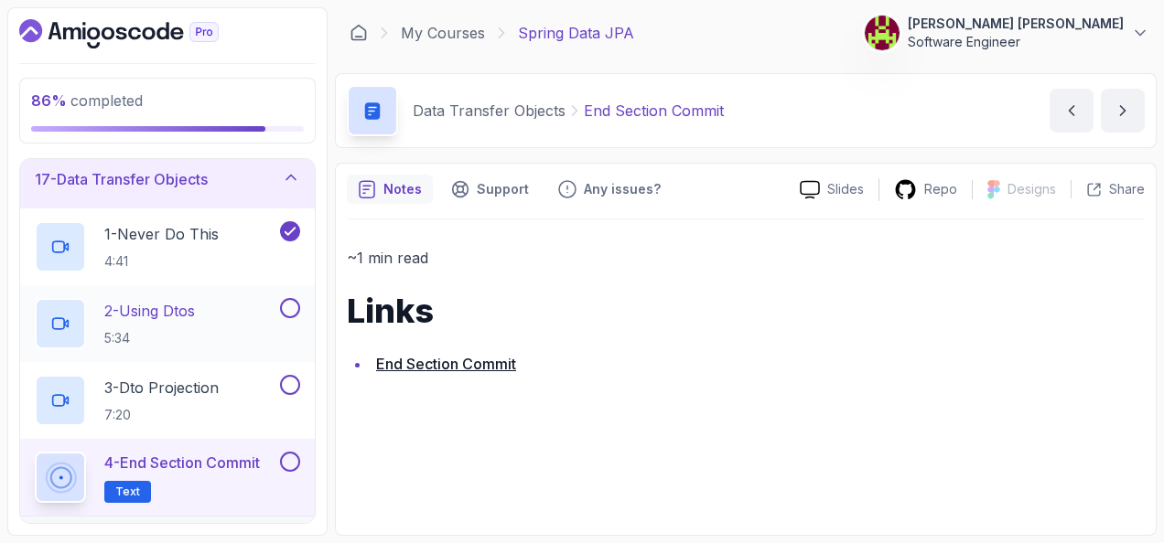
scroll to position [1000, 0]
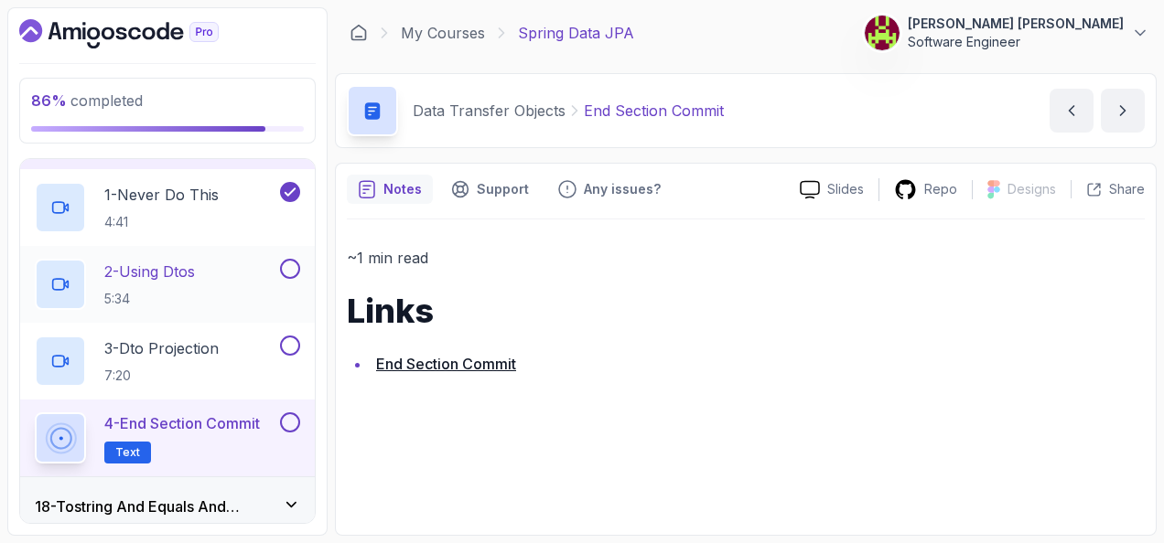
click at [287, 268] on button at bounding box center [290, 269] width 20 height 20
click at [258, 337] on div "3 - Dto Projection 7:20" at bounding box center [156, 361] width 242 height 51
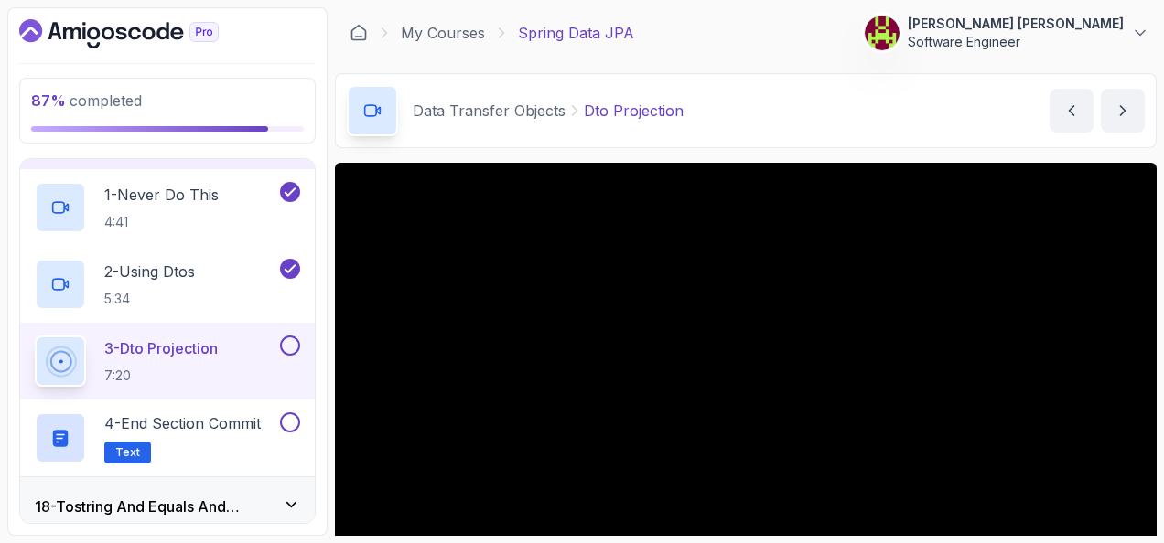
scroll to position [1092, 0]
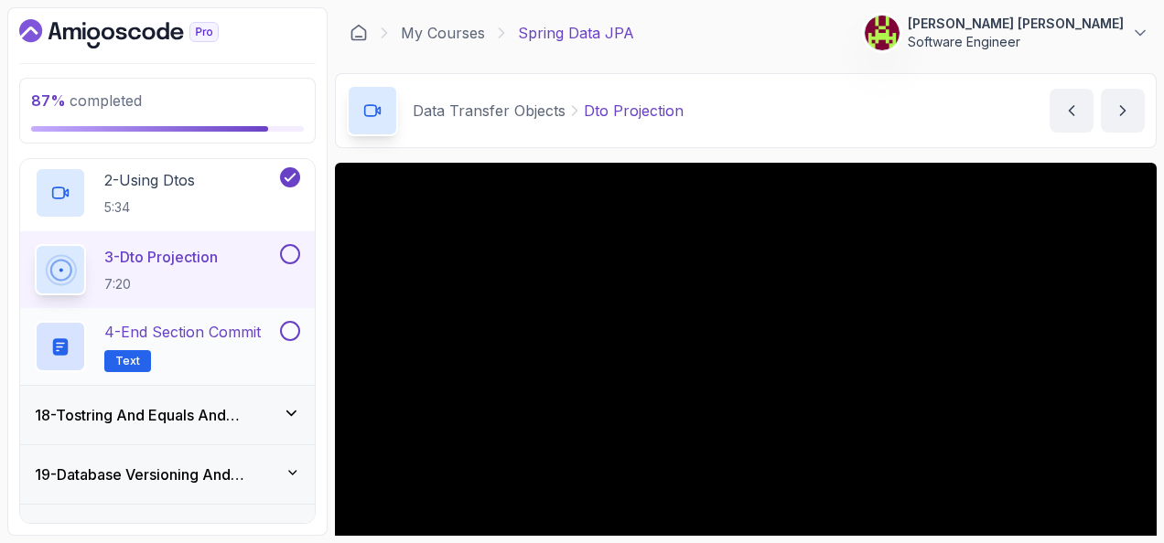
click at [292, 324] on button at bounding box center [290, 331] width 20 height 20
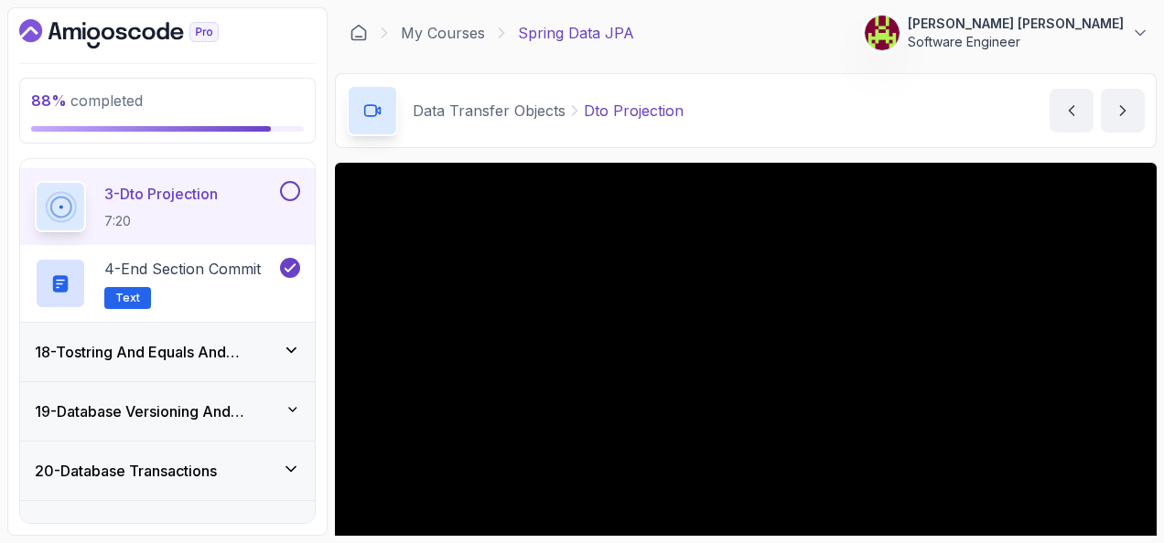
scroll to position [1183, 0]
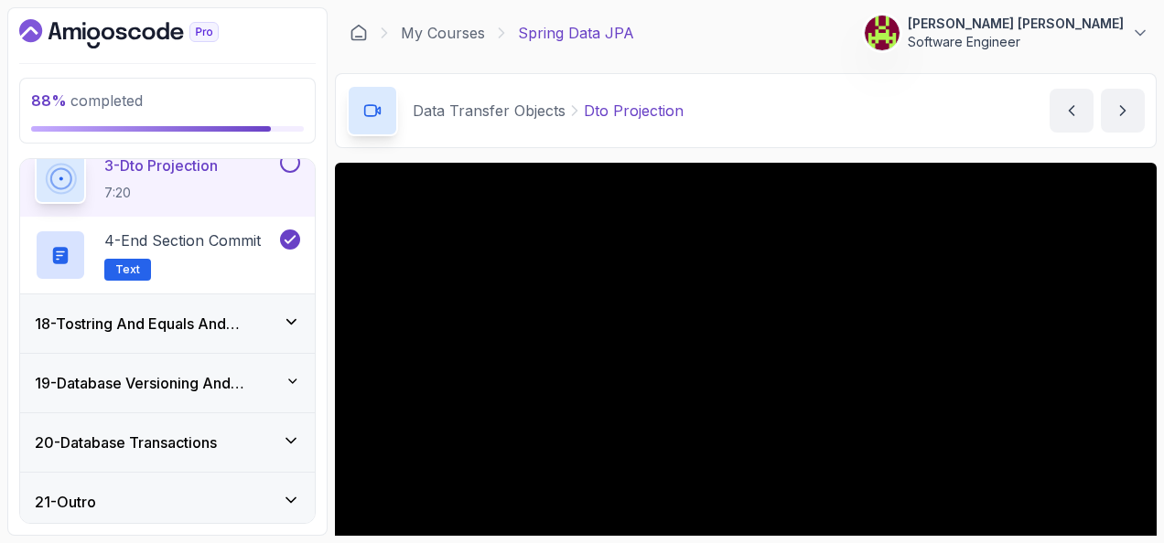
click at [256, 313] on h3 "18 - Tostring And Equals And Hashcode" at bounding box center [159, 324] width 248 height 22
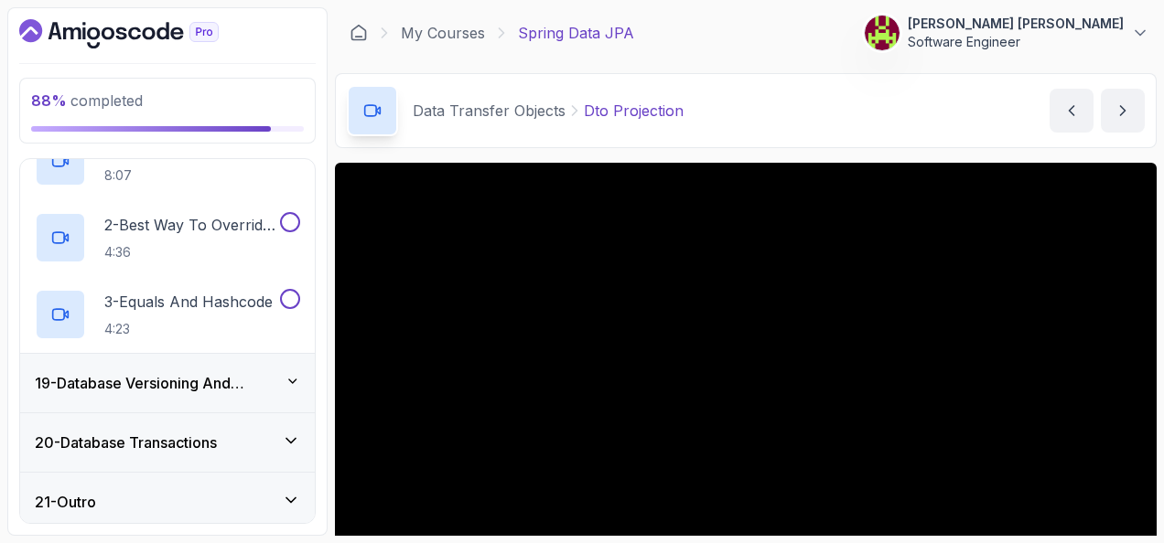
scroll to position [923, 0]
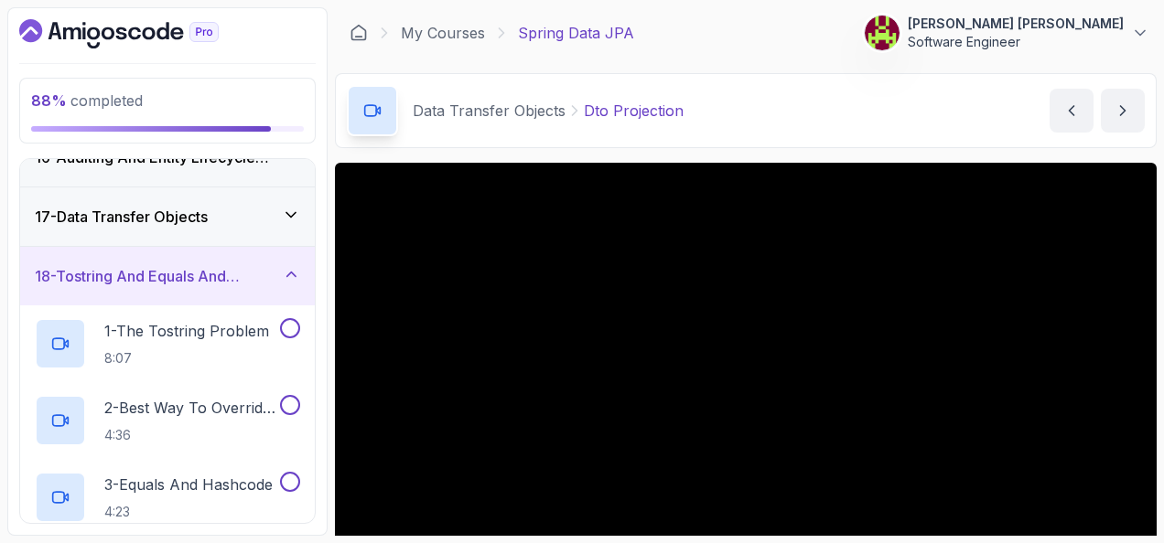
click at [271, 265] on h3 "18 - Tostring And Equals And Hashcode" at bounding box center [159, 276] width 248 height 22
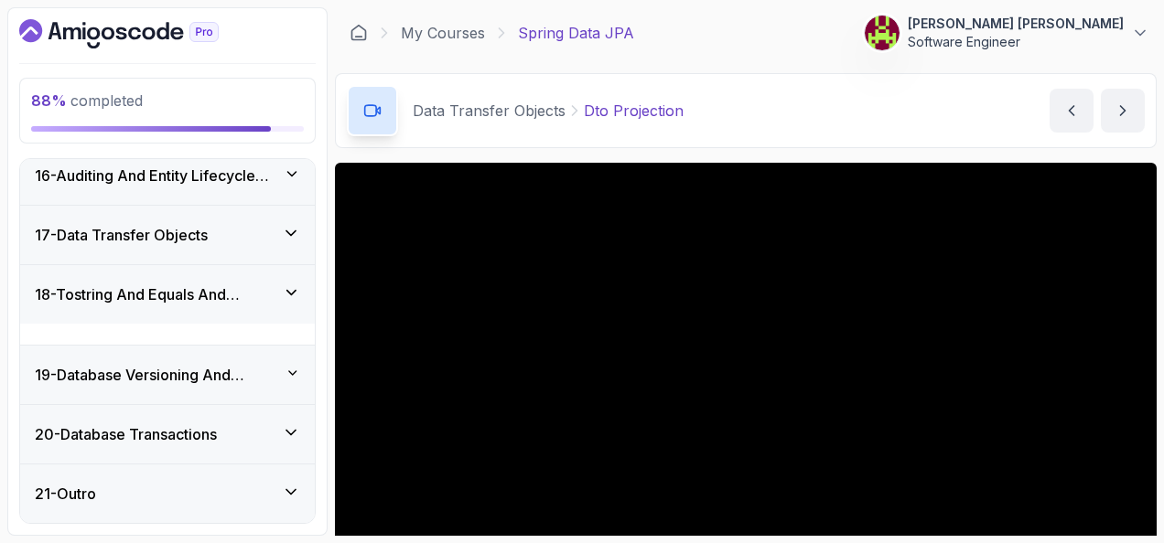
scroll to position [876, 0]
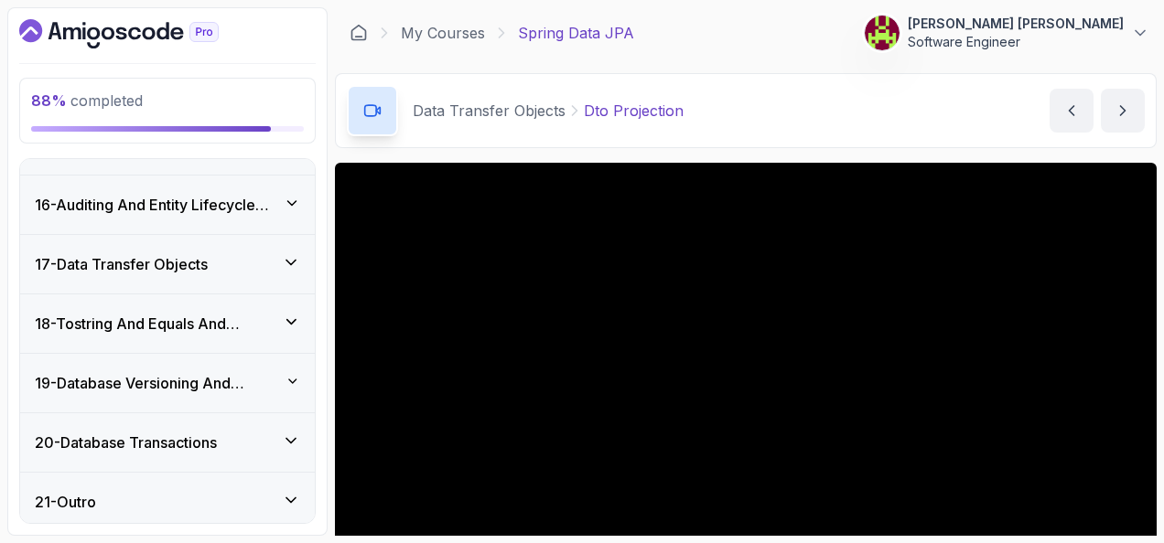
click at [242, 374] on h3 "19 - Database Versioning And Scheme Evolution" at bounding box center [160, 383] width 251 height 22
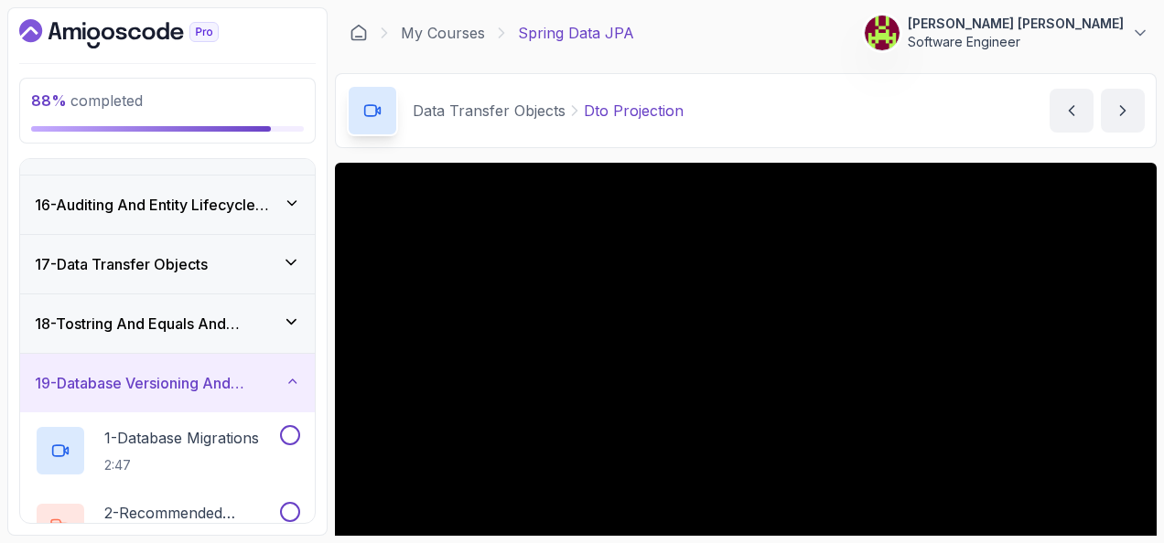
scroll to position [1029, 0]
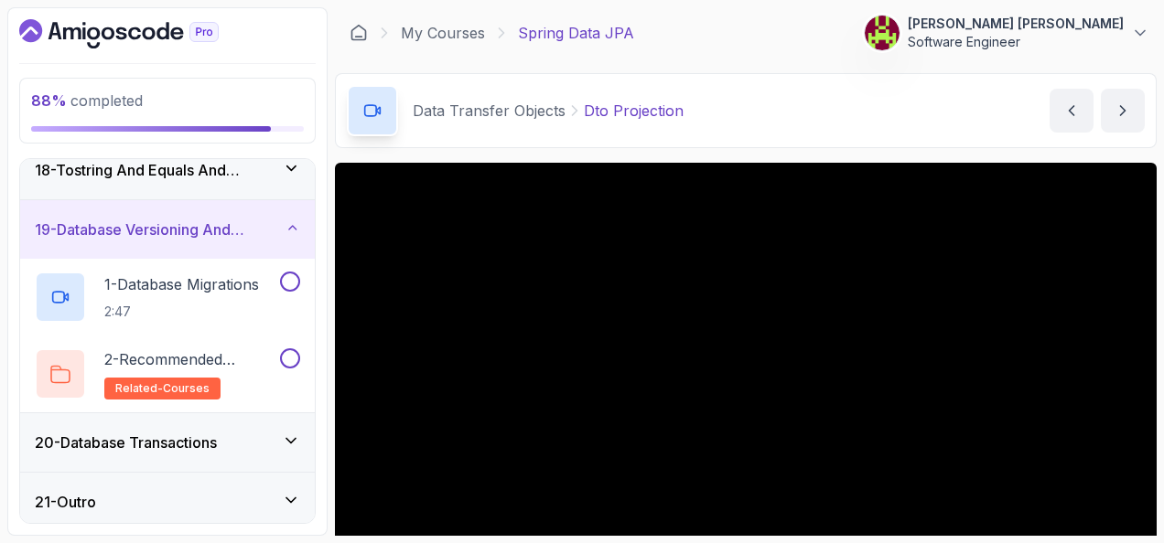
click at [239, 229] on h3 "19 - Database Versioning And Scheme Evolution" at bounding box center [160, 230] width 251 height 22
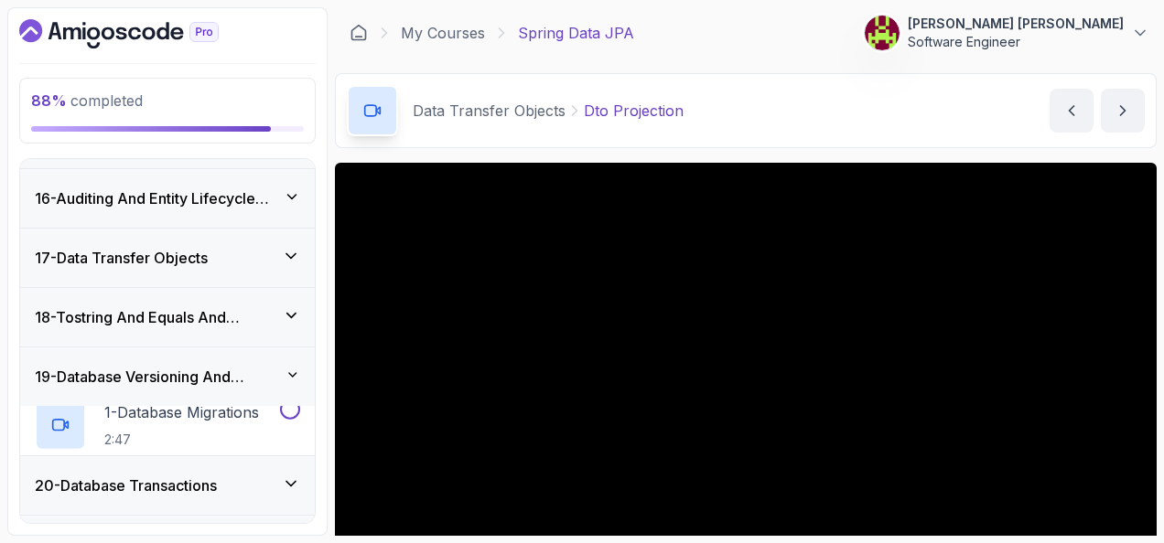
scroll to position [876, 0]
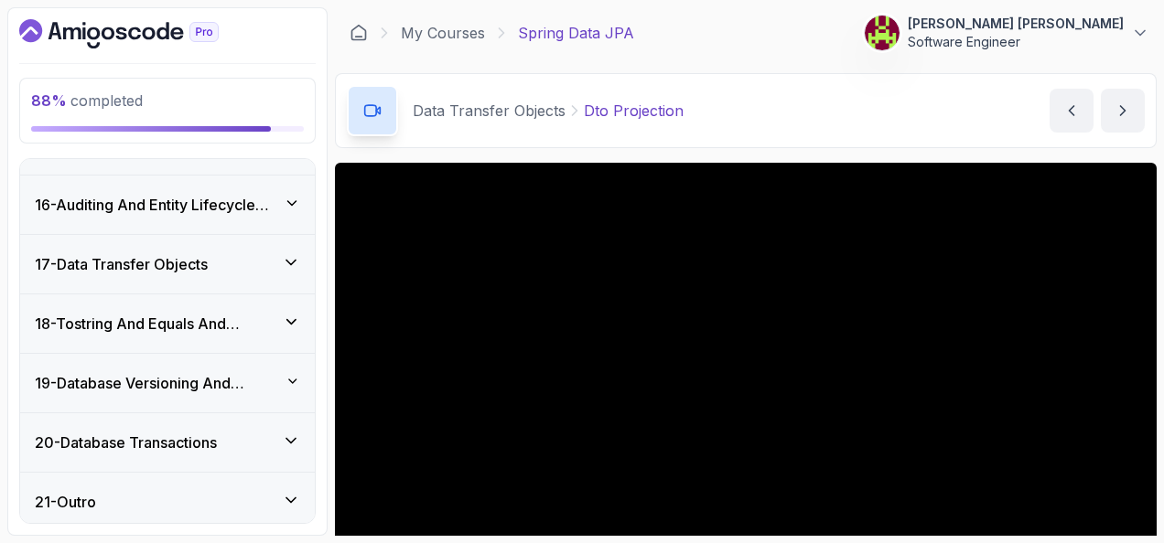
click at [216, 422] on div "20 - Database Transactions" at bounding box center [167, 443] width 295 height 59
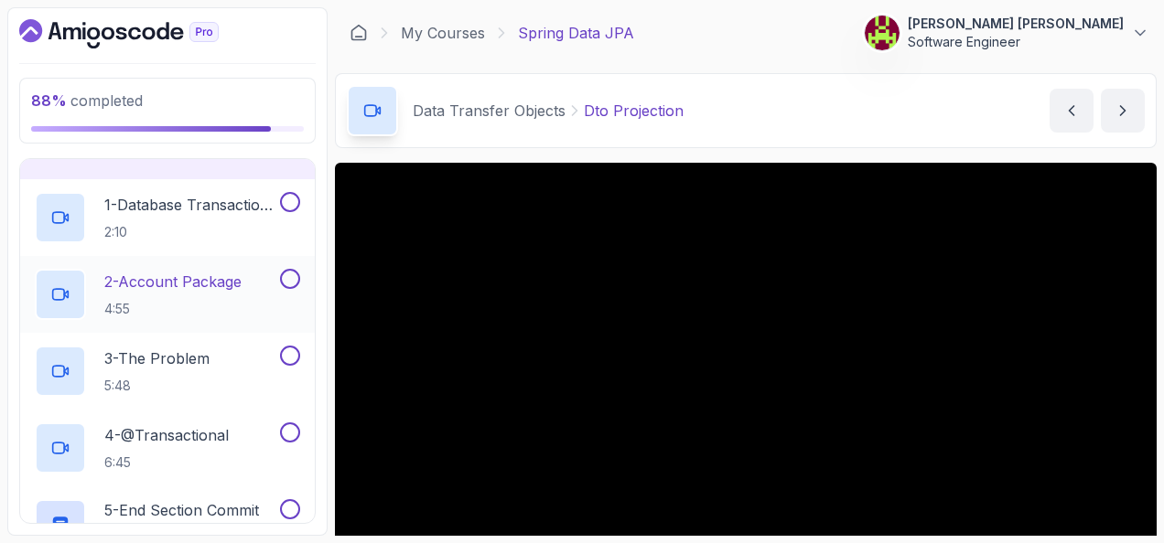
scroll to position [1077, 0]
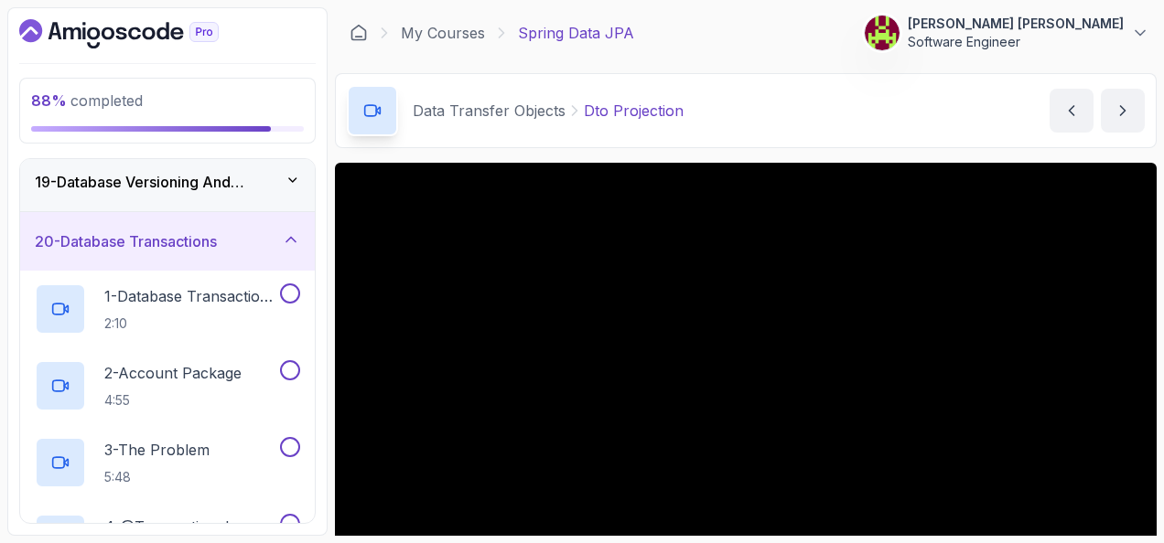
click at [229, 238] on div "20 - Database Transactions" at bounding box center [167, 242] width 265 height 22
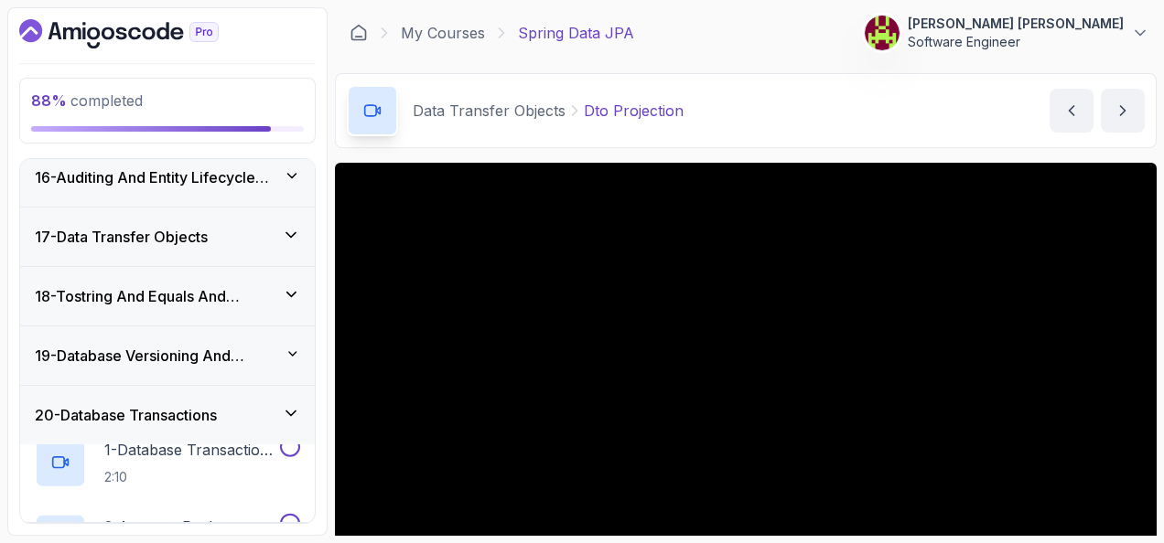
scroll to position [876, 0]
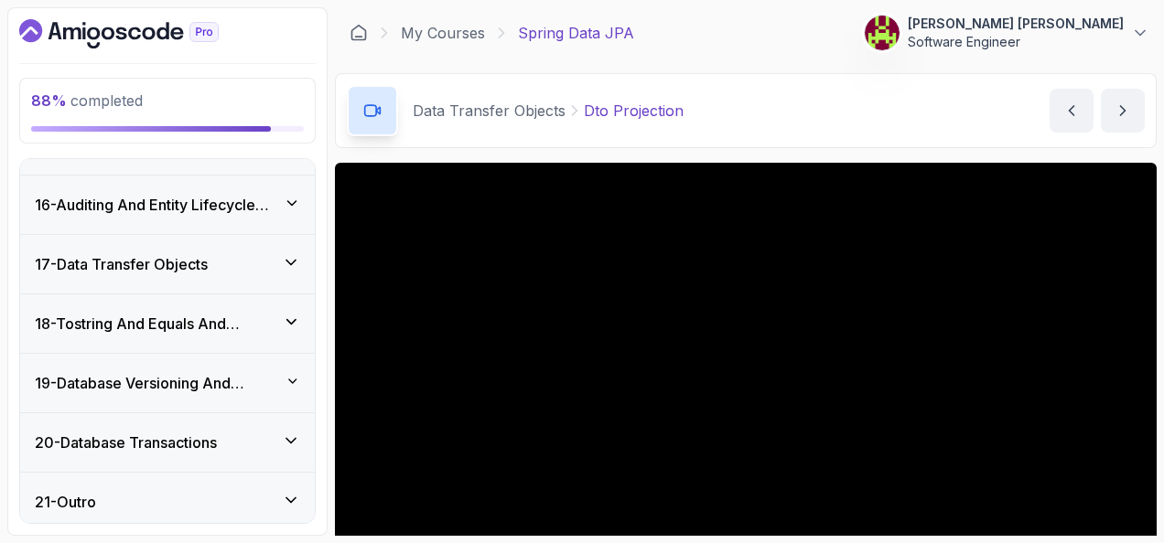
click at [269, 240] on div "17 - Data Transfer Objects" at bounding box center [167, 264] width 295 height 59
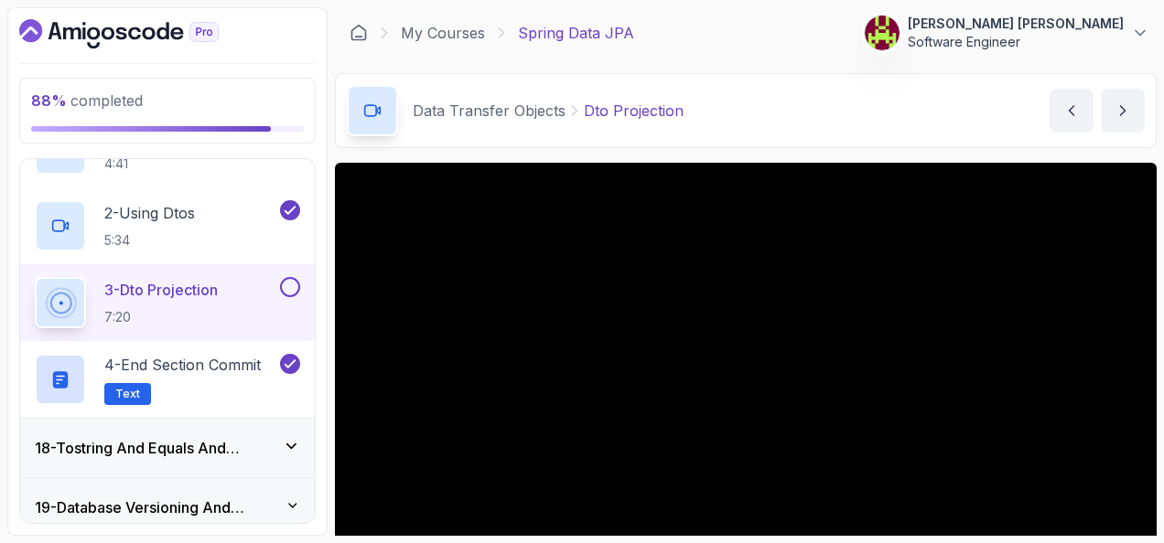
scroll to position [91, 0]
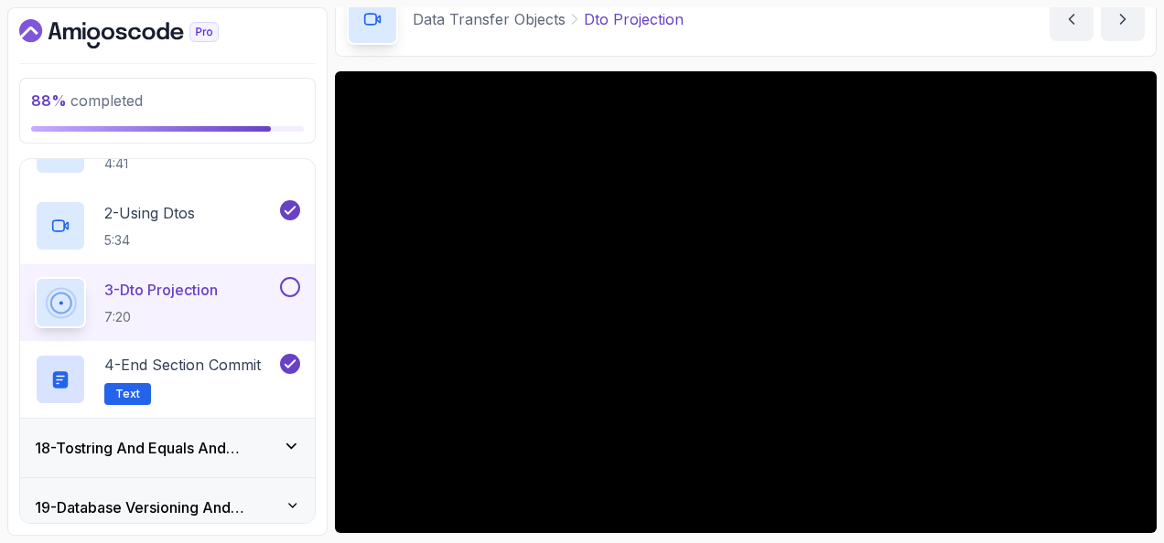
click at [289, 277] on button at bounding box center [290, 287] width 20 height 20
click at [298, 438] on icon at bounding box center [292, 446] width 18 height 17
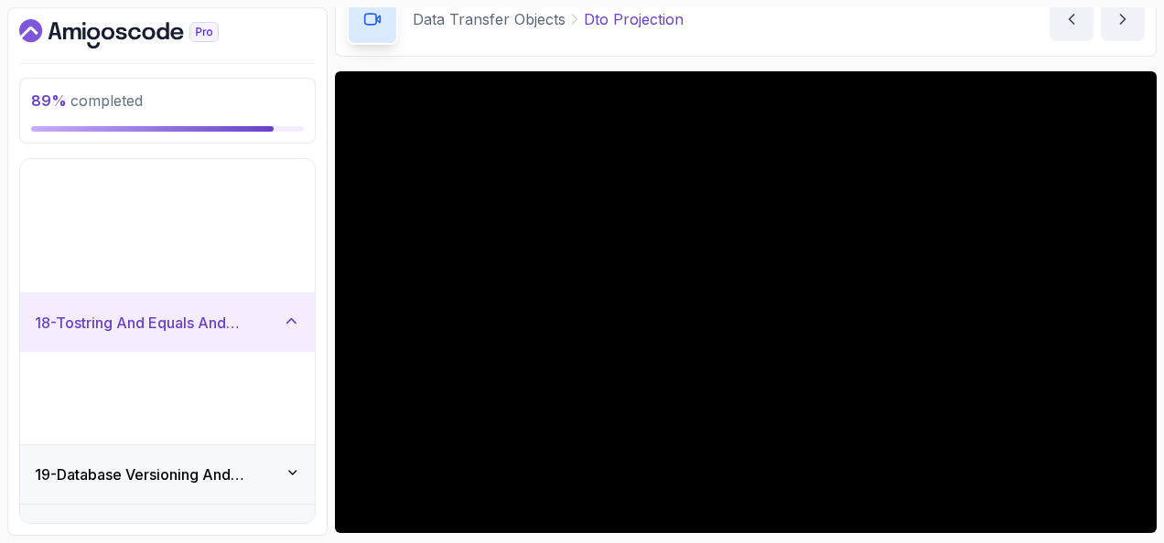
scroll to position [876, 0]
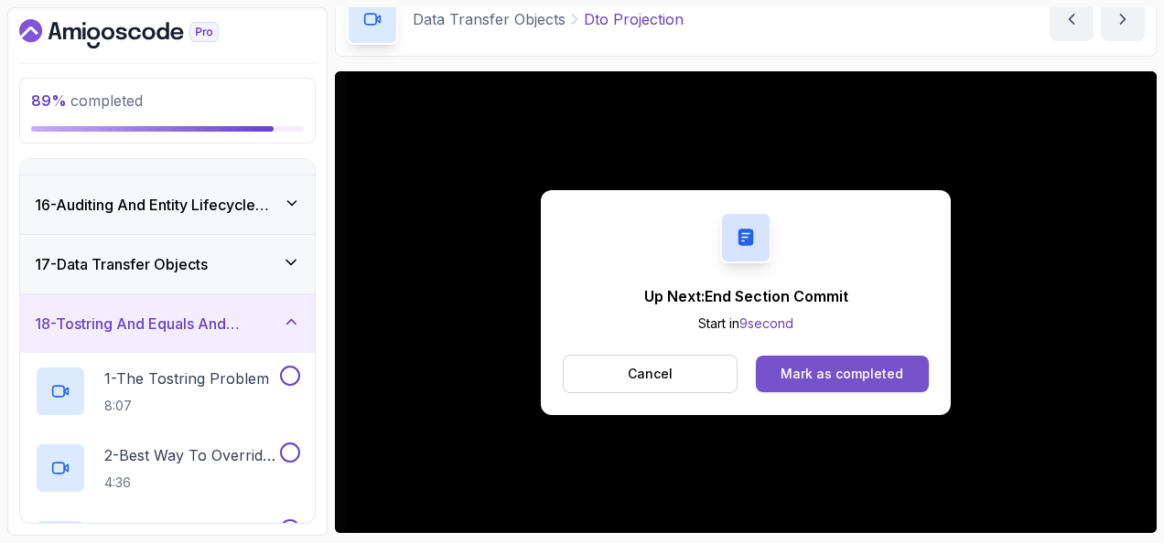
click at [849, 375] on div "Mark as completed" at bounding box center [841, 374] width 123 height 18
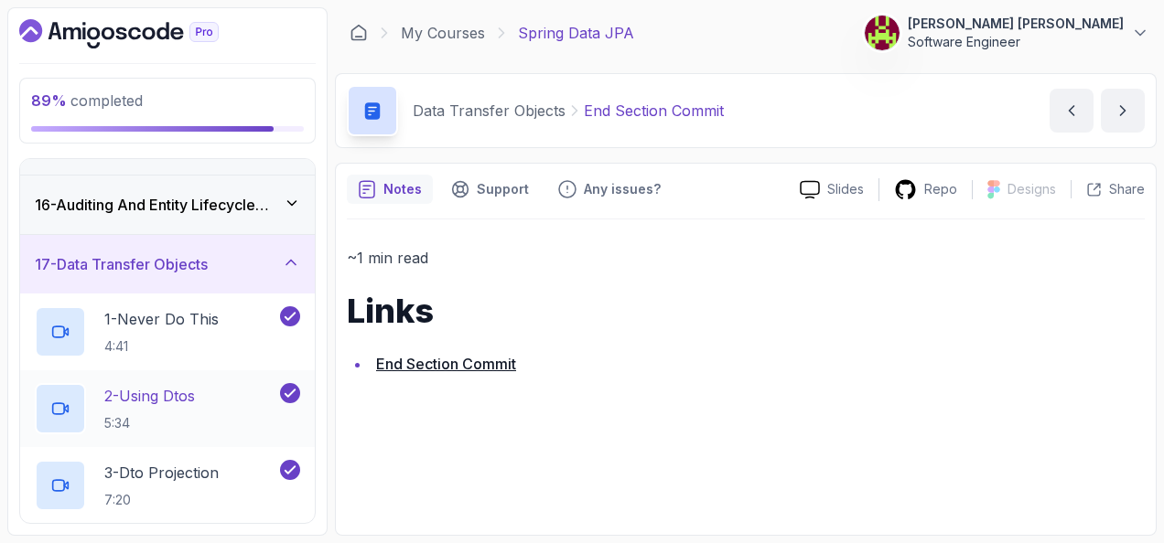
scroll to position [1183, 0]
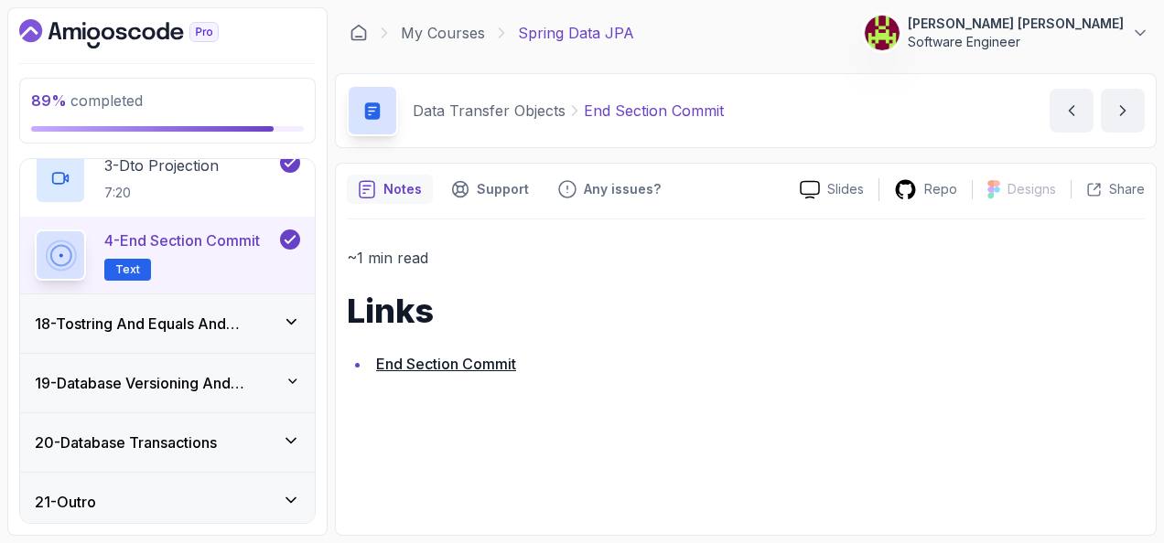
click at [194, 324] on h3 "18 - Tostring And Equals And Hashcode" at bounding box center [159, 324] width 248 height 22
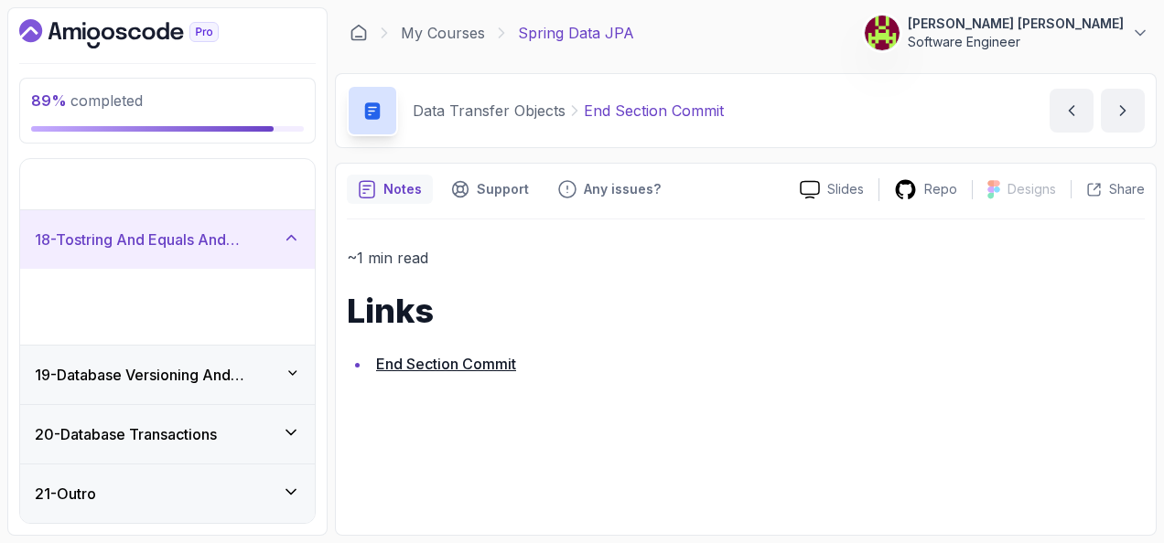
scroll to position [876, 0]
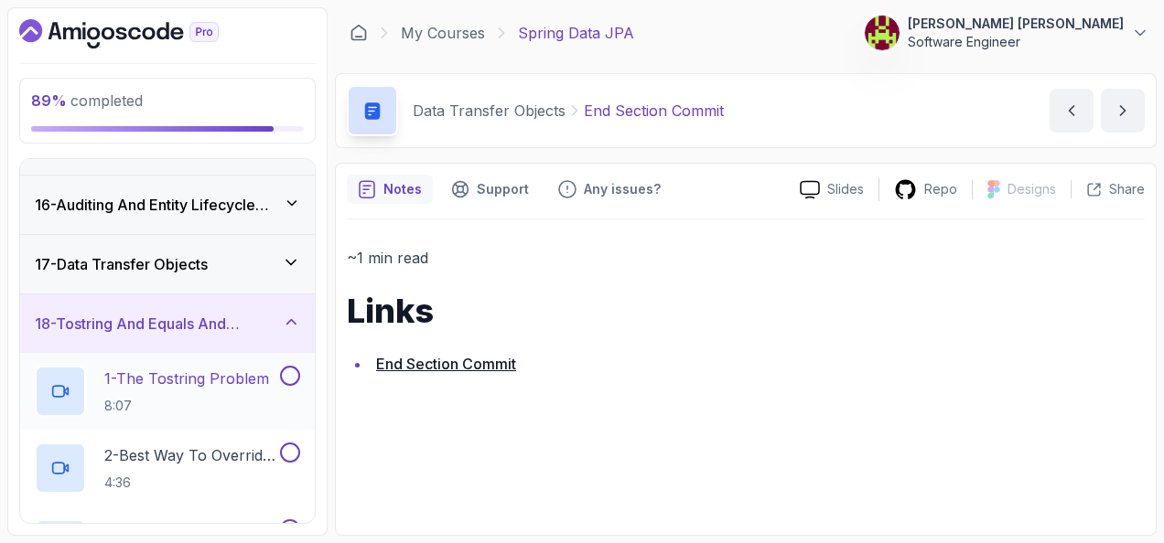
click at [193, 397] on p "8:07" at bounding box center [186, 406] width 165 height 18
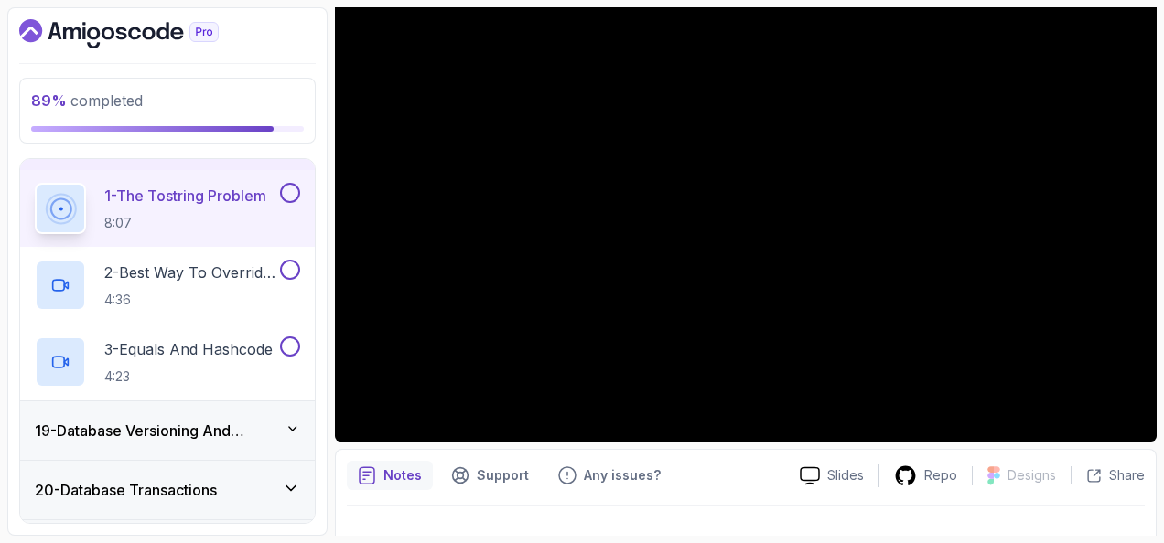
scroll to position [91, 0]
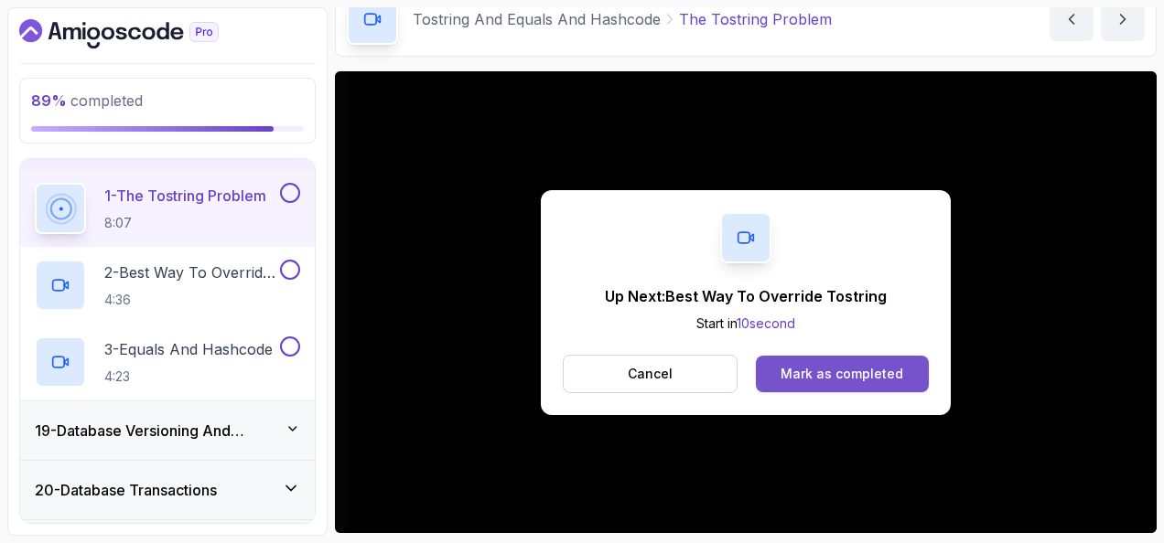
click at [898, 373] on div "Mark as completed" at bounding box center [841, 374] width 123 height 18
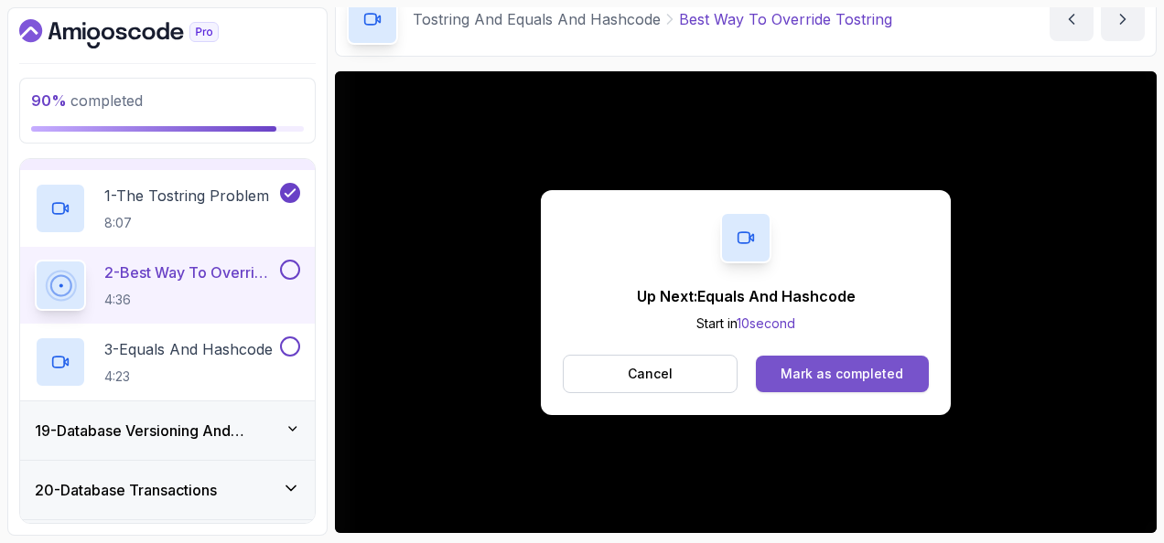
click at [767, 366] on button "Mark as completed" at bounding box center [842, 374] width 173 height 37
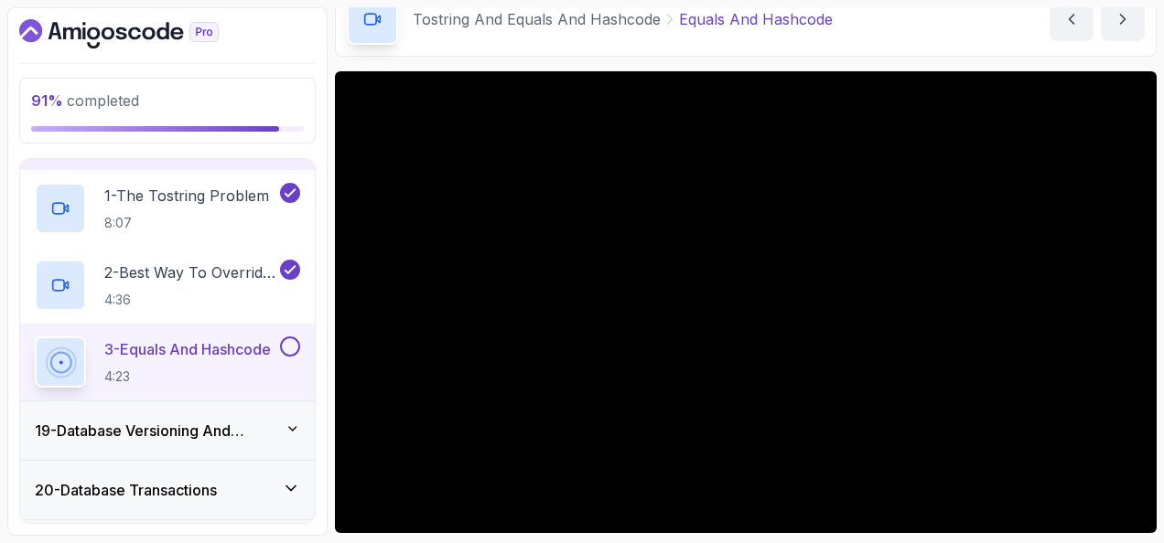
click at [281, 432] on h3 "19 - Database Versioning And Scheme Evolution" at bounding box center [160, 431] width 251 height 22
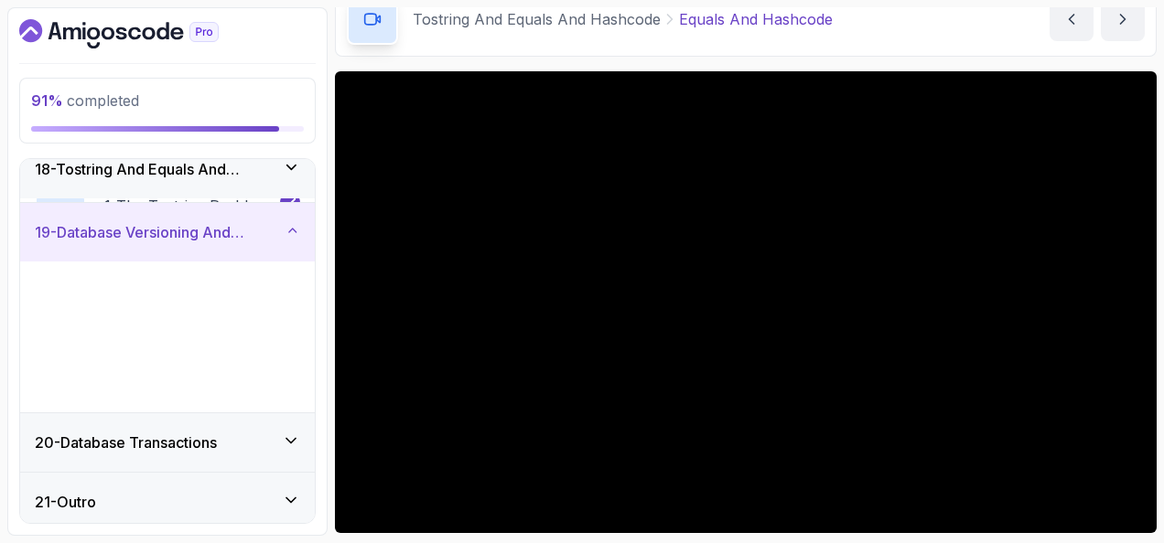
scroll to position [1029, 0]
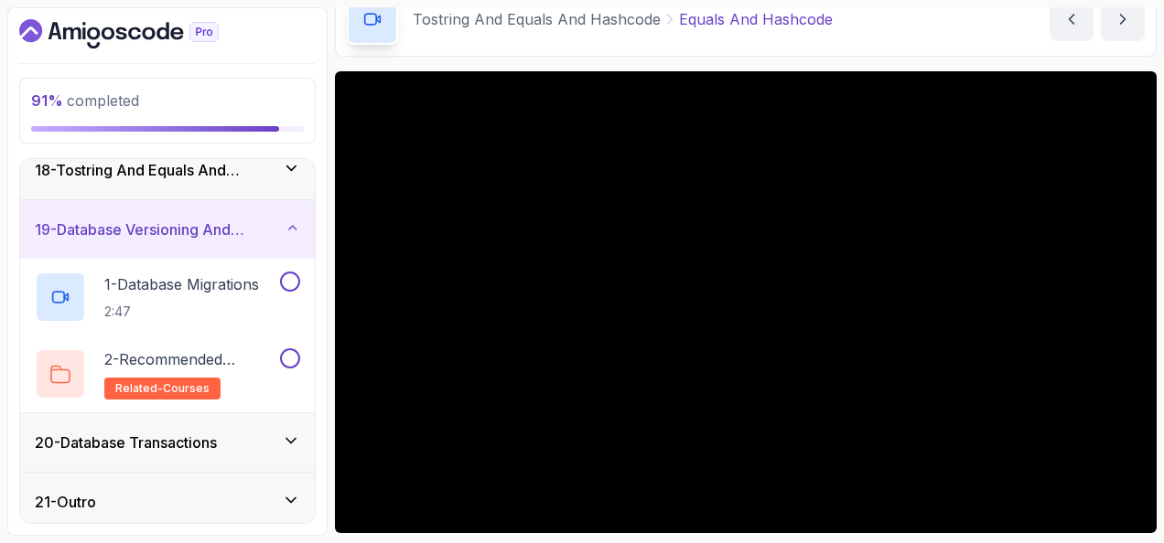
click at [269, 225] on h3 "19 - Database Versioning And Scheme Evolution" at bounding box center [160, 230] width 251 height 22
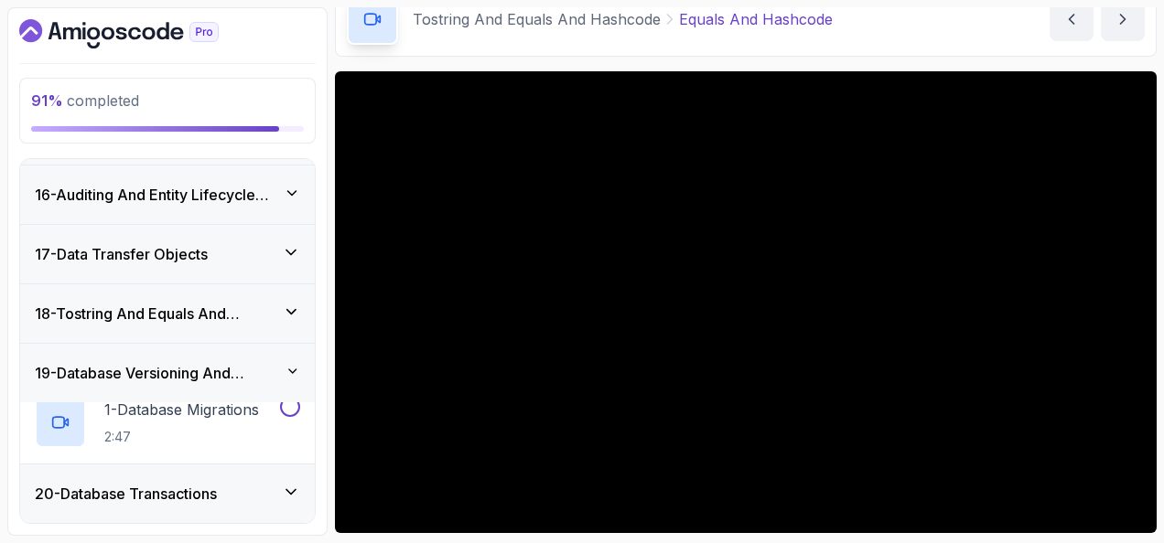
scroll to position [876, 0]
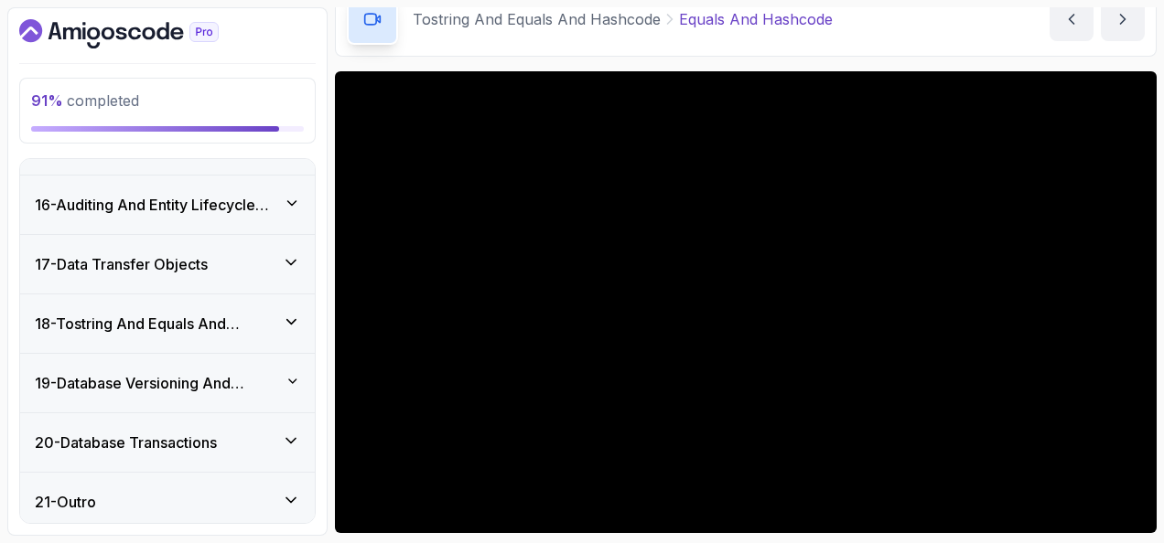
click at [287, 435] on icon at bounding box center [291, 441] width 18 height 18
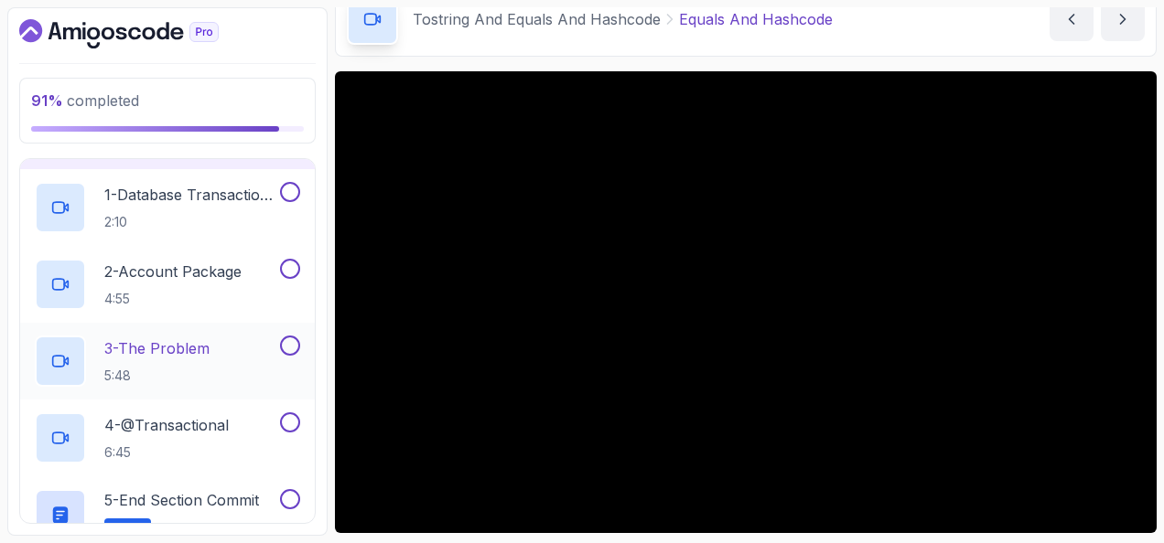
scroll to position [1150, 0]
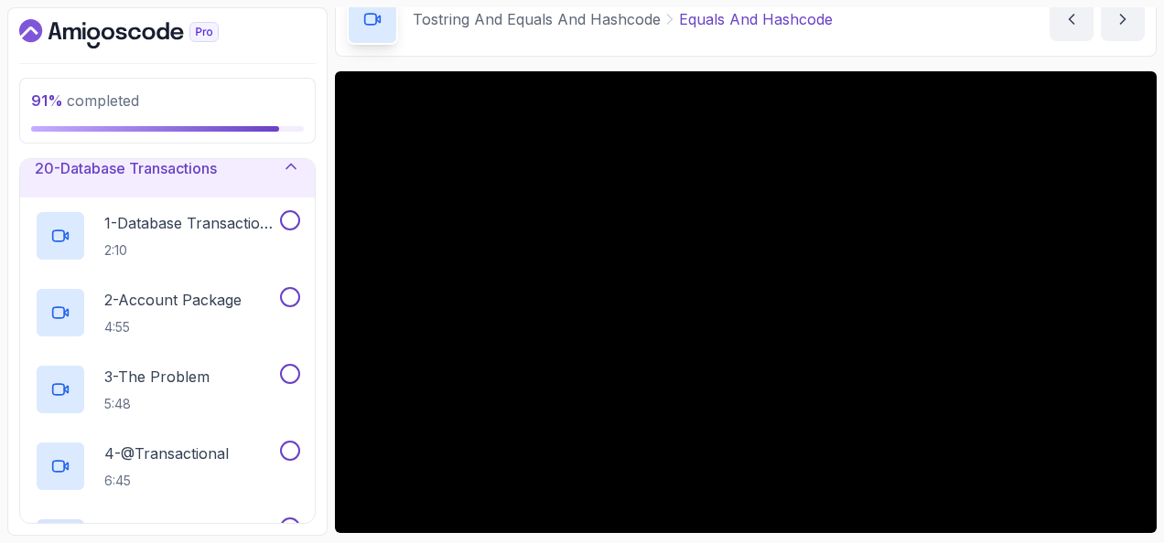
click at [285, 168] on div "20 - Database Transactions" at bounding box center [167, 168] width 265 height 22
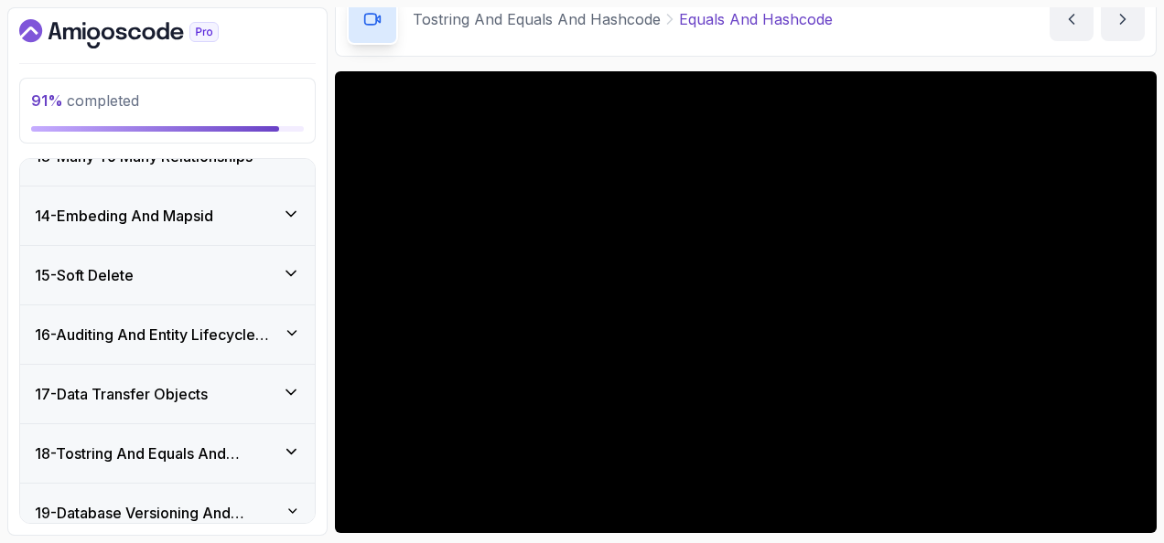
scroll to position [876, 0]
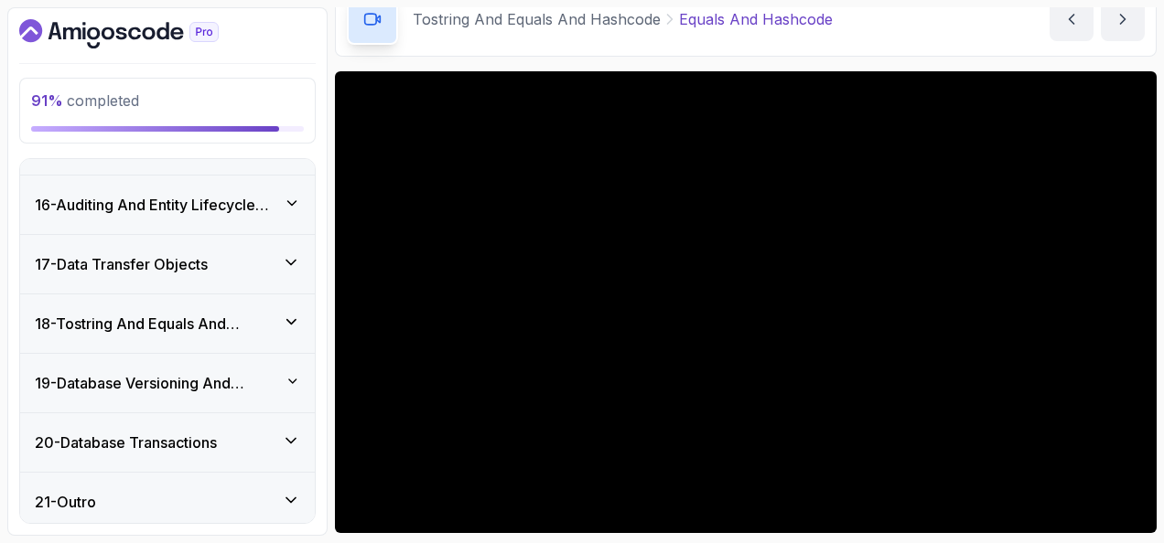
click at [276, 314] on h3 "18 - Tostring And Equals And Hashcode" at bounding box center [159, 324] width 248 height 22
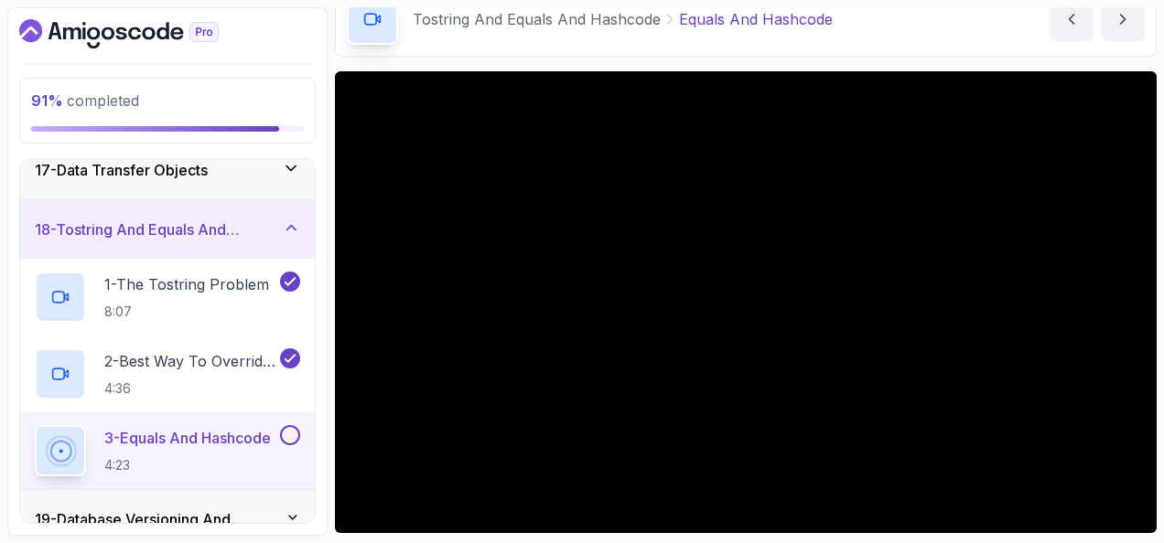
scroll to position [1059, 0]
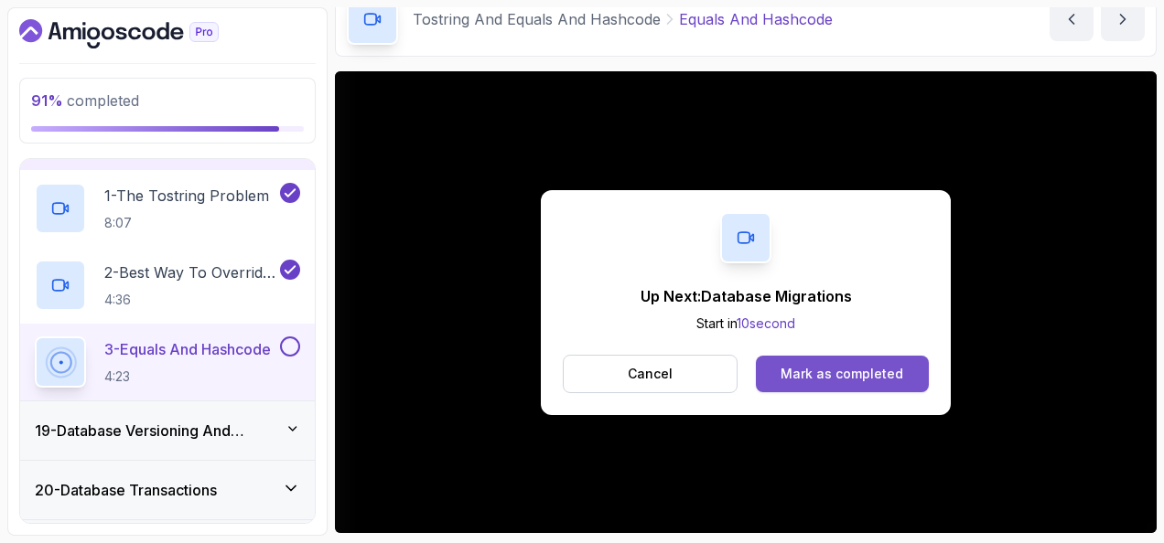
click at [780, 373] on button "Mark as completed" at bounding box center [842, 374] width 173 height 37
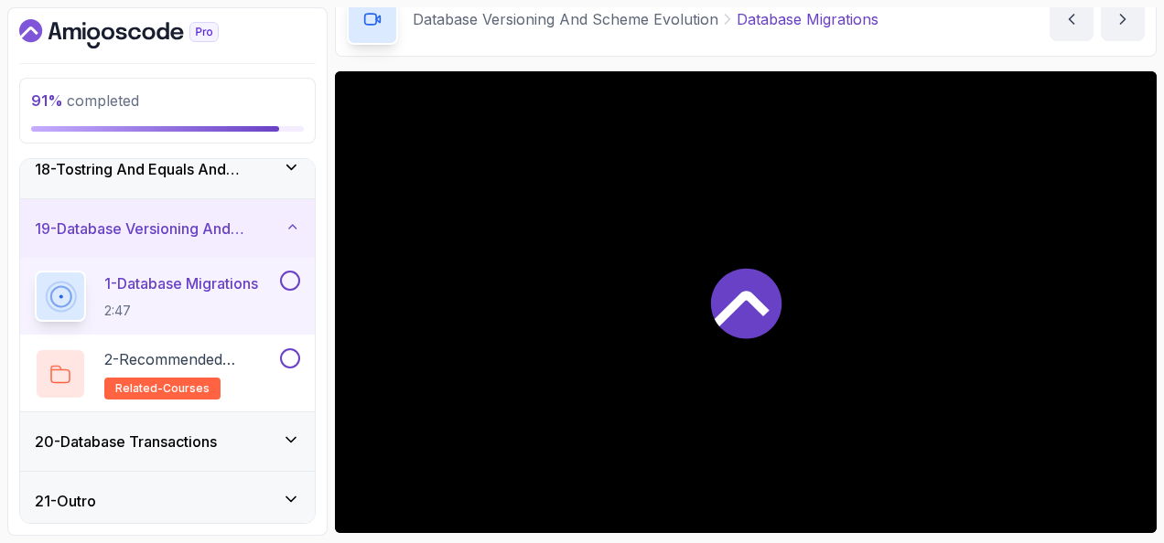
scroll to position [1029, 0]
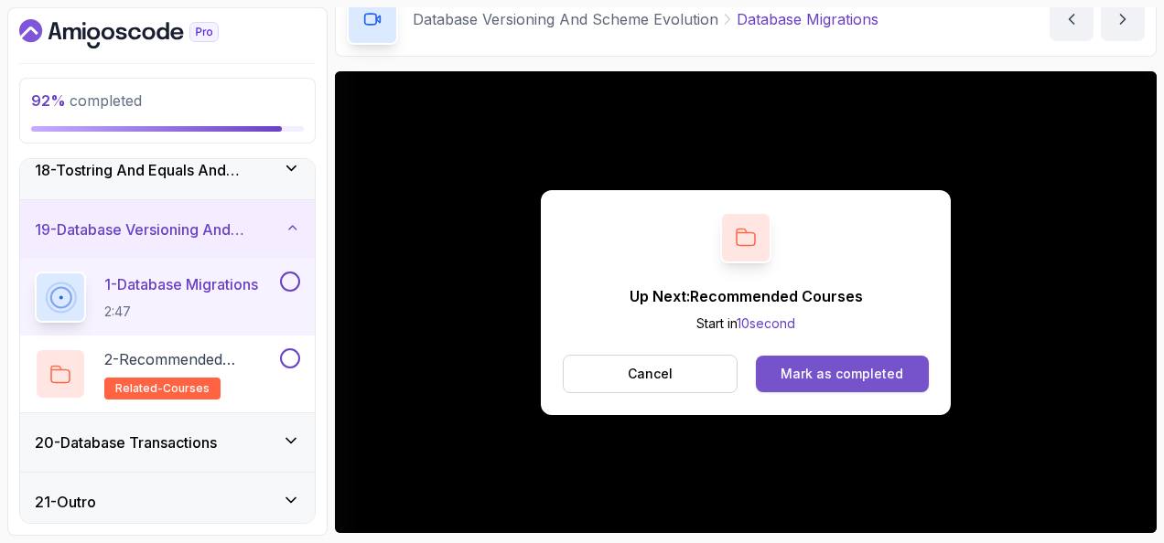
click at [880, 377] on div "Mark as completed" at bounding box center [841, 374] width 123 height 18
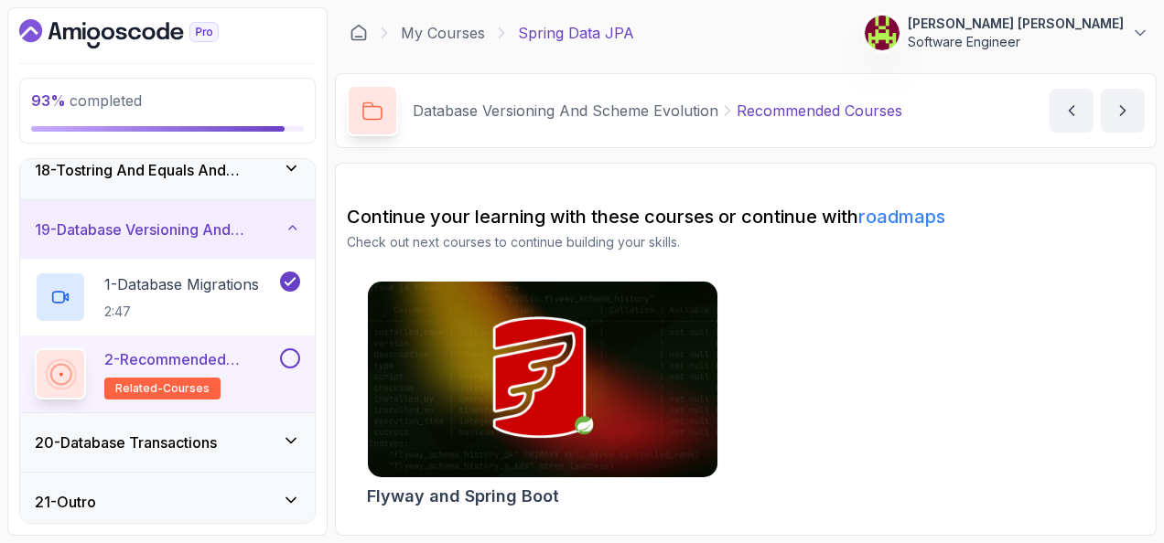
click at [291, 355] on button at bounding box center [290, 359] width 20 height 20
click at [280, 432] on div "20 - Database Transactions" at bounding box center [167, 443] width 265 height 22
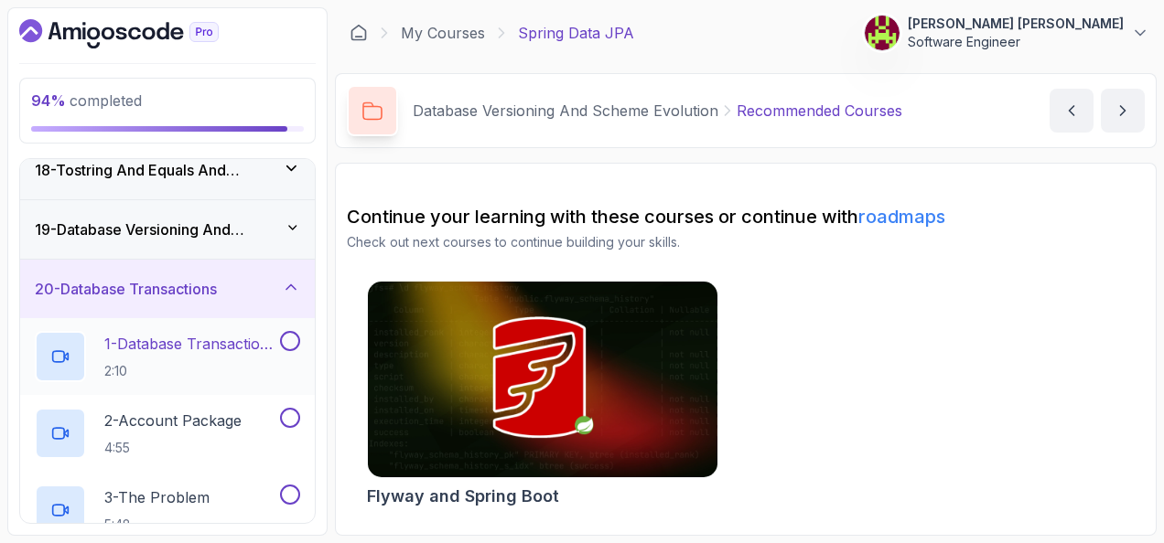
click at [247, 334] on p "1 - Database Transactions And Acid" at bounding box center [190, 344] width 172 height 22
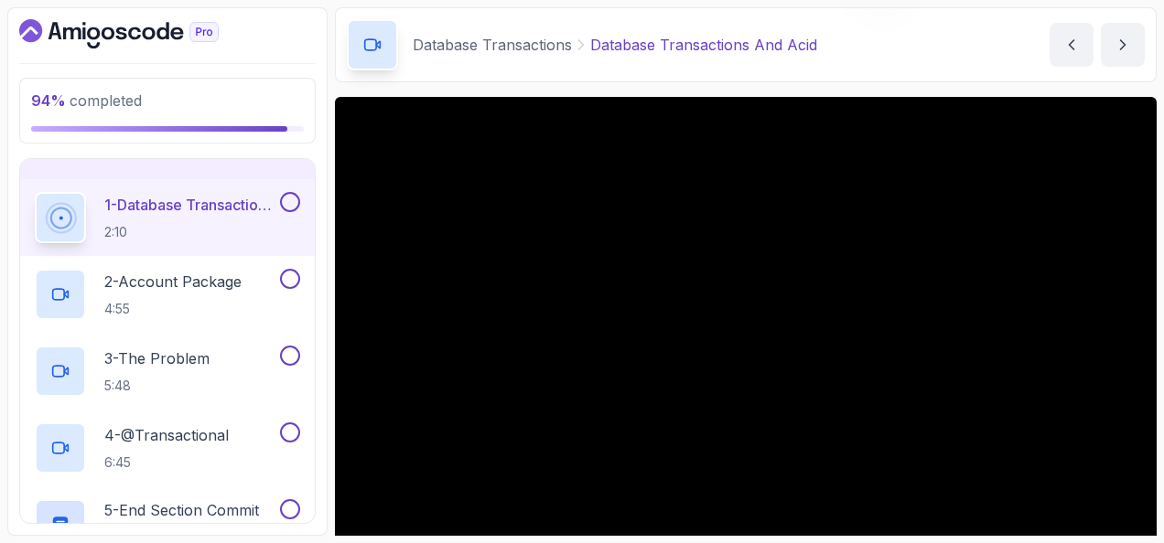
scroll to position [91, 0]
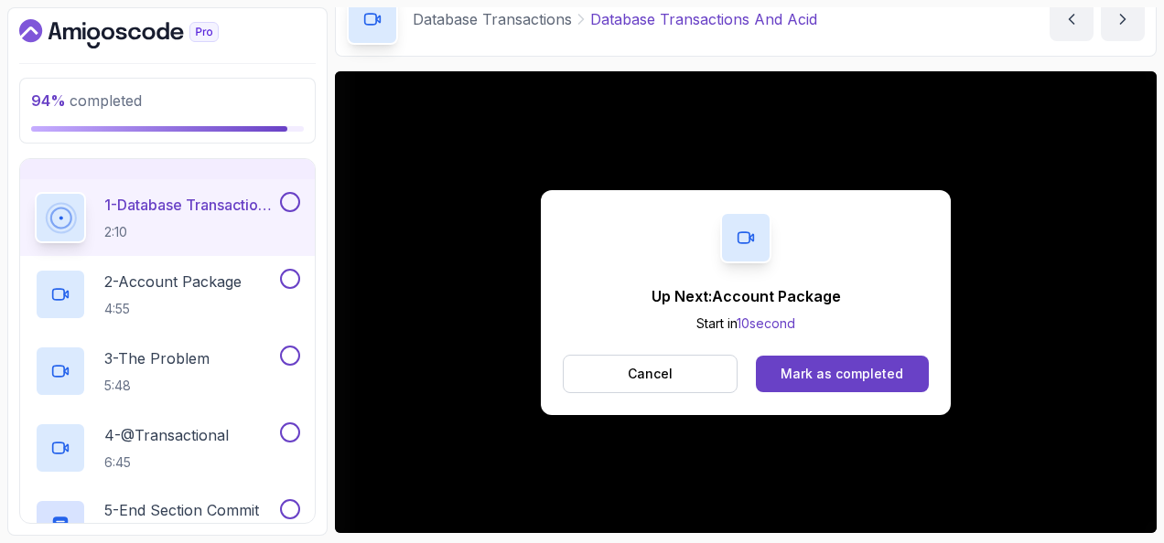
click at [793, 350] on div "Up Next: Account Package Start in 10 second Cancel Mark as completed" at bounding box center [746, 302] width 410 height 225
click at [803, 362] on button "Mark as completed" at bounding box center [842, 374] width 173 height 37
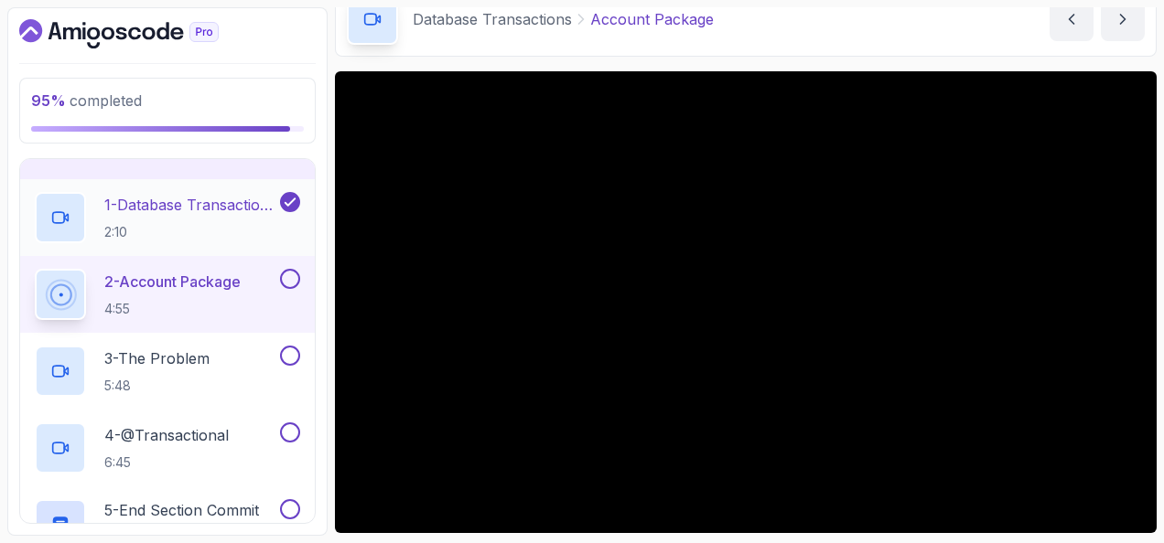
scroll to position [1260, 0]
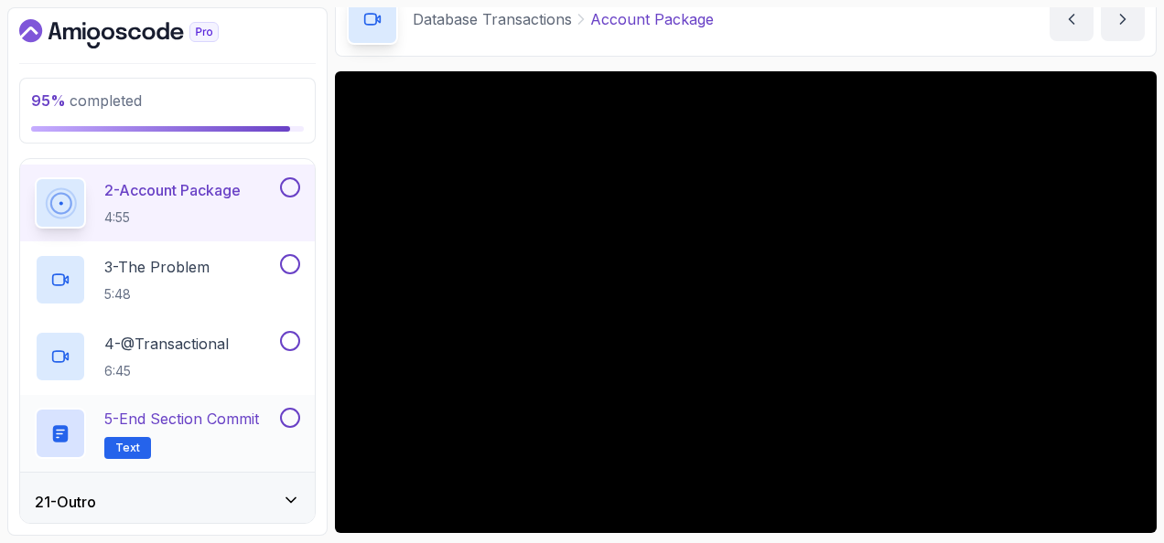
click at [293, 412] on button at bounding box center [290, 418] width 20 height 20
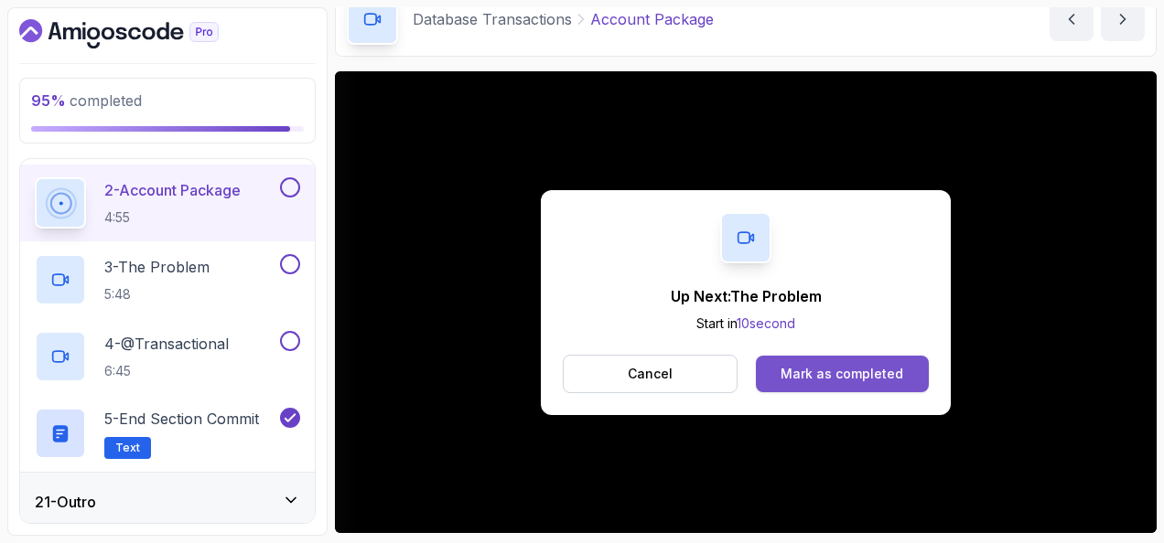
click at [798, 376] on div "Mark as completed" at bounding box center [841, 374] width 123 height 18
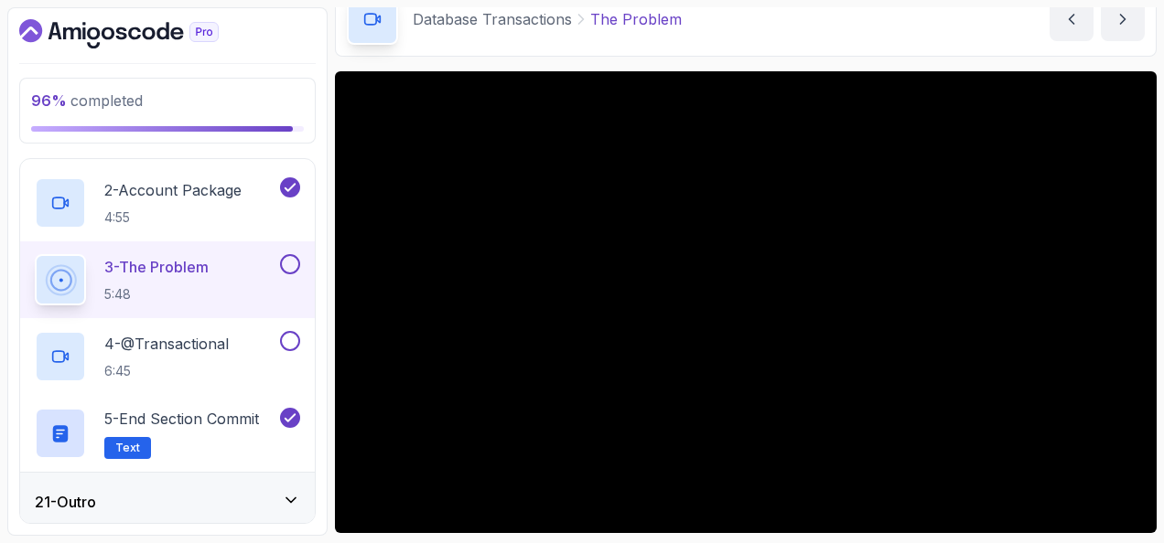
click at [287, 254] on button at bounding box center [290, 264] width 20 height 20
click at [247, 342] on div "4 - @Transactional 6:45" at bounding box center [156, 356] width 242 height 51
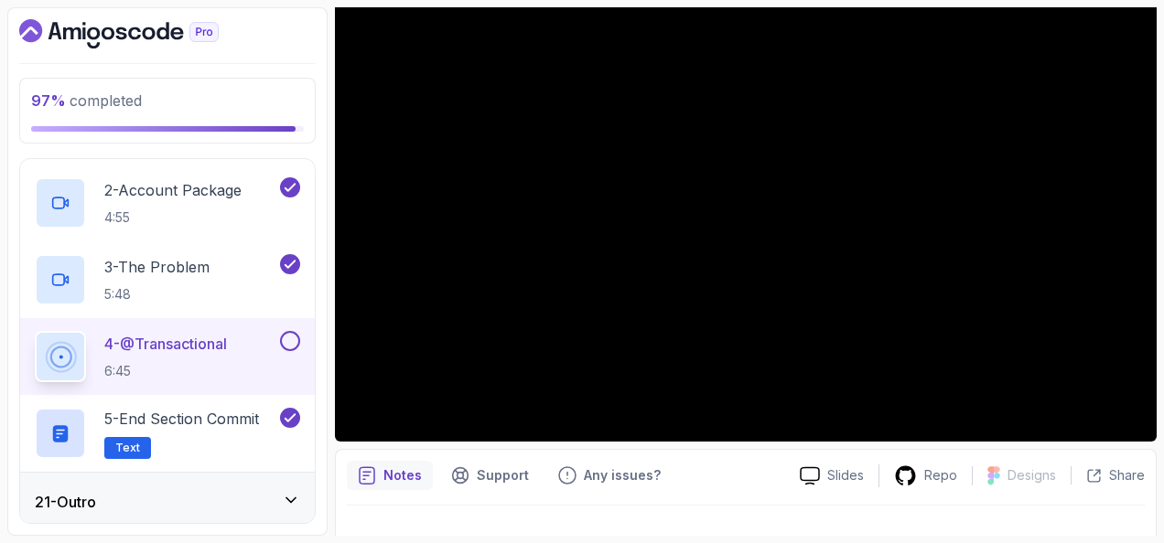
scroll to position [91, 0]
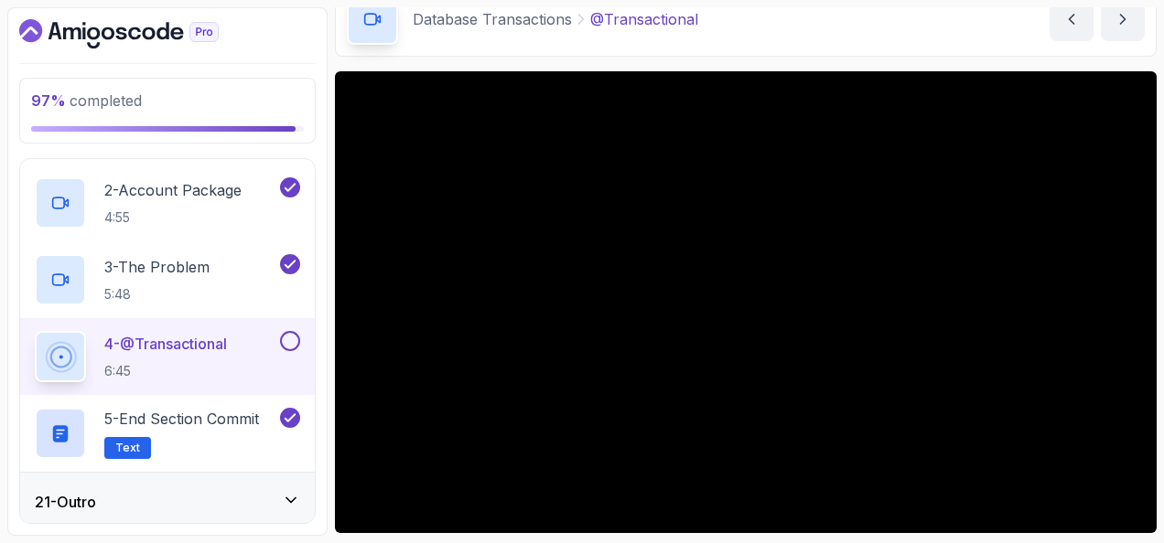
click at [291, 499] on icon at bounding box center [290, 501] width 9 height 5
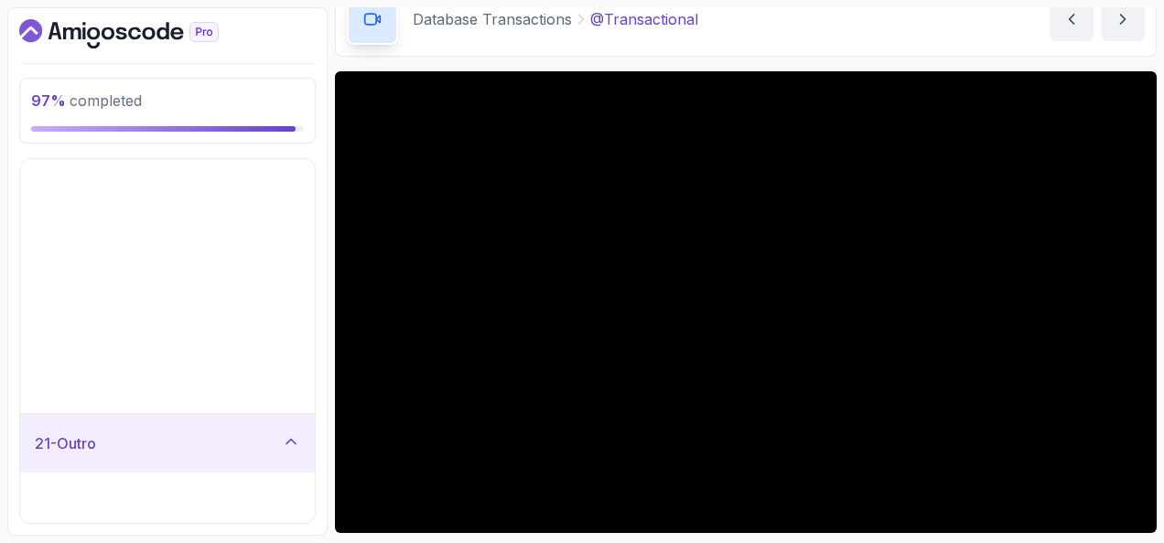
scroll to position [876, 0]
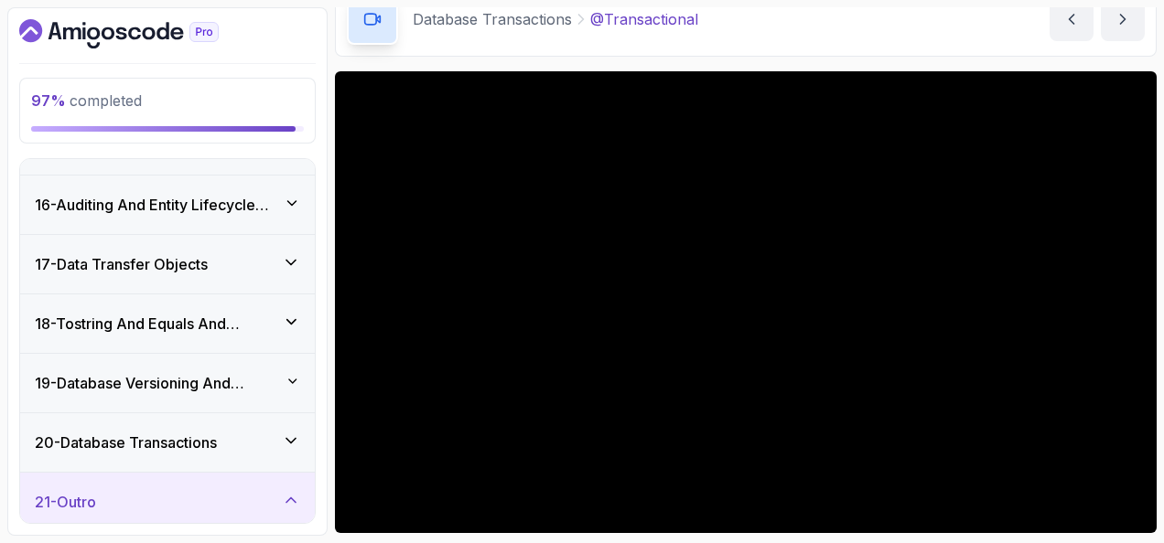
click at [277, 432] on div "20 - Database Transactions" at bounding box center [167, 443] width 265 height 22
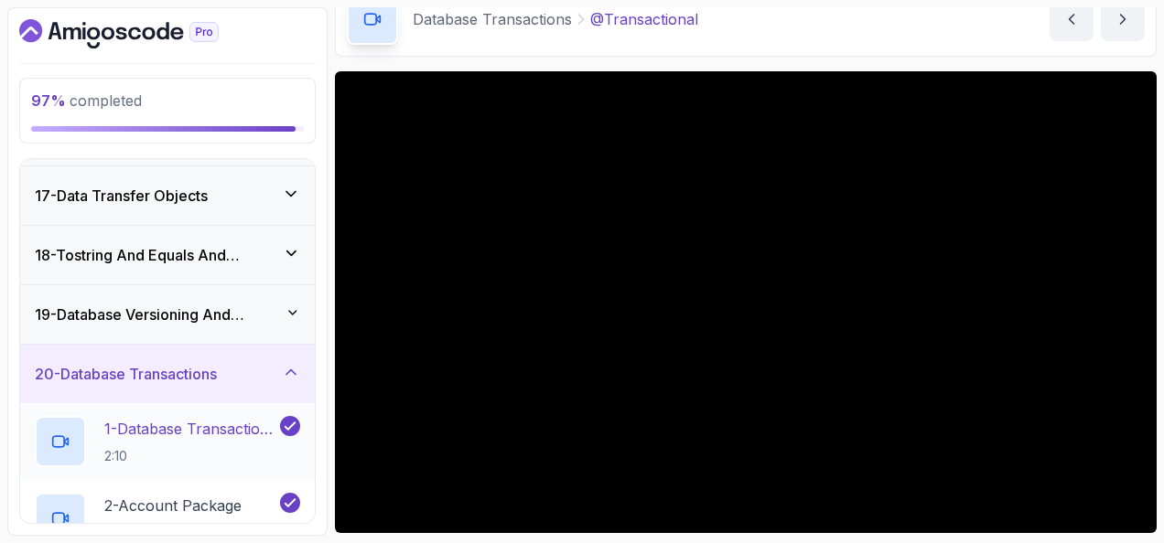
scroll to position [1150, 0]
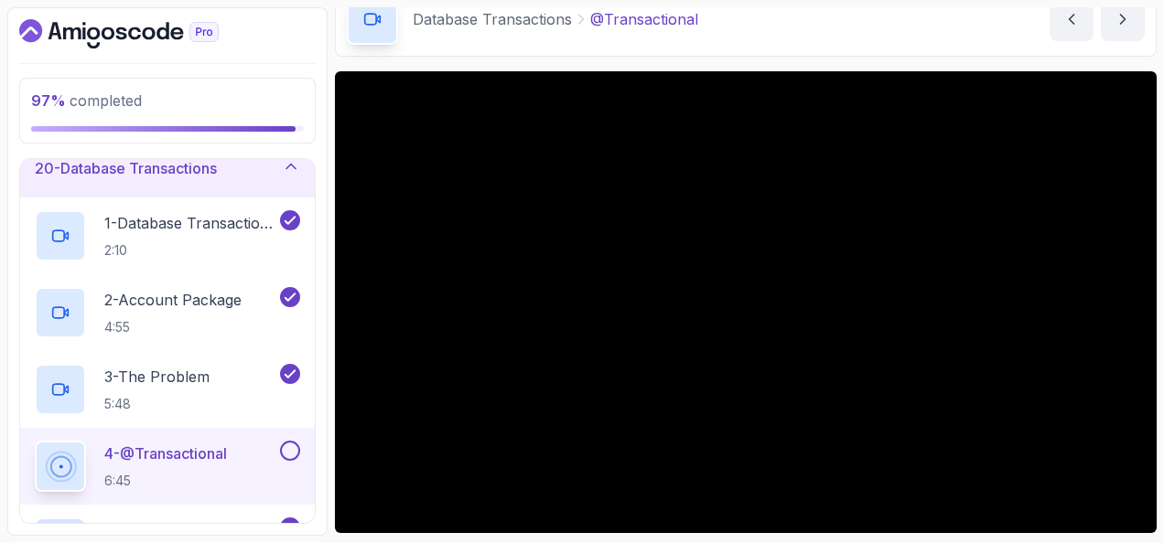
click at [295, 447] on button at bounding box center [290, 451] width 20 height 20
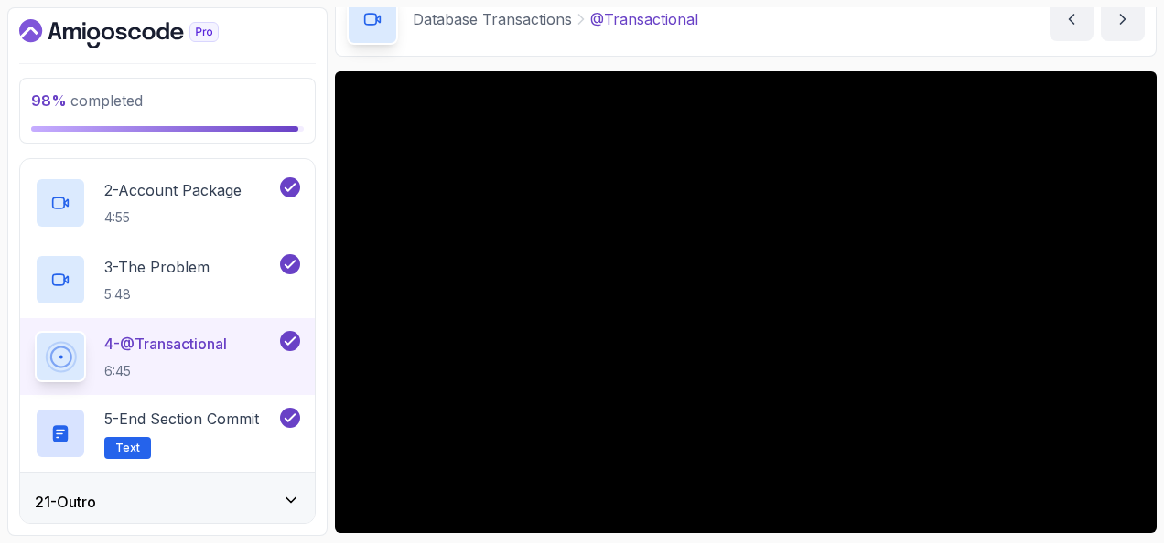
click at [290, 491] on icon at bounding box center [291, 500] width 18 height 18
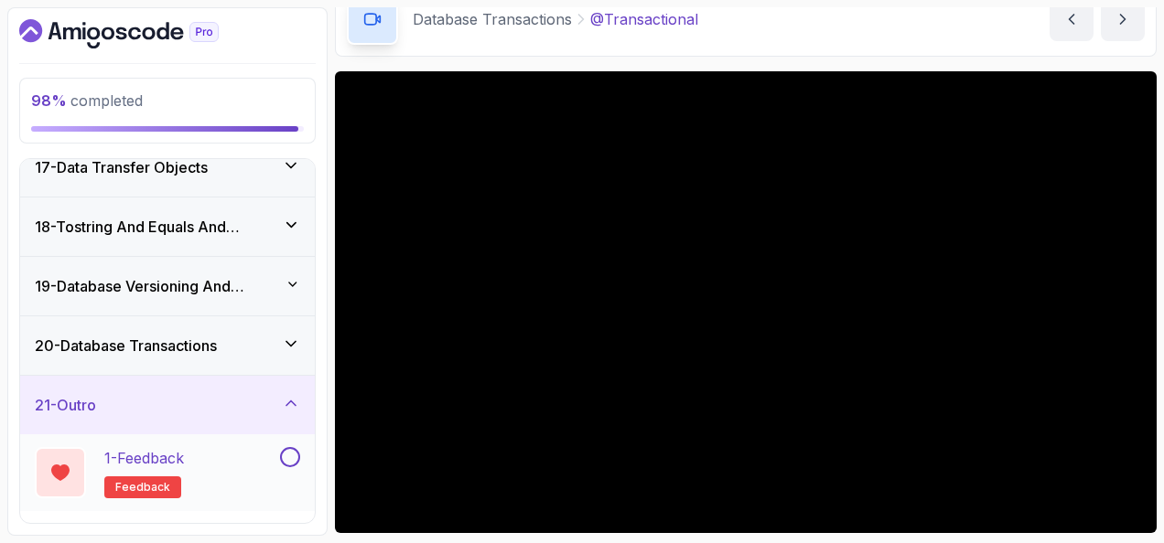
scroll to position [1029, 0]
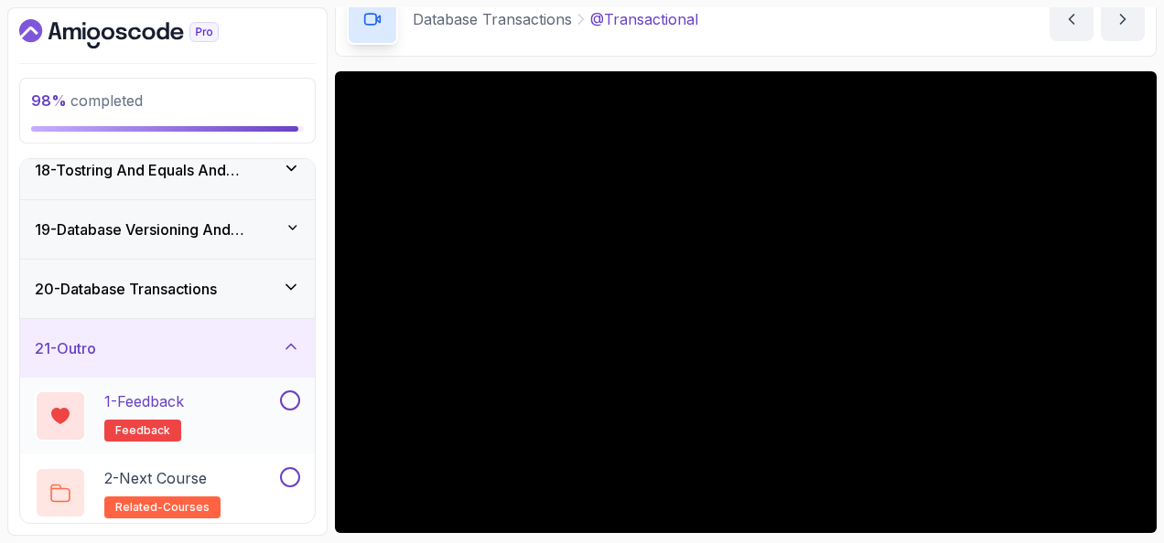
click at [293, 395] on button at bounding box center [290, 401] width 20 height 20
click at [247, 456] on div "2 - Next Course related-courses" at bounding box center [167, 493] width 295 height 77
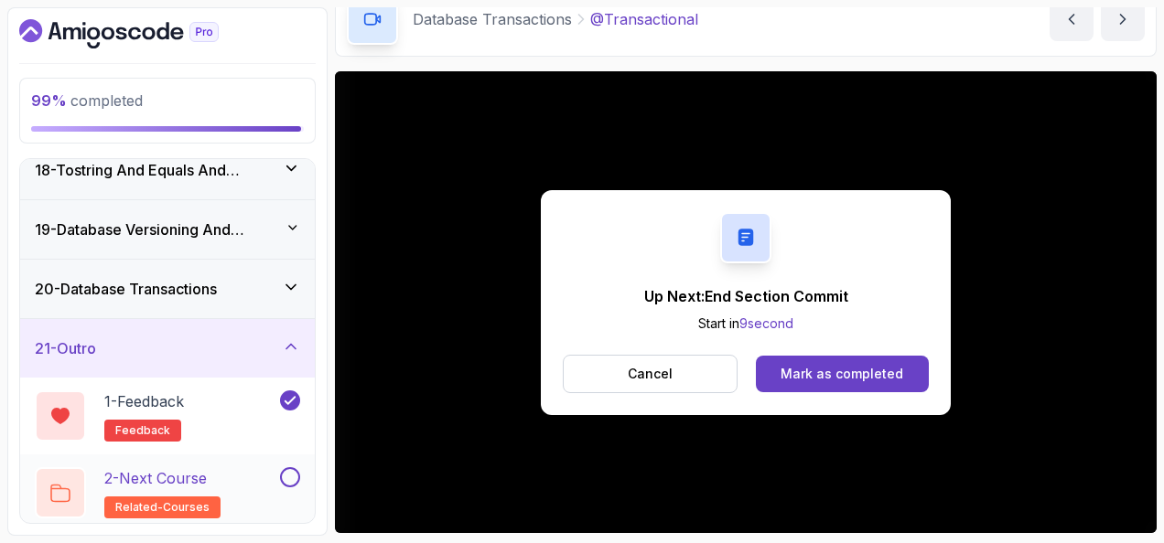
click at [242, 474] on div "2 - Next Course related-courses" at bounding box center [156, 493] width 242 height 51
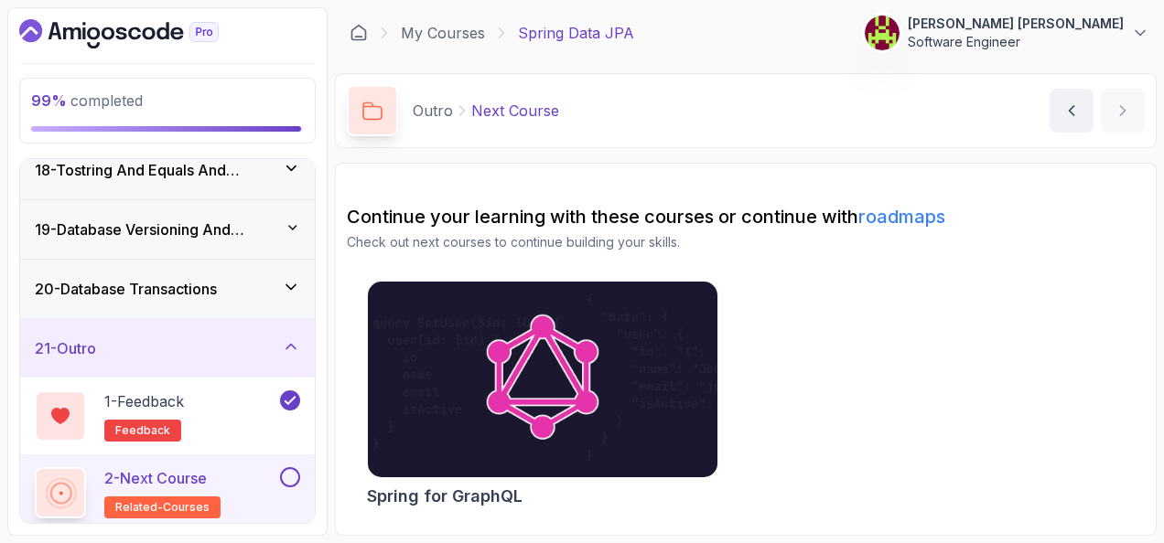
click at [286, 468] on button at bounding box center [290, 478] width 20 height 20
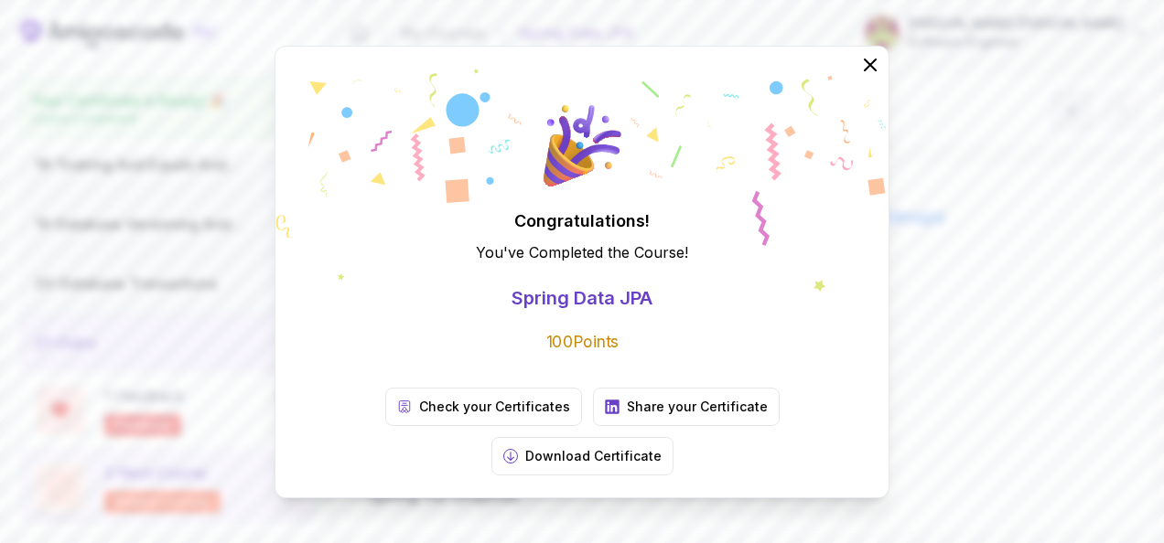
scroll to position [1024, 0]
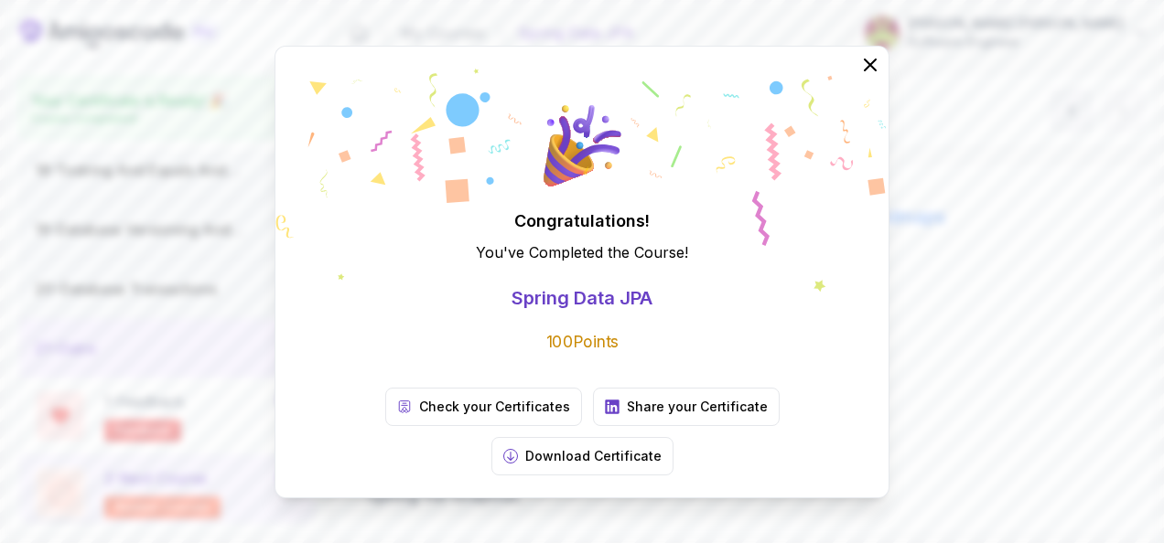
click at [878, 76] on icon at bounding box center [870, 65] width 22 height 22
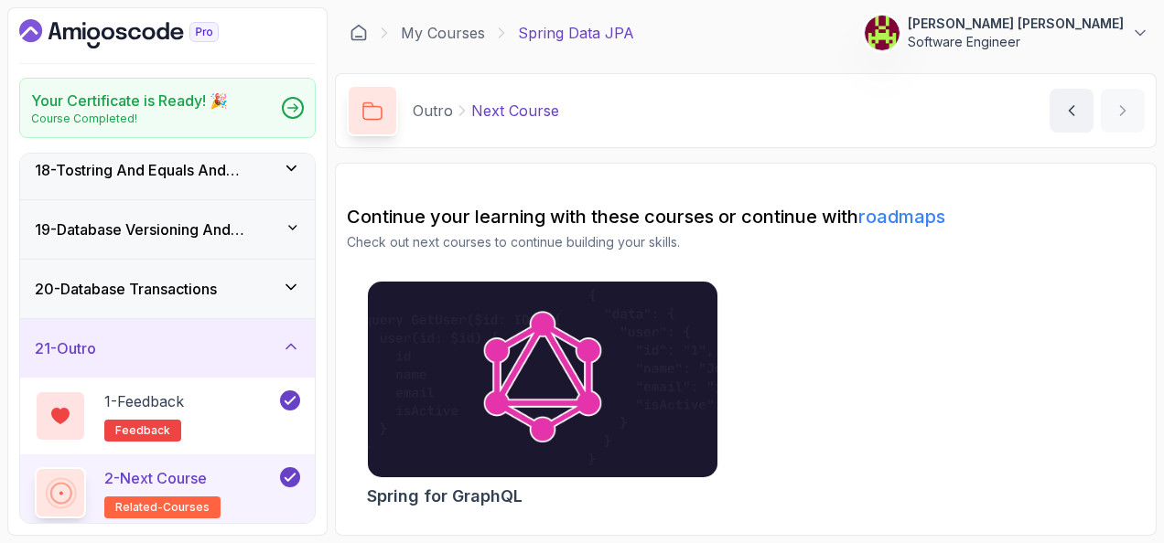
click at [565, 333] on img at bounding box center [542, 380] width 367 height 206
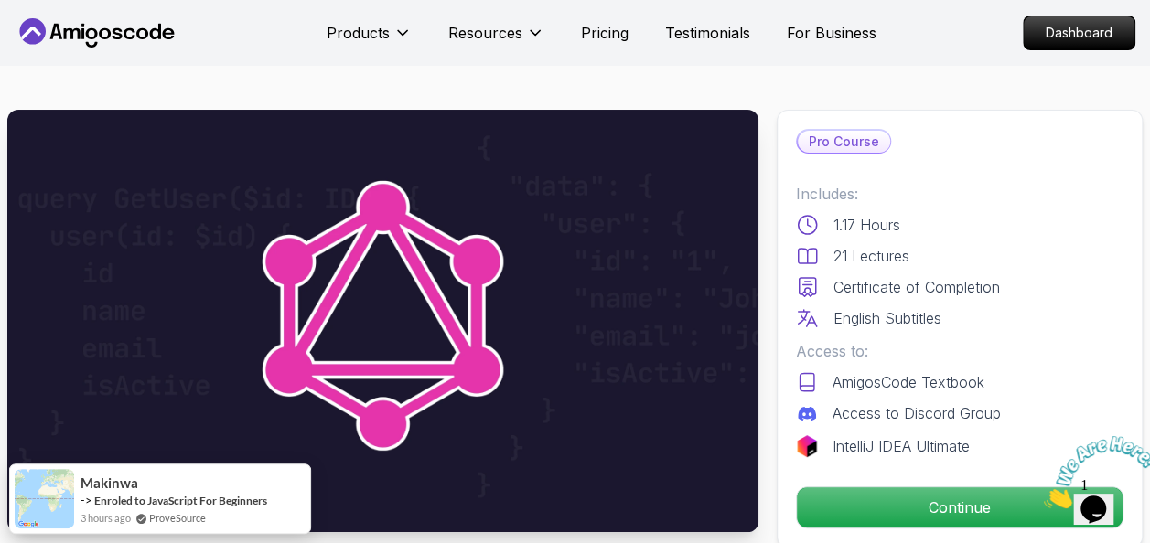
click at [1044, 496] on icon "Close" at bounding box center [1044, 504] width 0 height 16
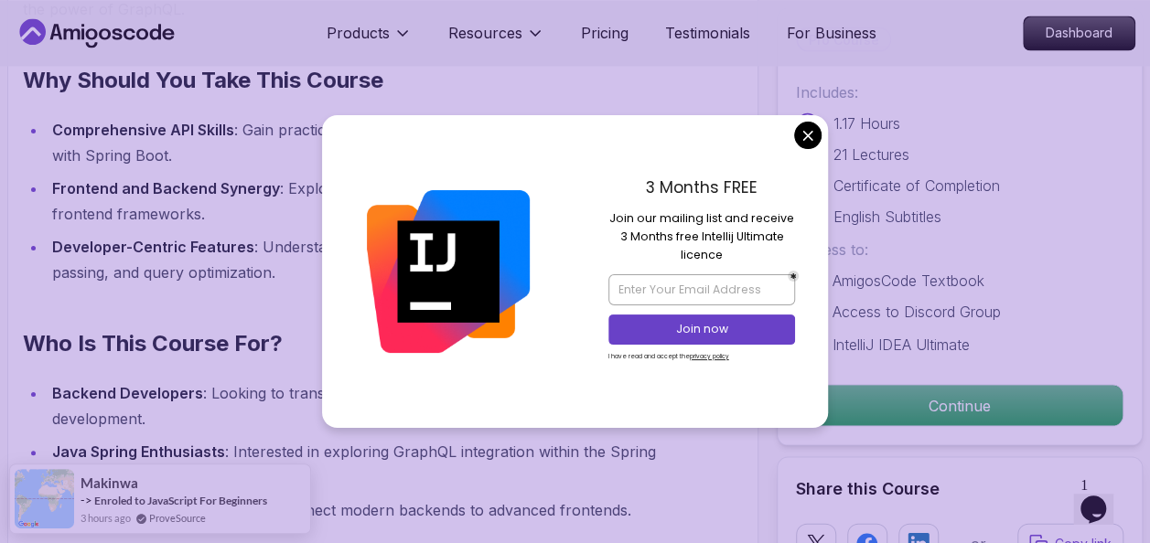
scroll to position [1555, 0]
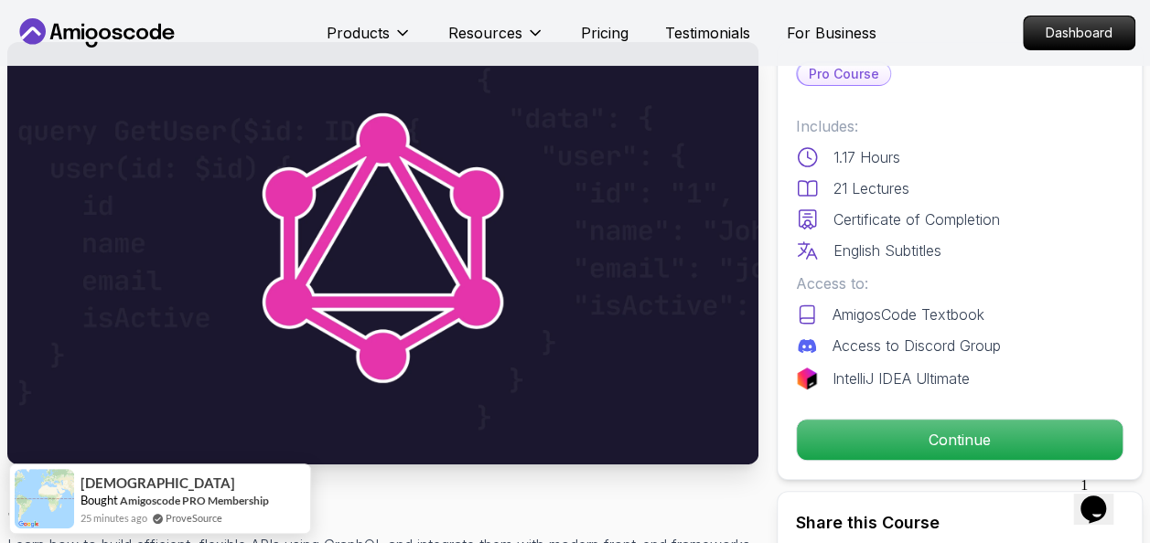
scroll to position [0, 0]
